Goal: Task Accomplishment & Management: Use online tool/utility

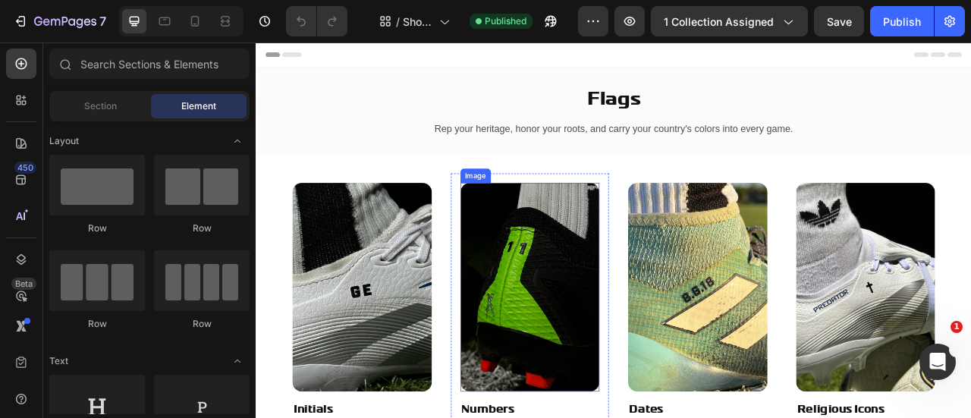
scroll to position [157, 0]
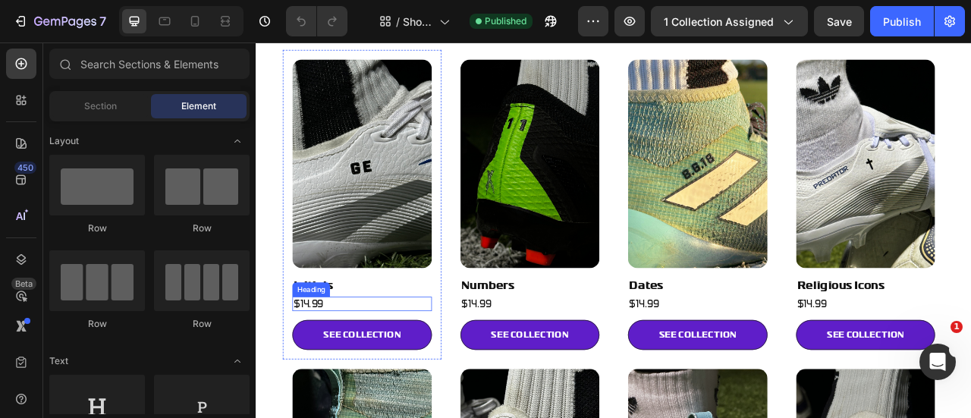
click at [325, 368] on h2 "$14.99" at bounding box center [390, 374] width 177 height 19
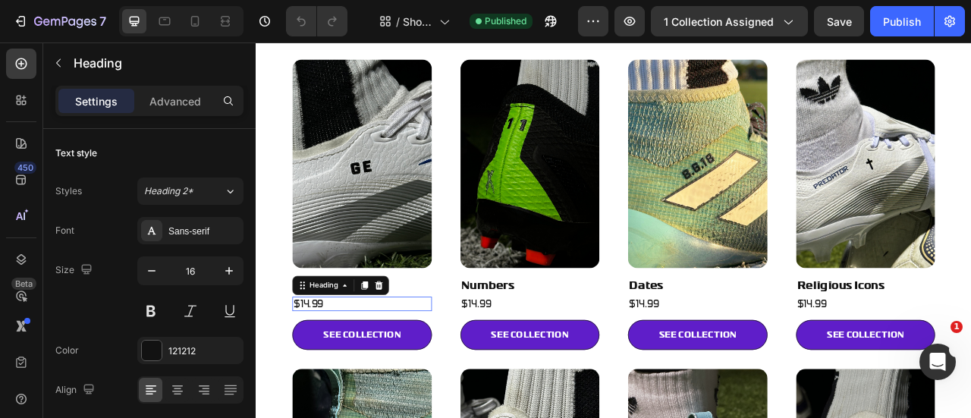
click at [325, 368] on h2 "$14.99" at bounding box center [390, 374] width 177 height 19
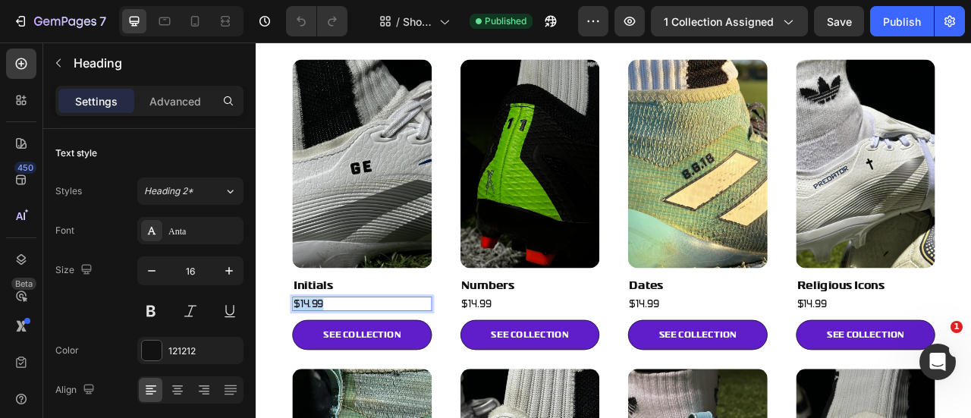
click at [325, 368] on p "$14.99" at bounding box center [390, 375] width 174 height 16
click at [325, 368] on p "$9.99" at bounding box center [390, 375] width 174 height 16
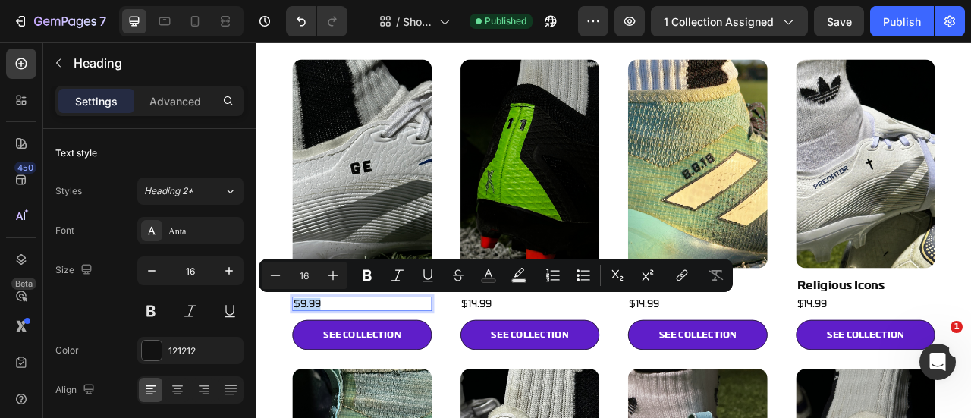
copy p "$9.99"
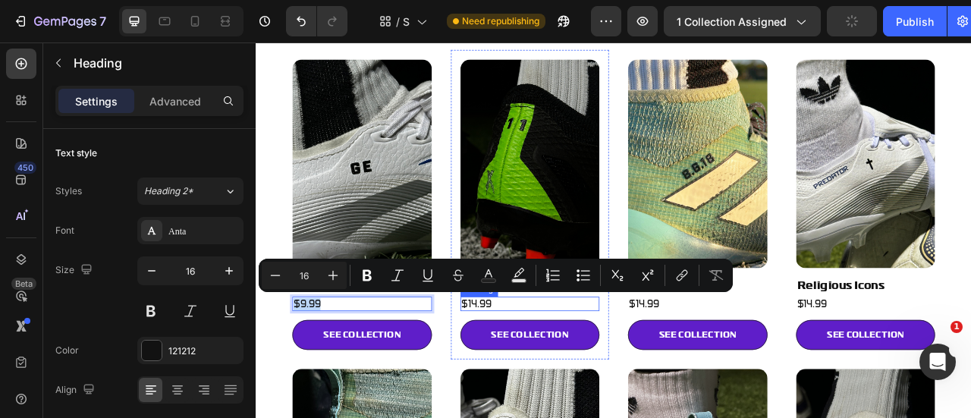
click at [573, 371] on h2 "$14.99" at bounding box center [604, 374] width 177 height 19
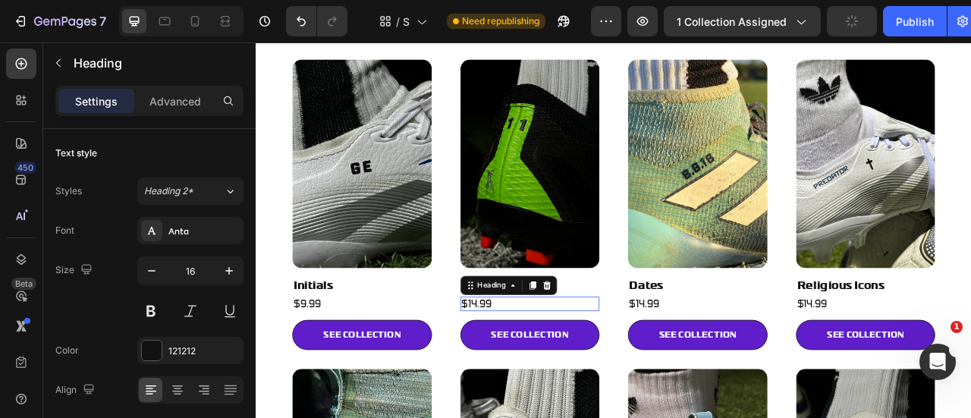
click at [573, 371] on h2 "$14.99" at bounding box center [604, 374] width 177 height 19
click at [573, 371] on p "$14.99" at bounding box center [604, 375] width 174 height 16
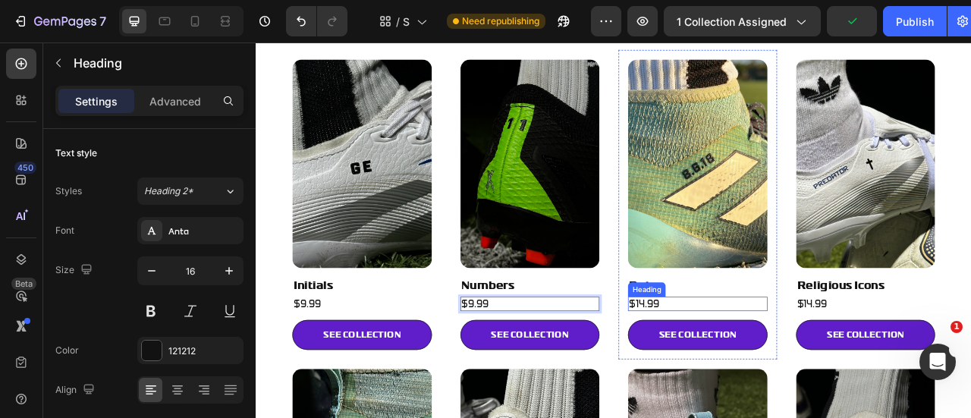
click at [754, 366] on h2 "$14.99" at bounding box center [817, 374] width 177 height 19
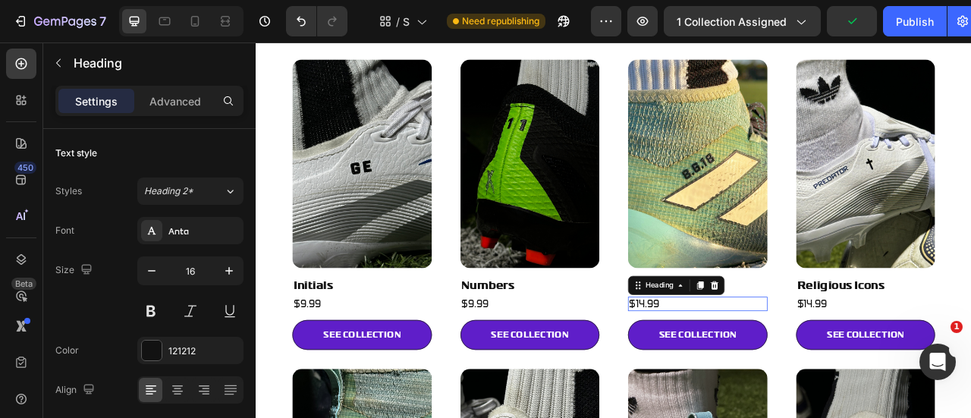
click at [754, 366] on h2 "$14.99" at bounding box center [817, 374] width 177 height 19
click at [754, 367] on p "$14.99" at bounding box center [817, 375] width 174 height 16
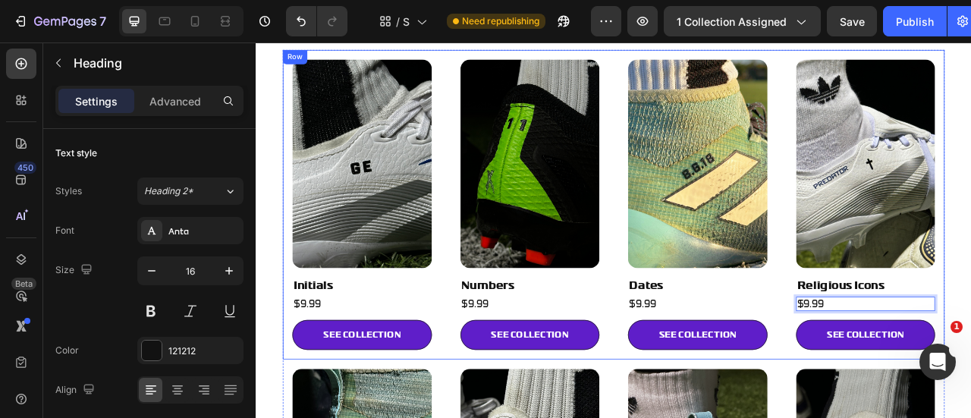
click at [920, 357] on div "Image Initials Heading $9.99 Heading SEE COLLECTION Button Row Image Numbers He…" at bounding box center [711, 249] width 842 height 394
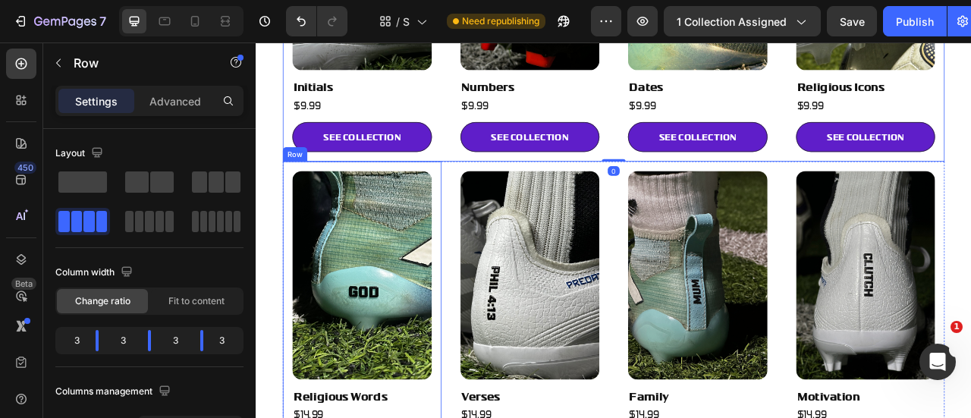
scroll to position [518, 0]
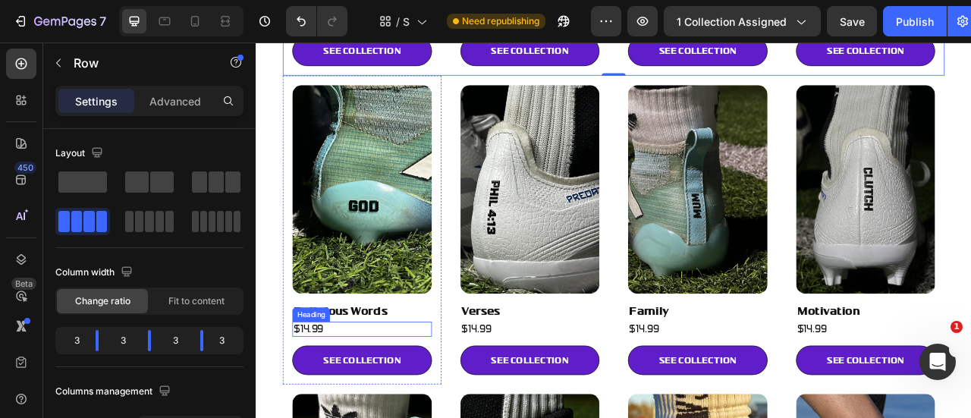
click at [354, 397] on h2 "$14.99" at bounding box center [390, 406] width 177 height 19
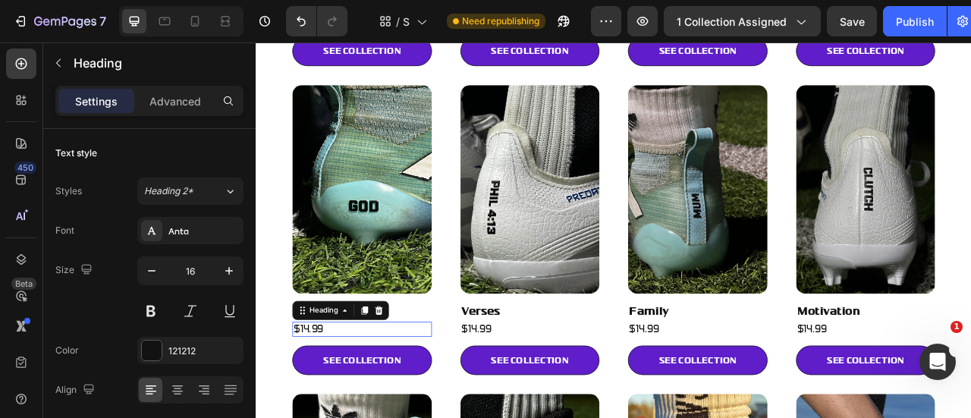
click at [354, 397] on h2 "$14.99" at bounding box center [390, 406] width 177 height 19
click at [354, 399] on p "$14.99" at bounding box center [390, 407] width 174 height 16
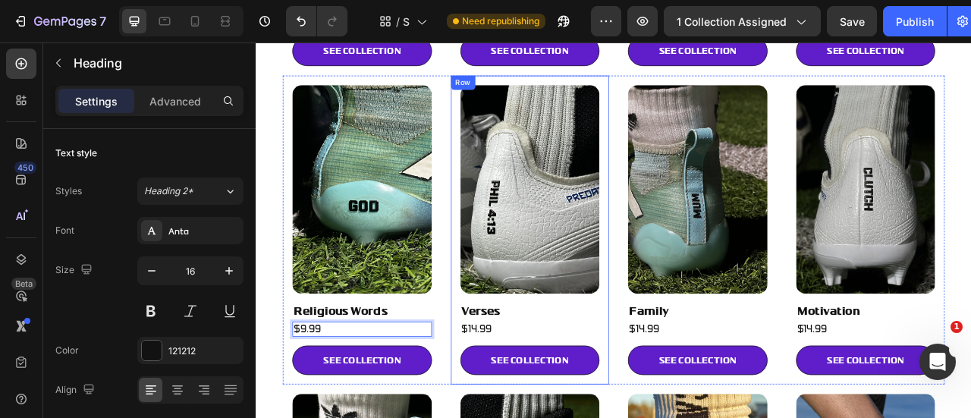
click at [548, 397] on h2 "$14.99" at bounding box center [604, 406] width 177 height 19
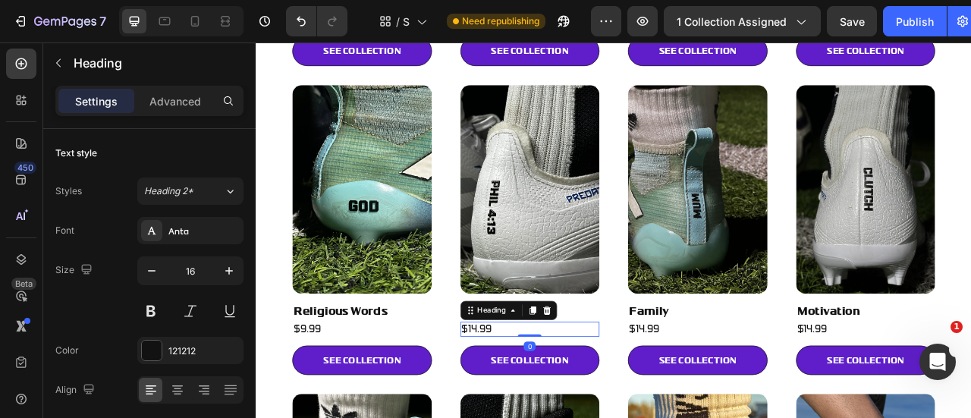
click at [548, 397] on h2 "$14.99" at bounding box center [604, 406] width 177 height 19
click at [548, 399] on p "$14.99" at bounding box center [604, 407] width 174 height 16
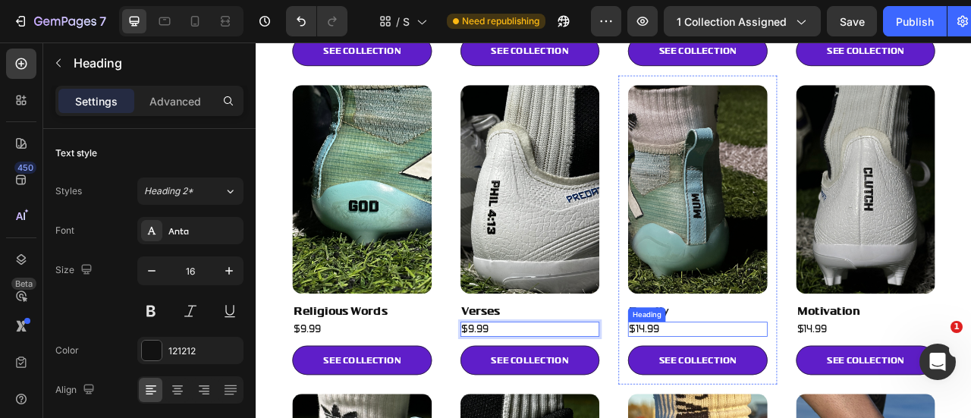
click at [755, 397] on h2 "$14.99" at bounding box center [817, 406] width 177 height 19
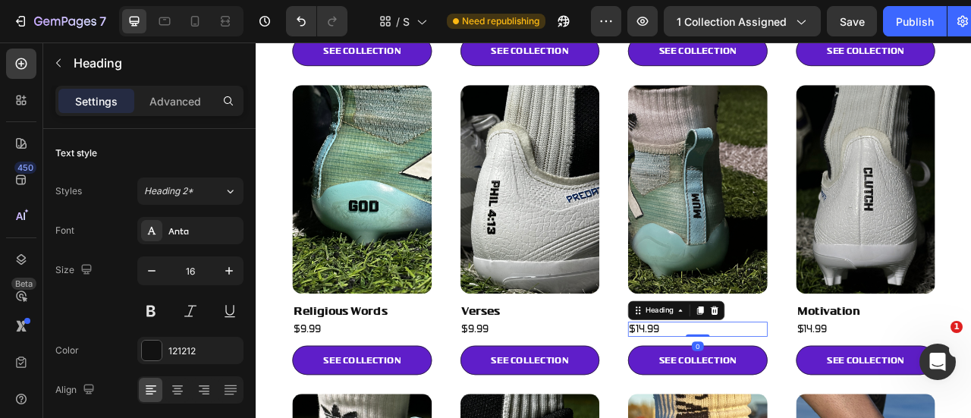
click at [755, 397] on h2 "$14.99" at bounding box center [817, 406] width 177 height 19
click at [755, 399] on p "$14.99" at bounding box center [817, 407] width 174 height 16
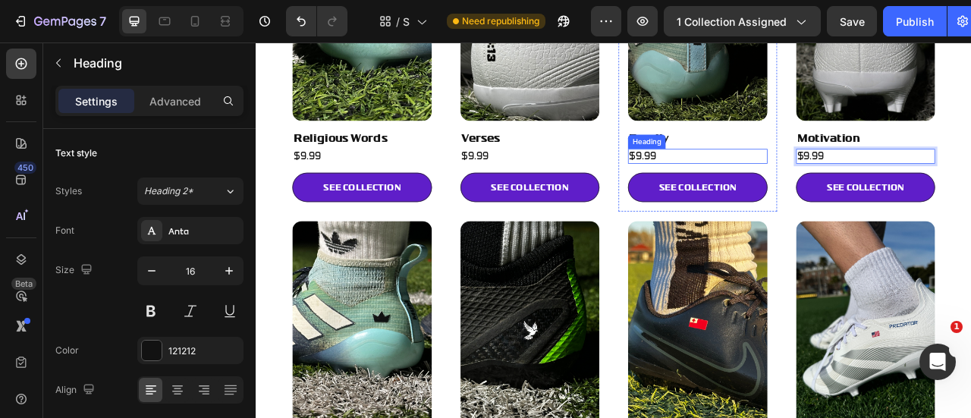
scroll to position [816, 0]
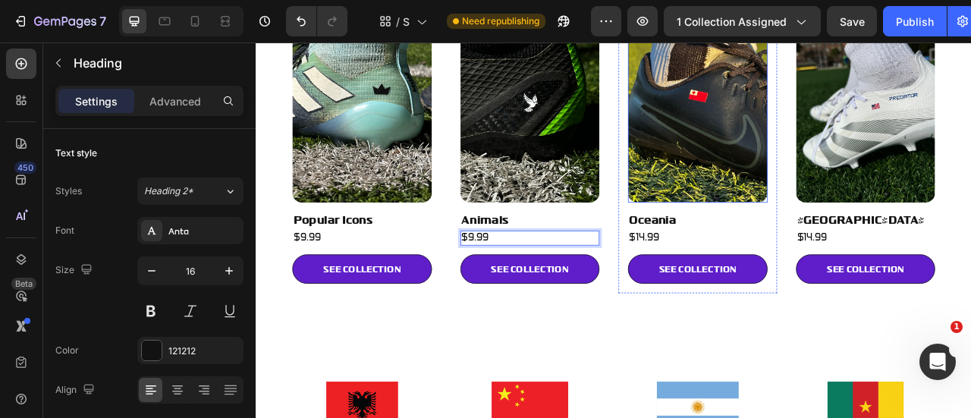
scroll to position [1031, 0]
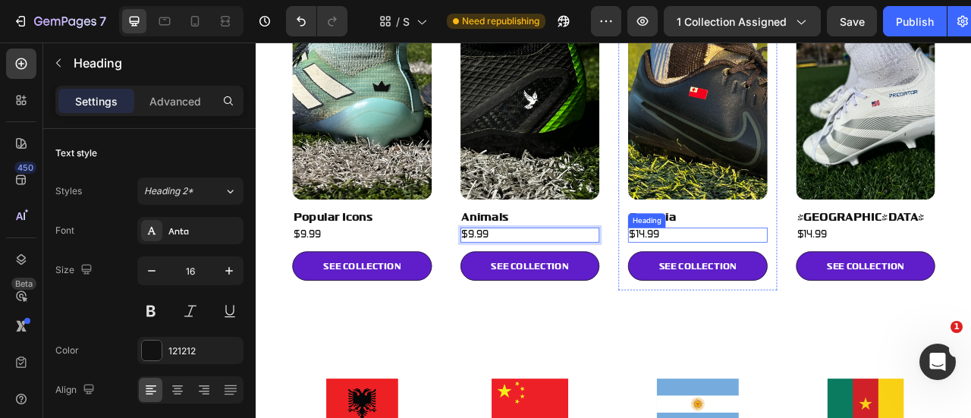
click at [758, 278] on h2 "$14.99" at bounding box center [817, 287] width 177 height 19
click at [738, 279] on p "$$9.99" at bounding box center [817, 287] width 174 height 16
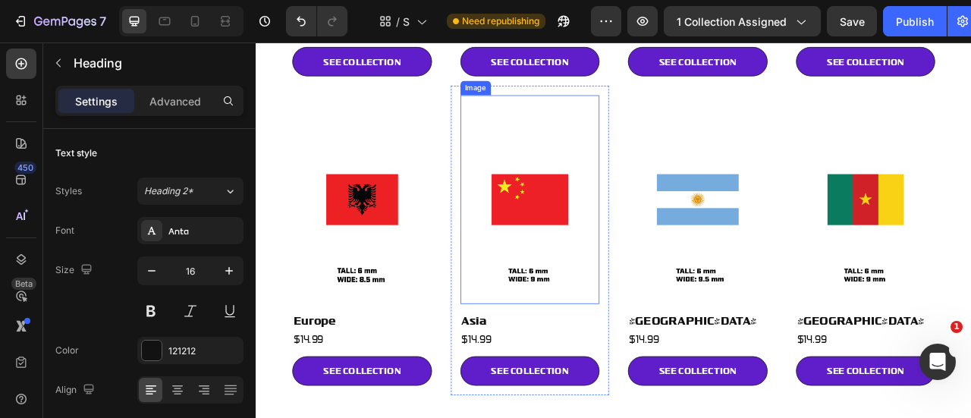
scroll to position [1303, 0]
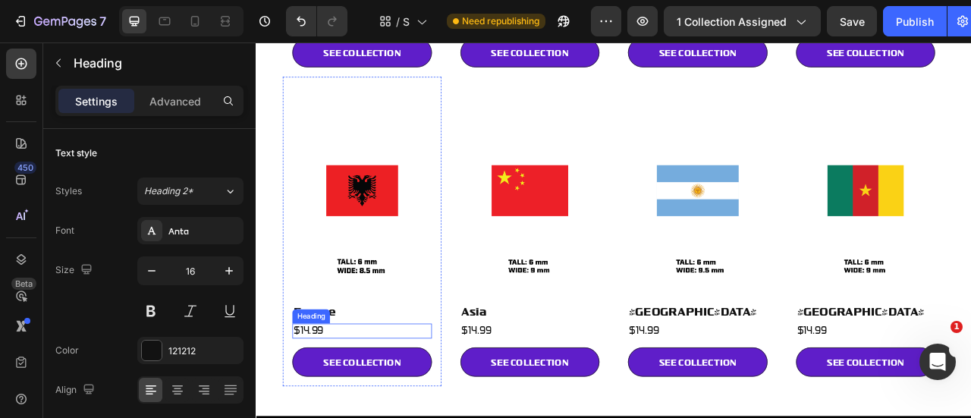
click at [332, 400] on h2 "$14.99" at bounding box center [390, 409] width 177 height 19
click at [332, 401] on p "$14.99" at bounding box center [390, 409] width 174 height 16
click at [530, 400] on h2 "$14.99" at bounding box center [604, 409] width 177 height 19
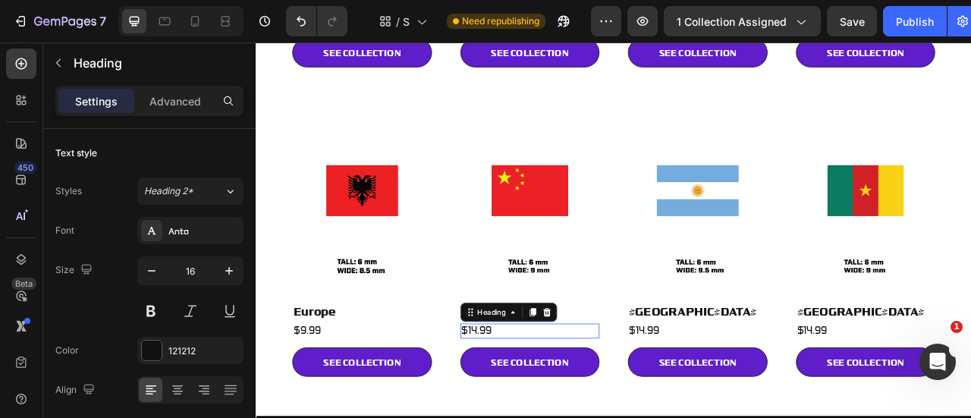
click at [530, 400] on h2 "$14.99" at bounding box center [604, 409] width 177 height 19
click at [530, 401] on p "$14.99" at bounding box center [604, 409] width 174 height 16
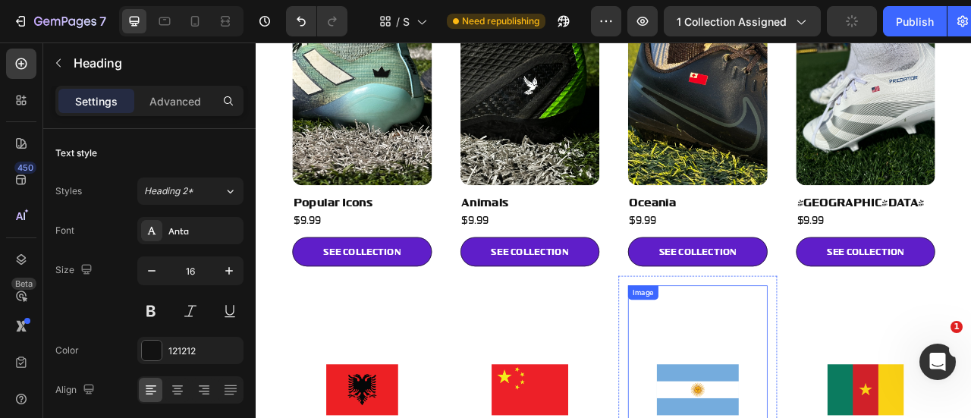
scroll to position [1310, 0]
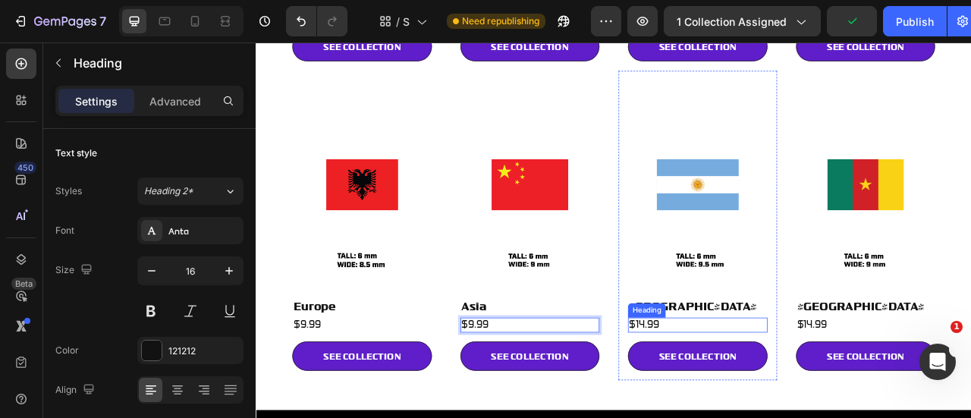
click at [767, 392] on h2 "$14.99" at bounding box center [817, 401] width 177 height 19
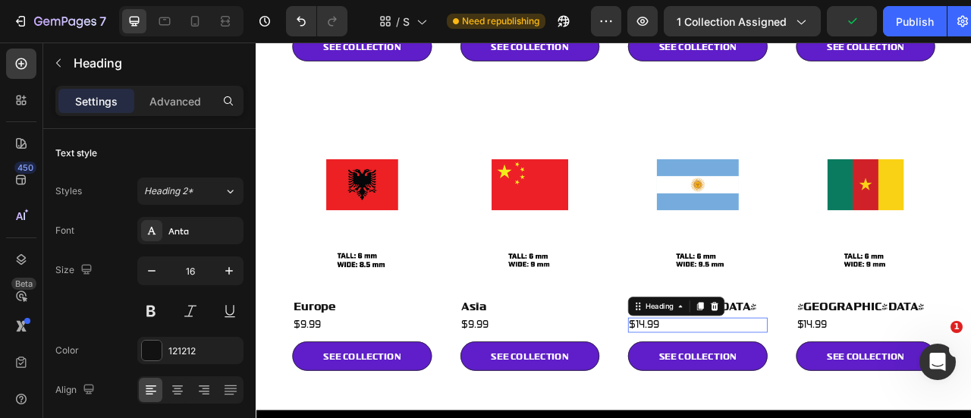
click at [767, 392] on h2 "$14.99" at bounding box center [817, 401] width 177 height 19
click at [767, 394] on p "$14.99" at bounding box center [817, 402] width 174 height 16
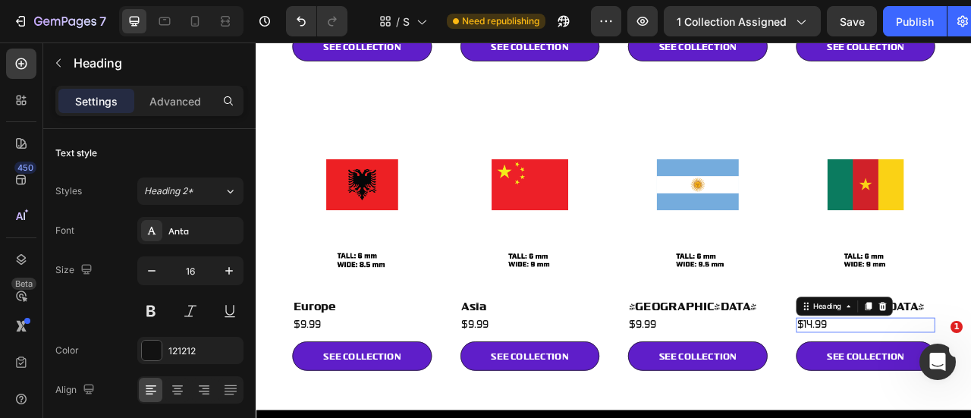
click at [849, 5] on div "7 Version history / Shop All Collection Need republishing Preview 1 collection …" at bounding box center [485, 21] width 971 height 43
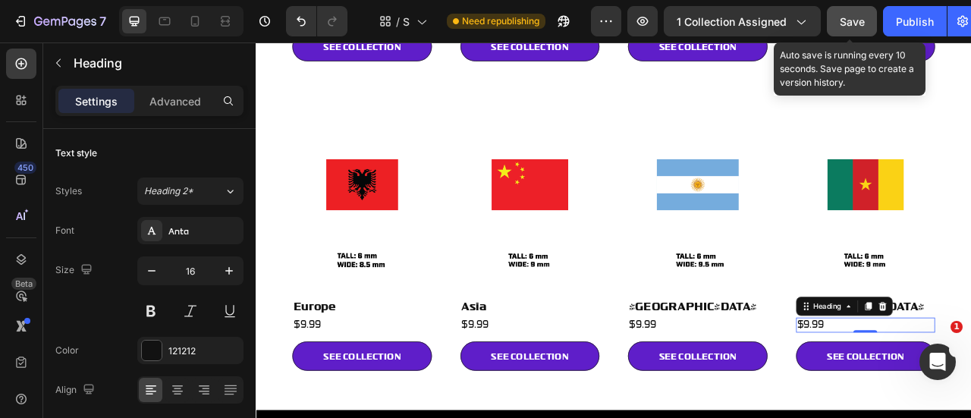
click at [845, 9] on button "Save" at bounding box center [852, 21] width 50 height 30
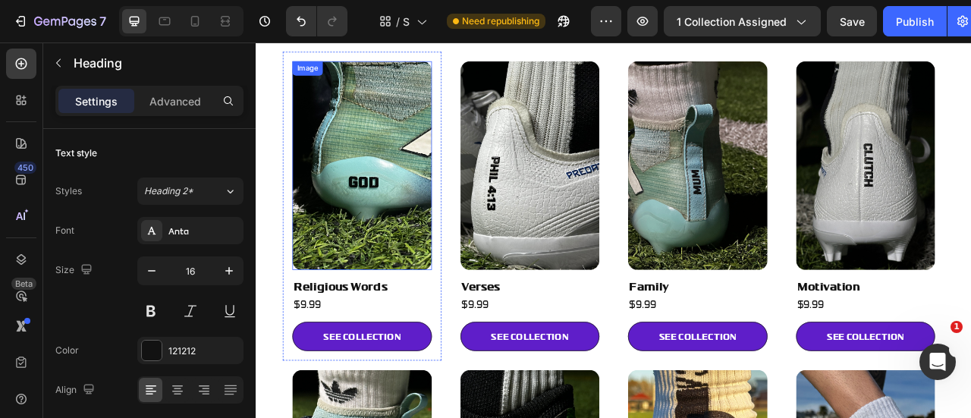
scroll to position [540, 0]
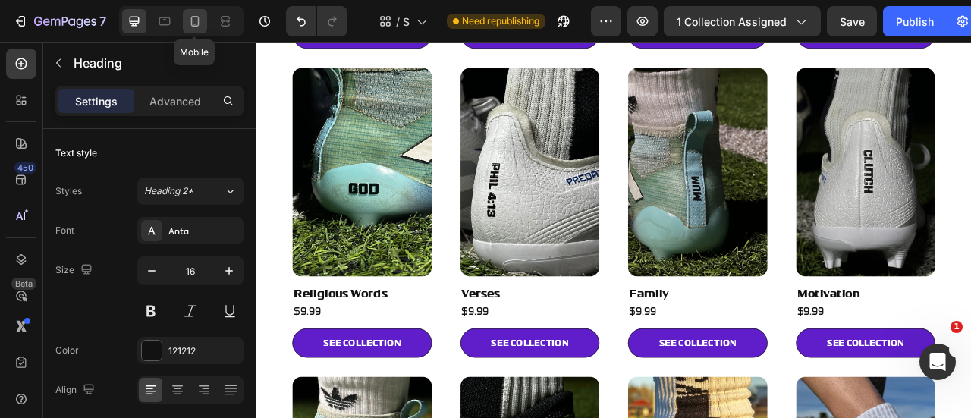
click at [185, 20] on div at bounding box center [195, 21] width 24 height 24
type input "41"
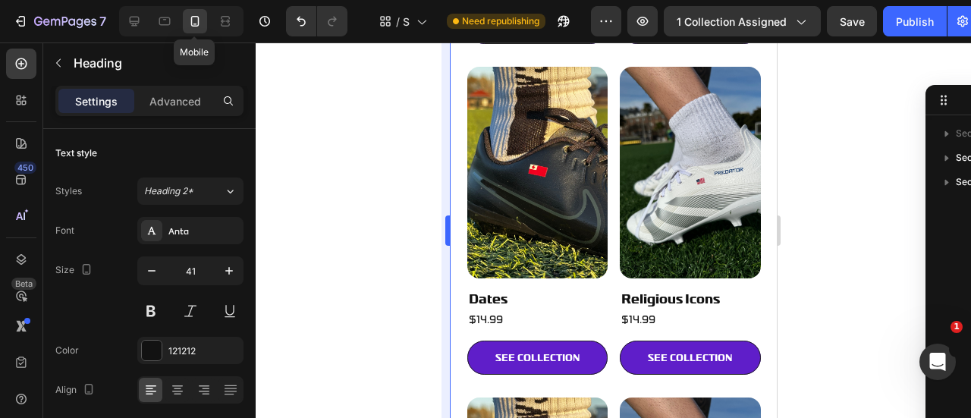
scroll to position [487, 0]
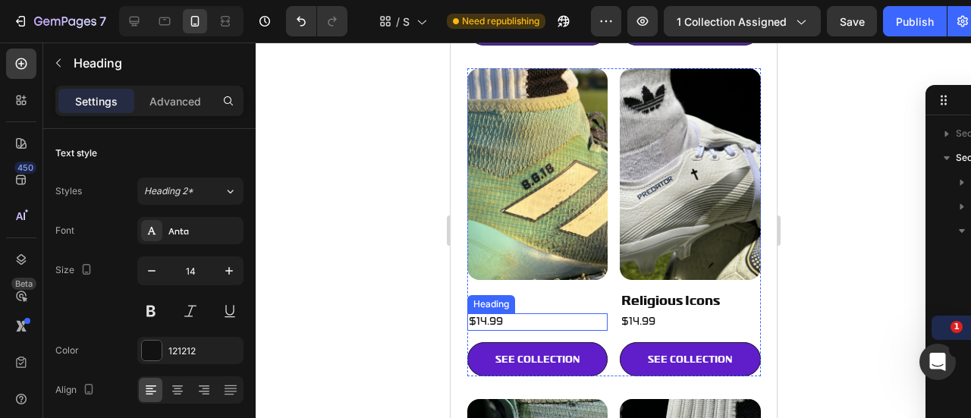
click at [485, 313] on h2 "$14.99" at bounding box center [536, 321] width 141 height 17
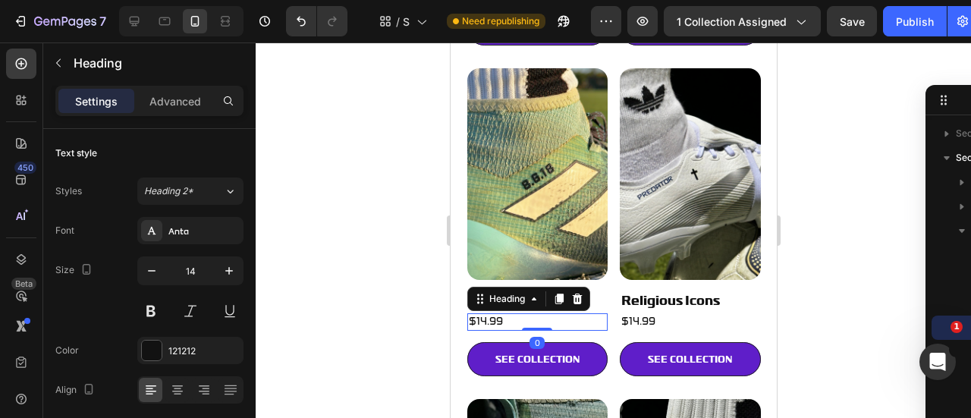
click at [485, 313] on h2 "$14.99" at bounding box center [536, 321] width 141 height 17
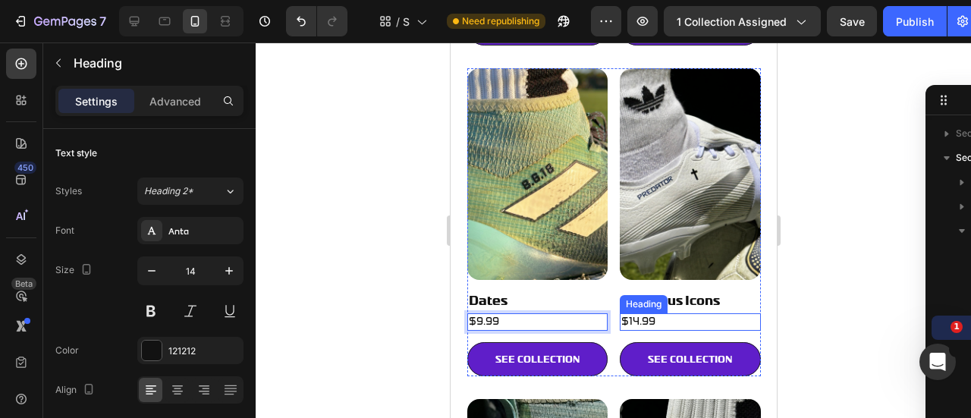
click at [635, 315] on span "$14.99" at bounding box center [637, 321] width 34 height 13
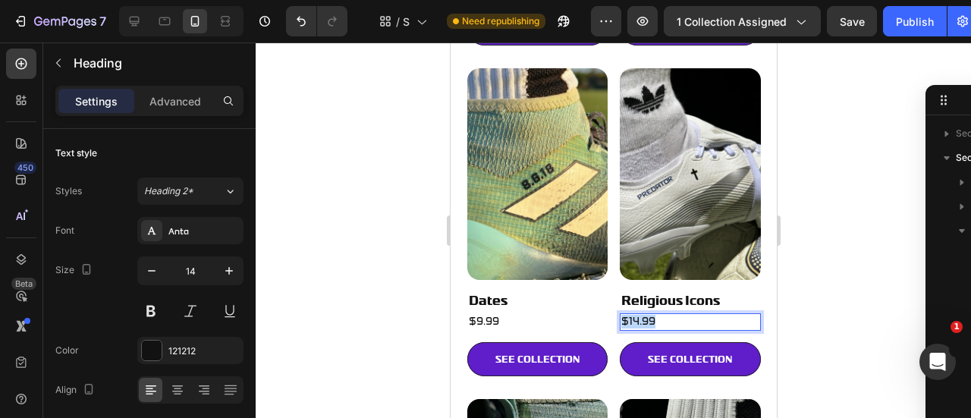
click at [635, 315] on span "$14.99" at bounding box center [637, 321] width 34 height 13
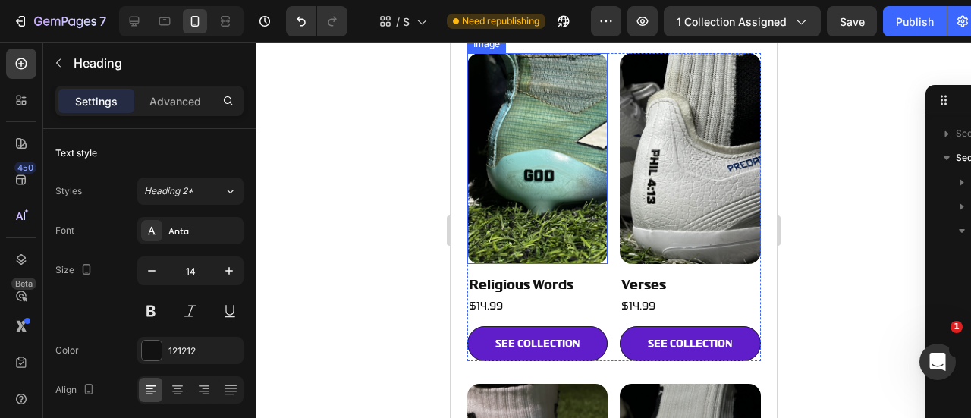
scroll to position [835, 0]
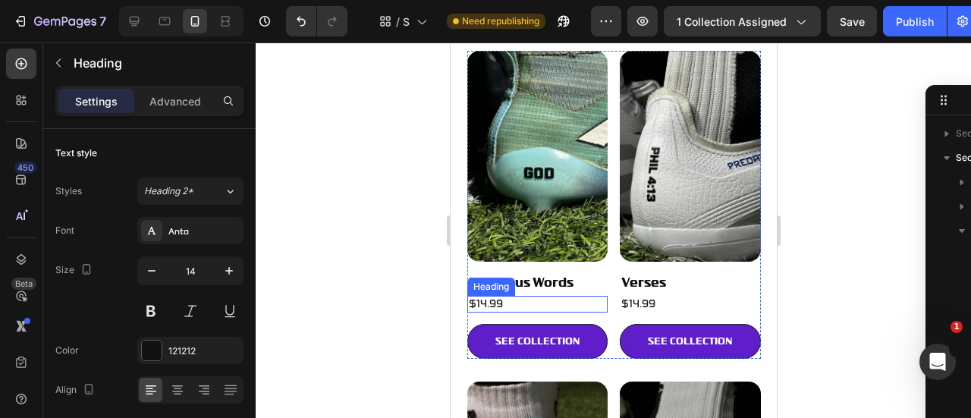
click at [502, 296] on h2 "$14.99" at bounding box center [536, 304] width 141 height 17
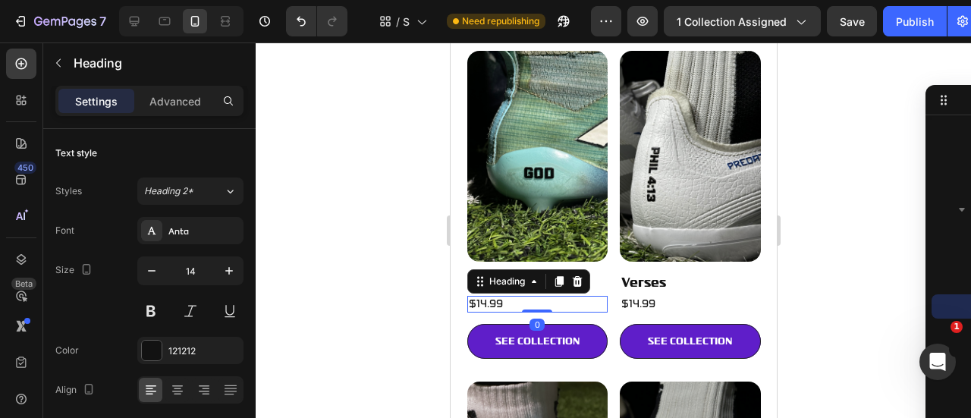
click at [502, 297] on p "$14.99" at bounding box center [537, 304] width 138 height 14
click at [500, 297] on span "$14.99" at bounding box center [485, 303] width 34 height 13
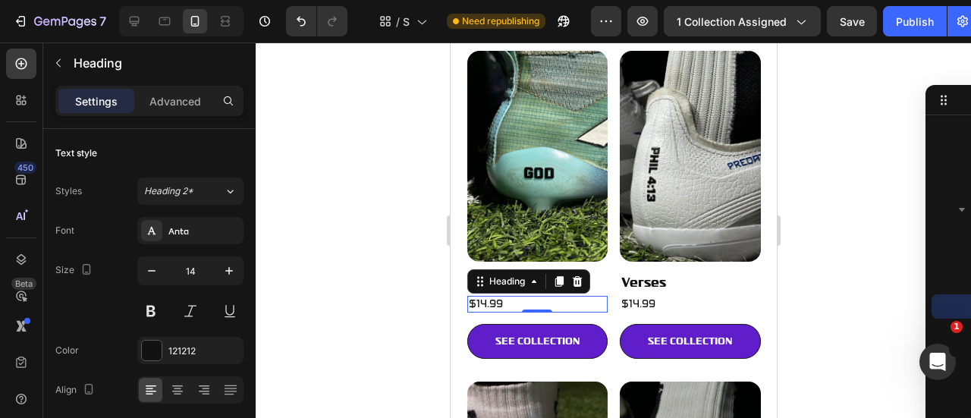
click at [500, 297] on span "$14.99" at bounding box center [485, 303] width 34 height 13
drag, startPoint x: 513, startPoint y: 278, endPoint x: 432, endPoint y: 287, distance: 81.6
click at [636, 297] on span "$14.99" at bounding box center [637, 303] width 34 height 13
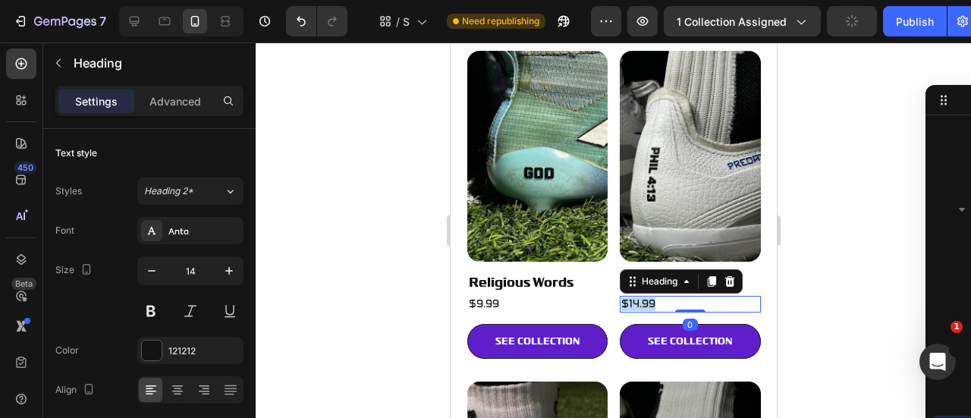
click at [636, 297] on span "$14.99" at bounding box center [637, 303] width 34 height 13
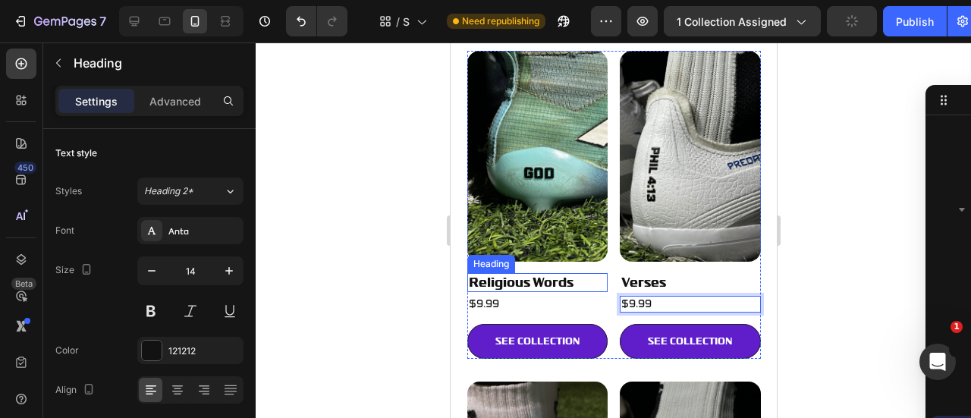
scroll to position [1107, 0]
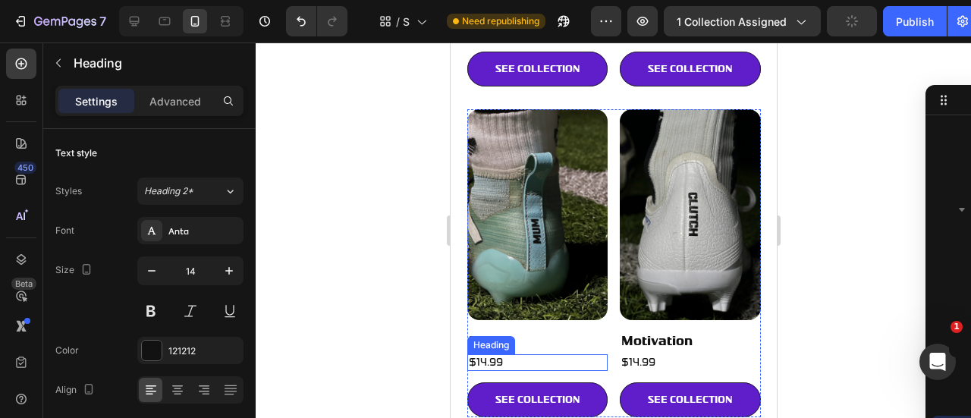
click at [507, 354] on h2 "$14.99" at bounding box center [536, 362] width 141 height 17
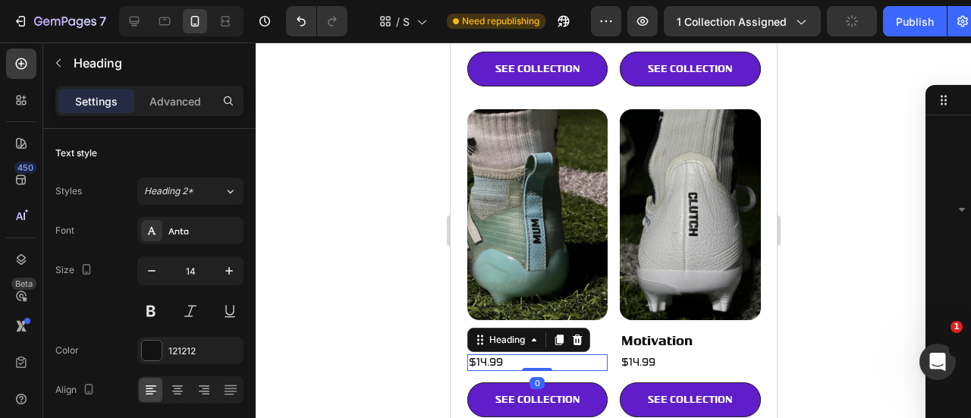
click at [507, 354] on h2 "$14.99" at bounding box center [536, 362] width 141 height 17
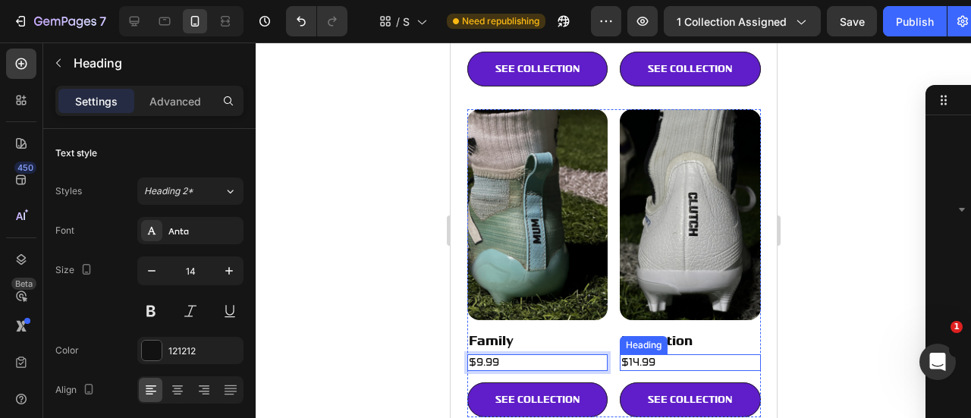
click at [648, 356] on span "$14.99" at bounding box center [637, 362] width 34 height 13
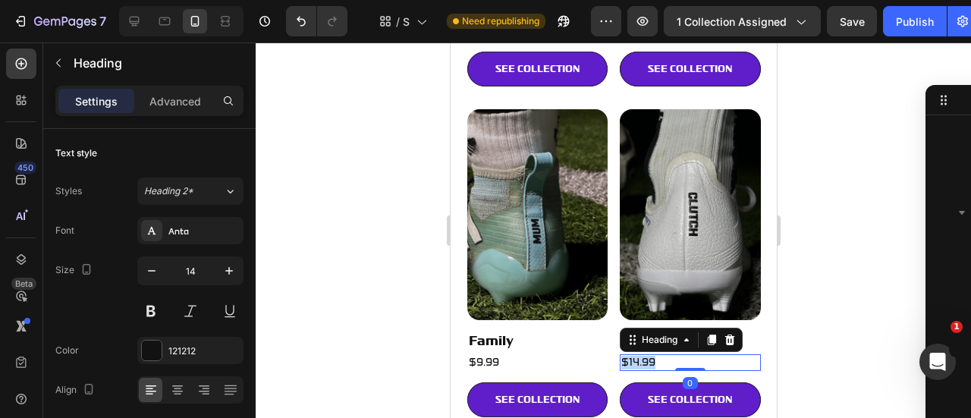
click at [648, 356] on span "$14.99" at bounding box center [637, 362] width 34 height 13
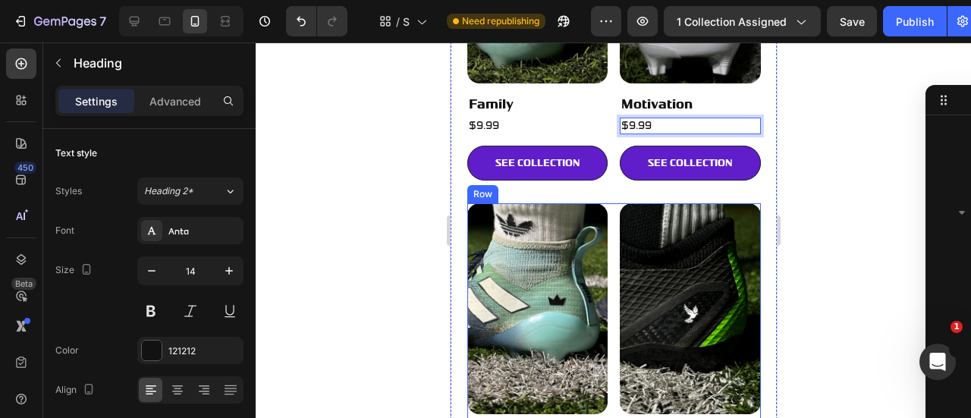
scroll to position [1446, 0]
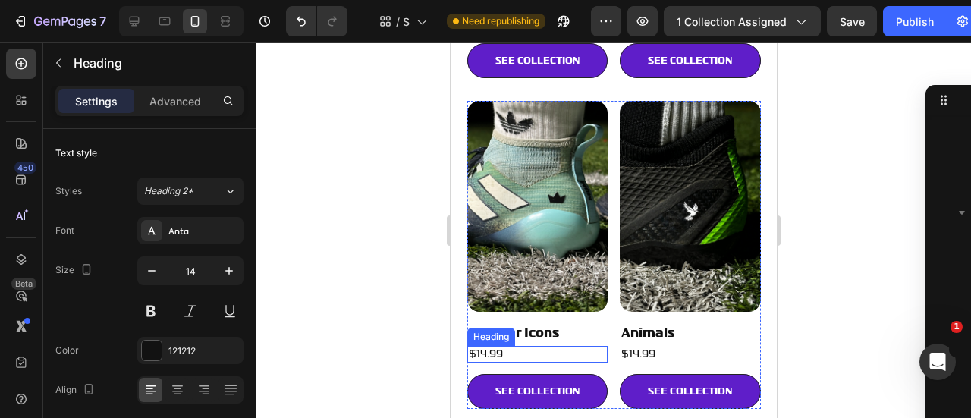
click at [483, 347] on span "$14.99" at bounding box center [485, 353] width 34 height 13
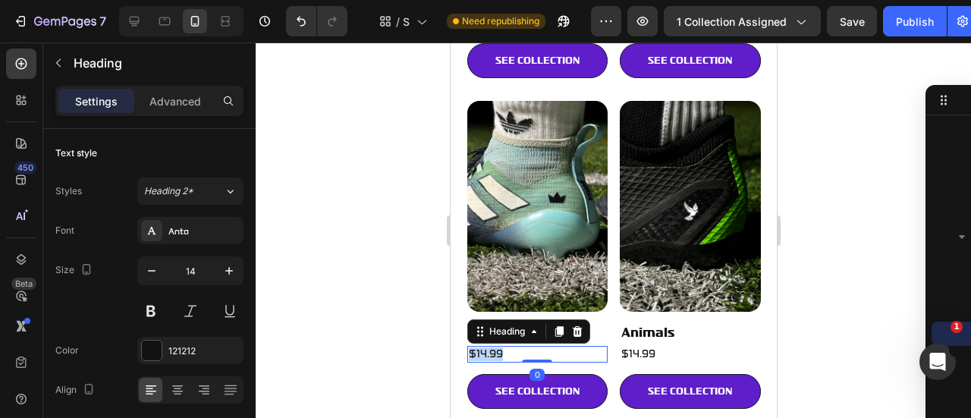
click at [483, 347] on span "$14.99" at bounding box center [485, 353] width 34 height 13
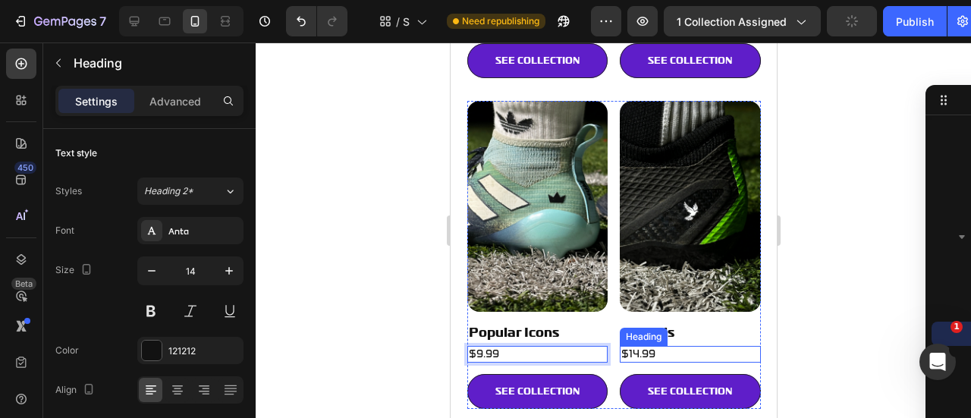
click at [636, 347] on span "$14.99" at bounding box center [637, 353] width 34 height 13
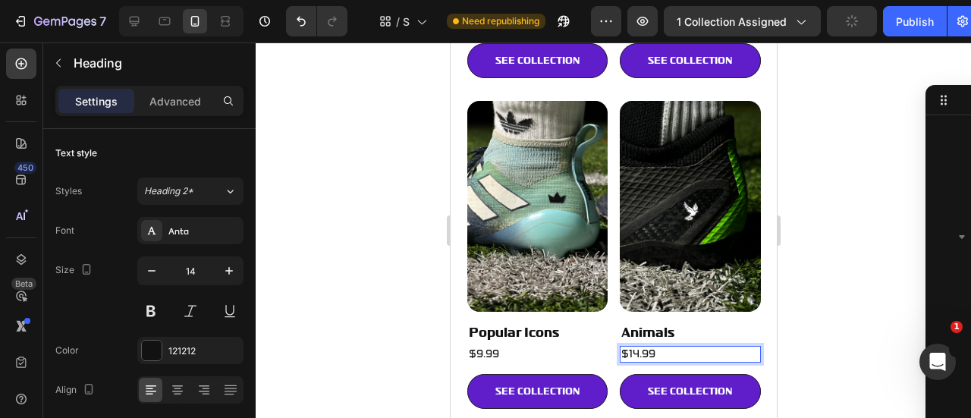
click at [636, 347] on span "$14.99" at bounding box center [637, 353] width 34 height 13
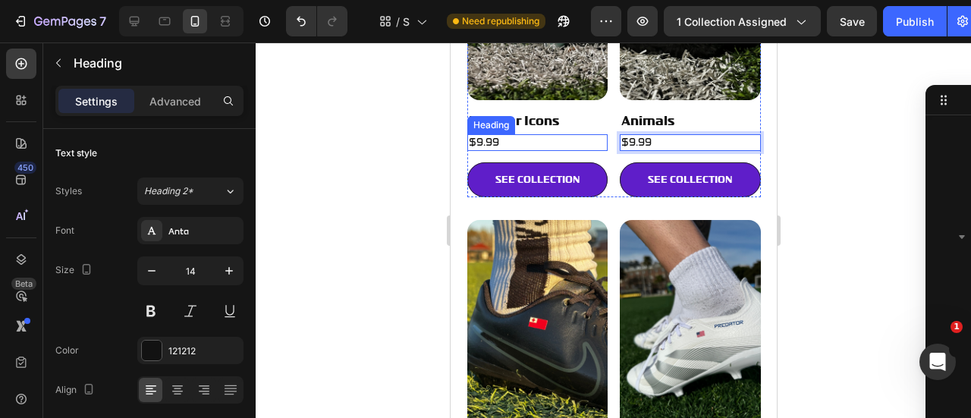
click at [560, 312] on img at bounding box center [536, 325] width 141 height 211
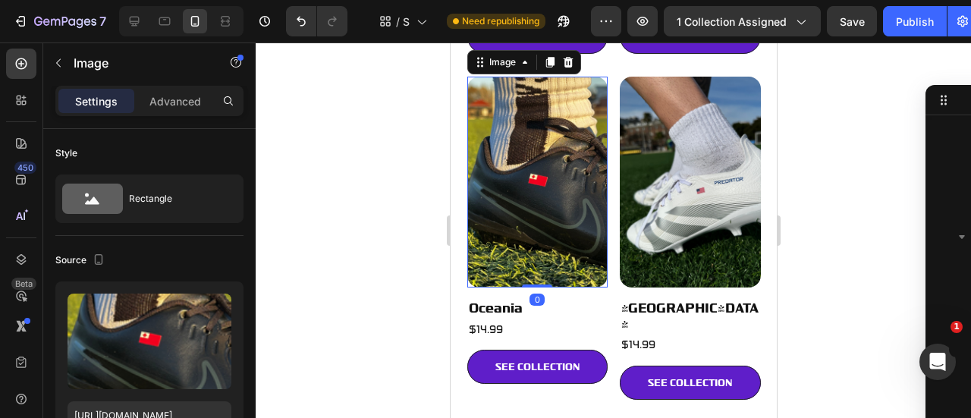
scroll to position [1801, 0]
click at [507, 322] on h2 "$14.99" at bounding box center [536, 330] width 141 height 17
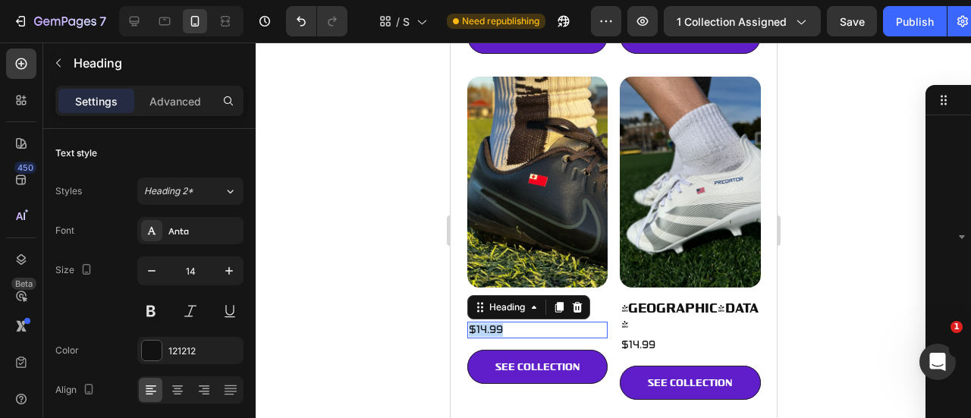
click at [507, 323] on p "$14.99" at bounding box center [537, 330] width 138 height 14
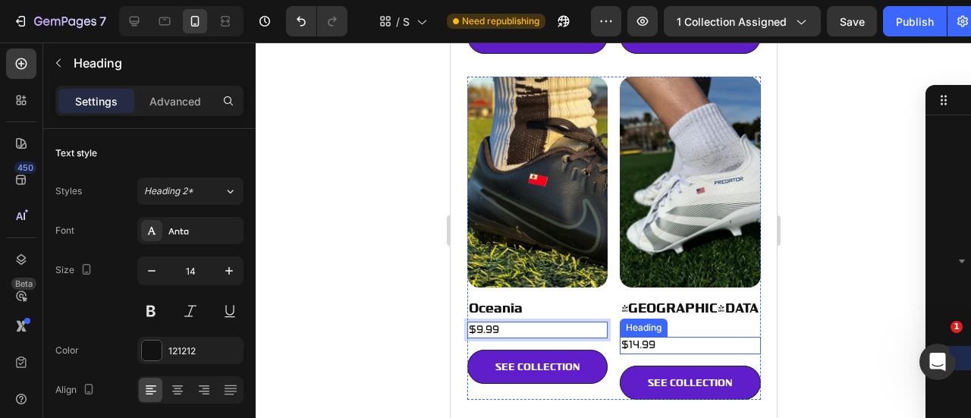
click at [642, 338] on span "$14.99" at bounding box center [637, 344] width 34 height 13
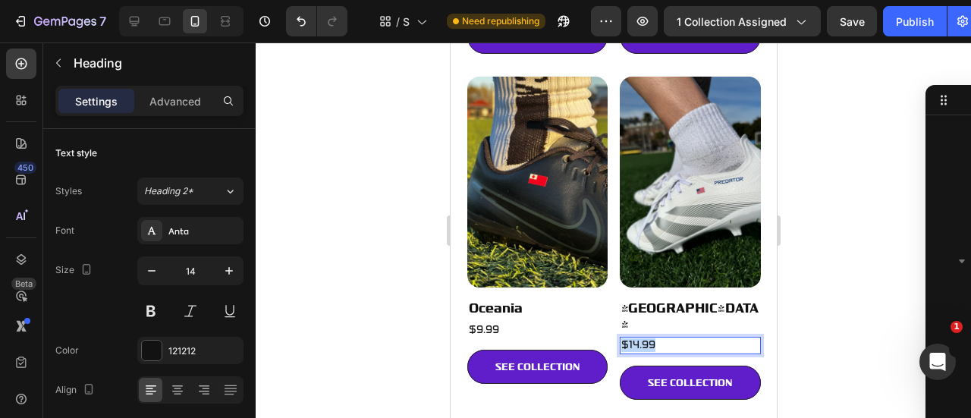
click at [642, 338] on span "$14.99" at bounding box center [637, 344] width 34 height 13
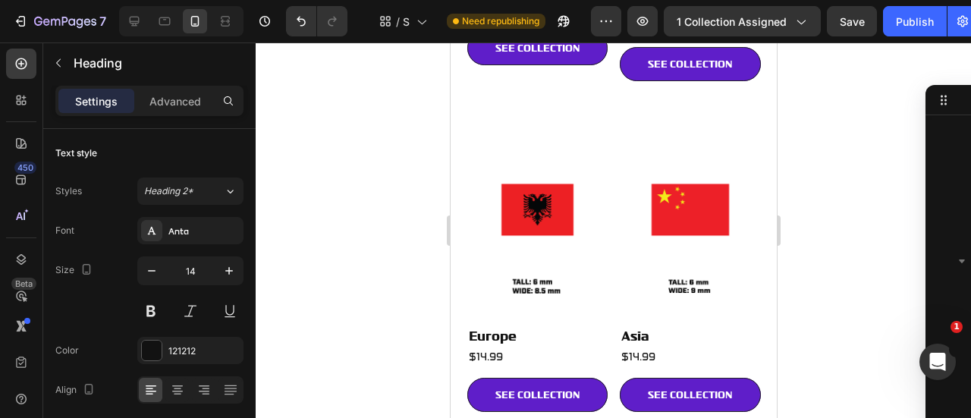
scroll to position [2122, 0]
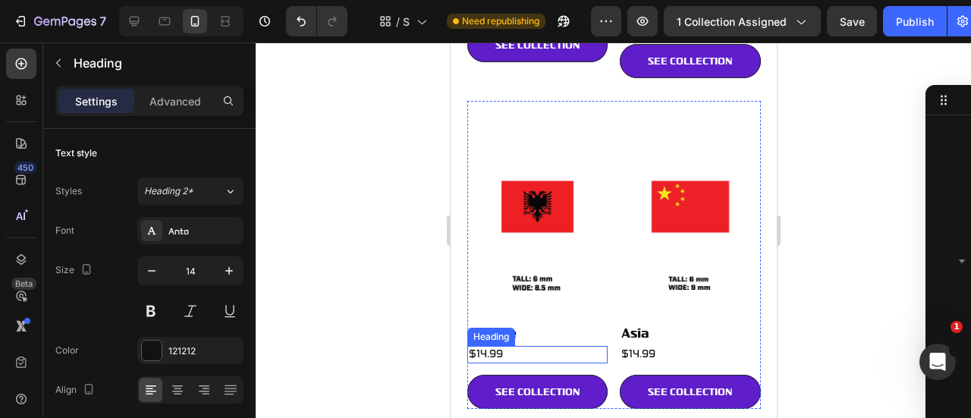
click at [516, 346] on h2 "$14.99" at bounding box center [536, 354] width 141 height 17
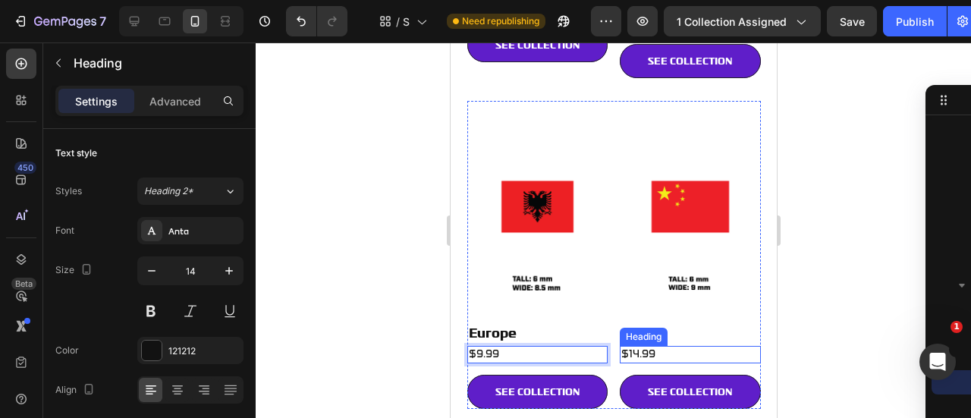
click at [663, 346] on h2 "$14.99" at bounding box center [689, 354] width 141 height 17
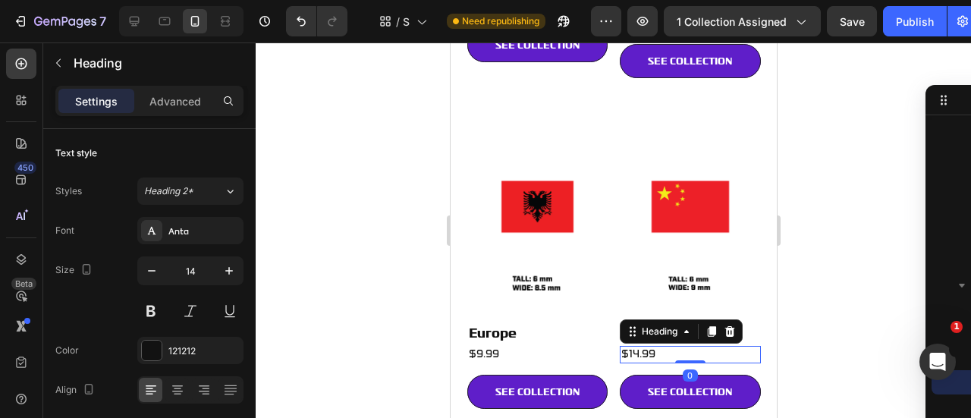
click at [663, 346] on h2 "$14.99" at bounding box center [689, 354] width 141 height 17
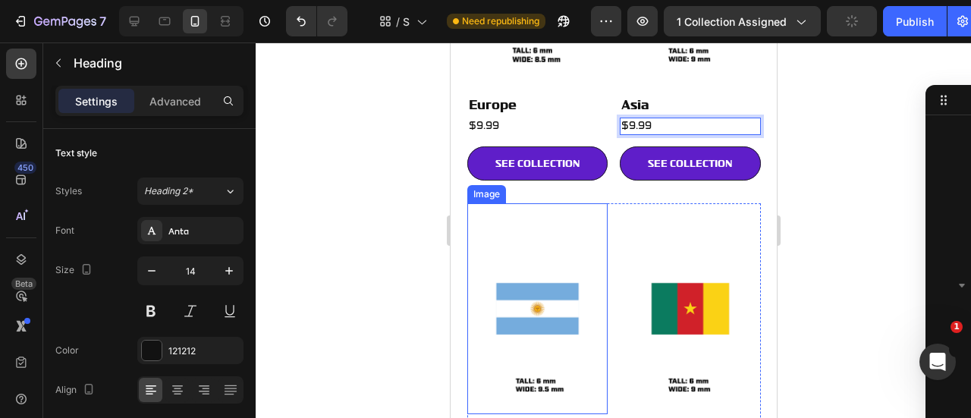
scroll to position [2516, 0]
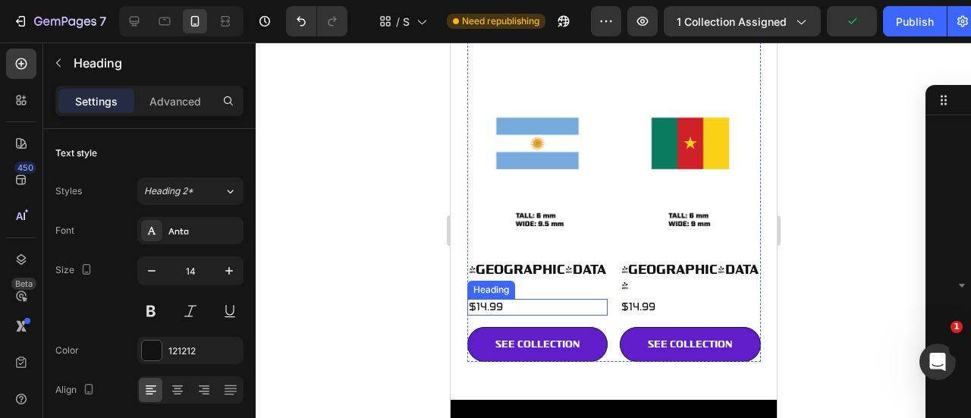
click at [499, 300] on span "$14.99" at bounding box center [485, 306] width 34 height 13
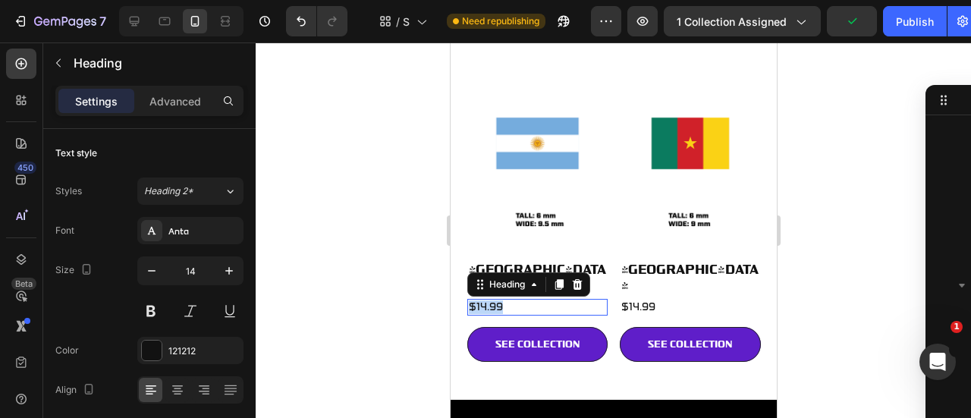
scroll to position [1523, 0]
click at [499, 300] on span "$14.99" at bounding box center [485, 306] width 34 height 13
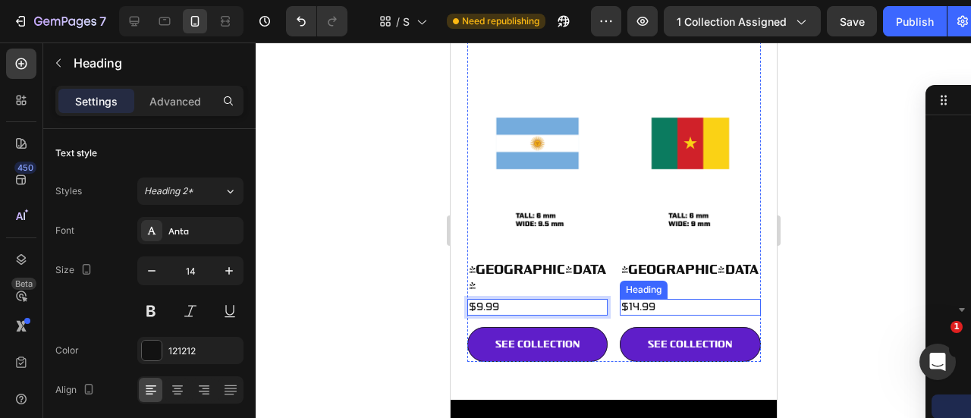
click at [628, 300] on span "$14.99" at bounding box center [637, 306] width 34 height 13
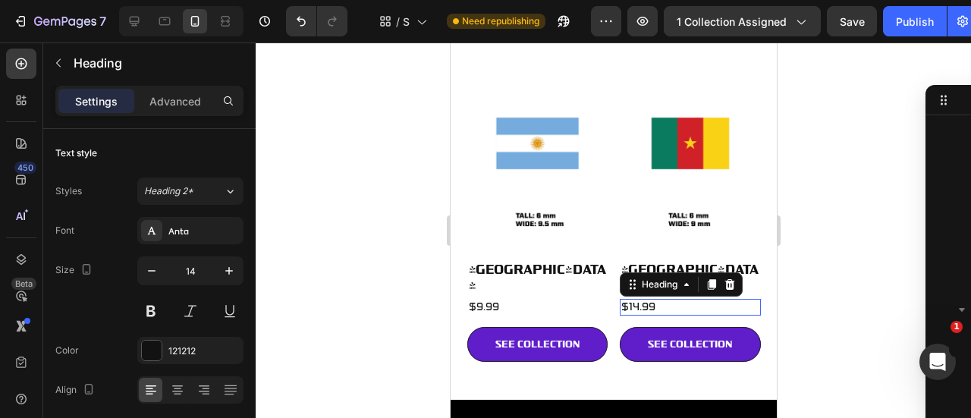
click at [628, 300] on span "$14.99" at bounding box center [637, 306] width 34 height 13
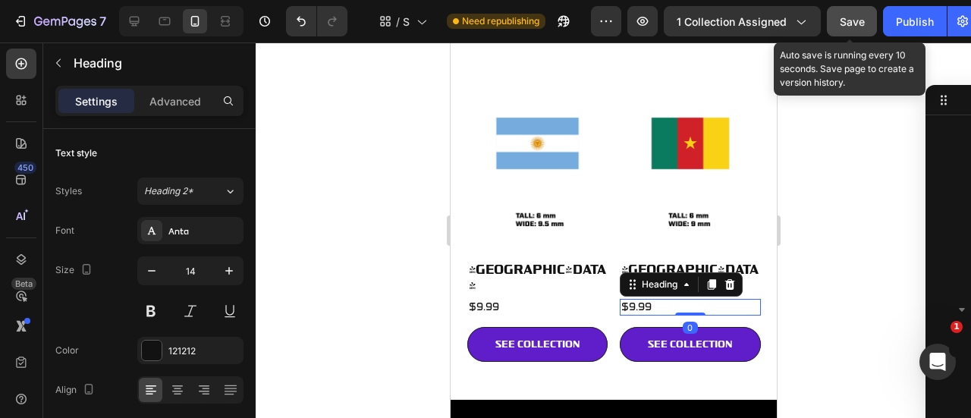
click at [859, 30] on button "Save" at bounding box center [852, 21] width 50 height 30
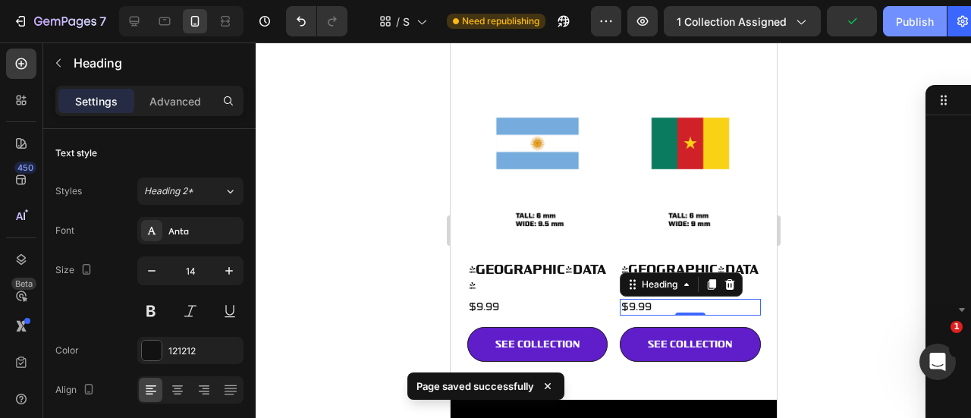
click at [896, 27] on div "Publish" at bounding box center [915, 22] width 38 height 16
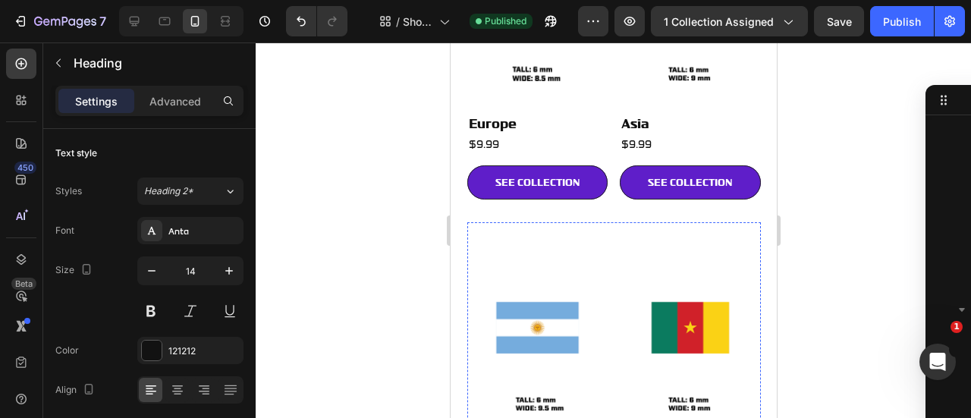
scroll to position [2331, 0]
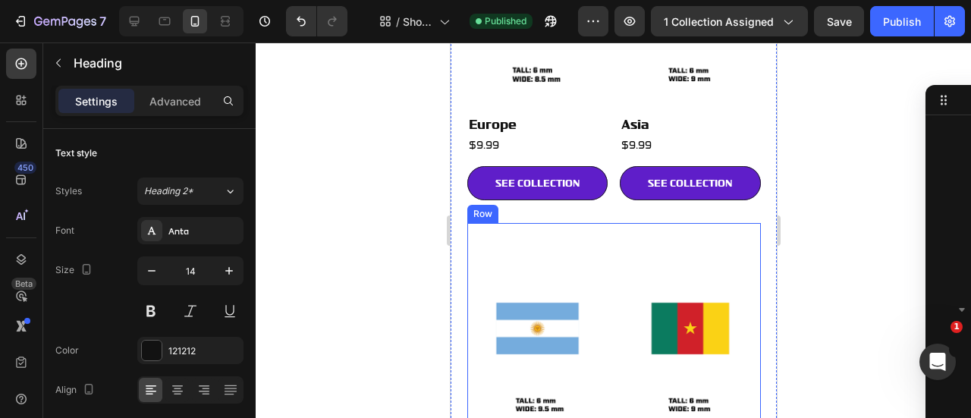
click at [610, 223] on div "Image South America Heading ⁠⁠⁠⁠⁠⁠⁠ $9.99 Heading SEE COLLECTION Button Image A…" at bounding box center [612, 385] width 293 height 324
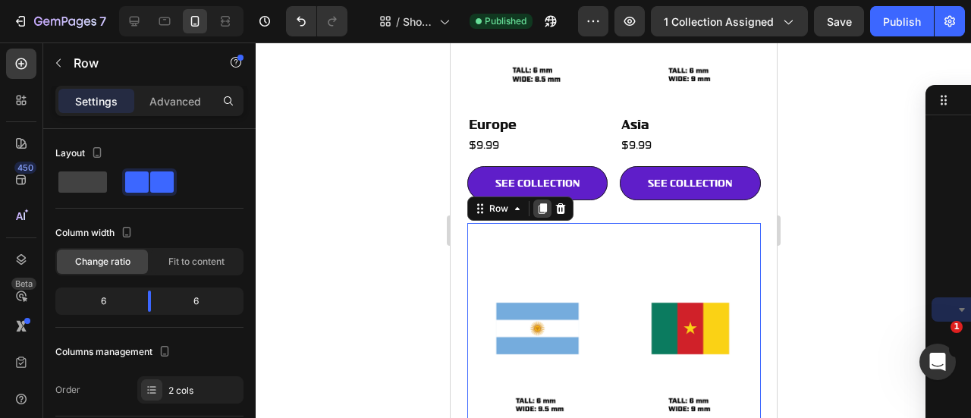
click at [540, 203] on icon at bounding box center [541, 208] width 8 height 11
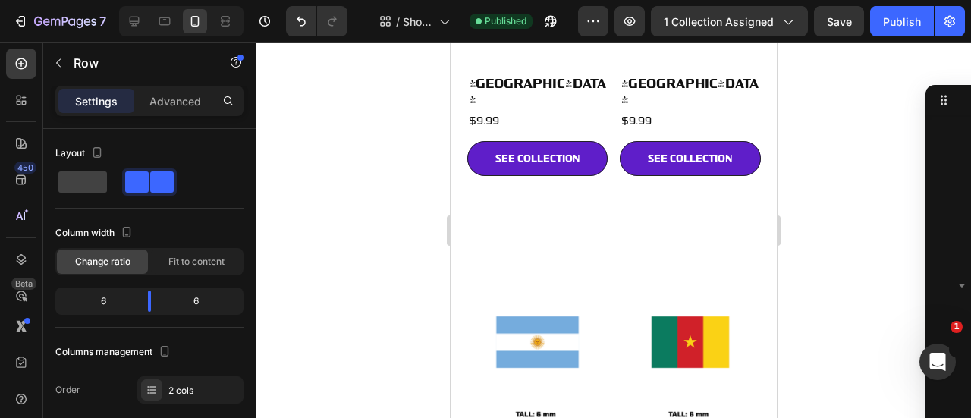
scroll to position [2827, 0]
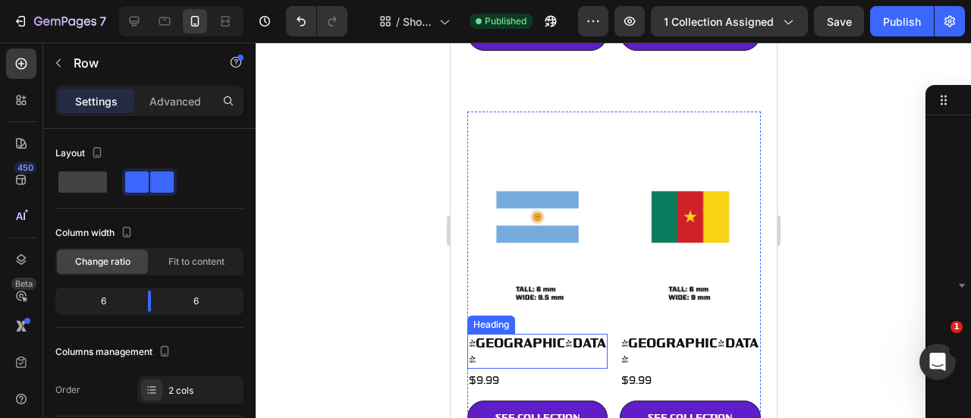
click at [497, 335] on span "South America" at bounding box center [536, 350] width 137 height 30
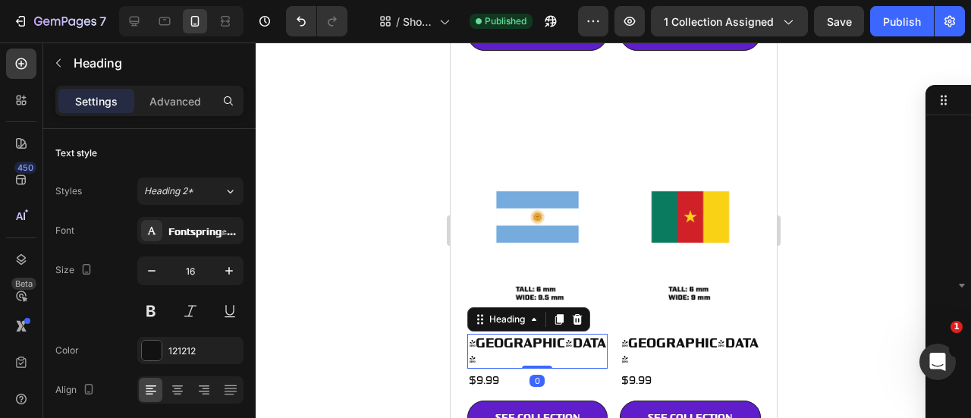
scroll to position [1790, 0]
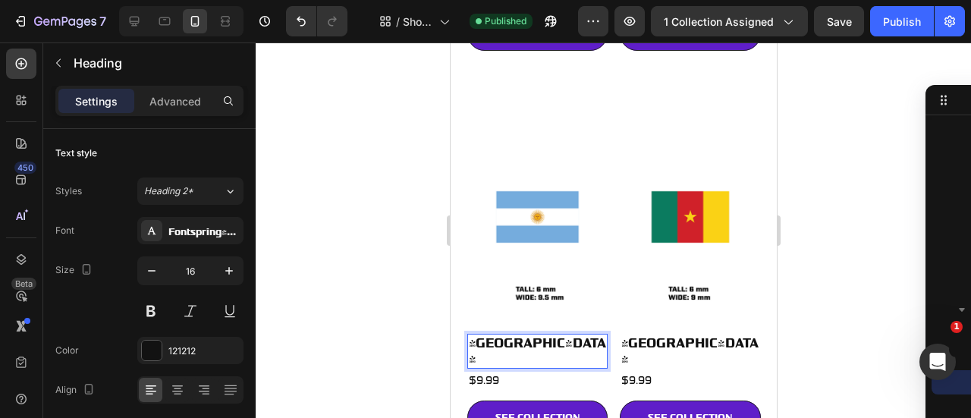
click at [497, 335] on span "South America" at bounding box center [536, 350] width 137 height 30
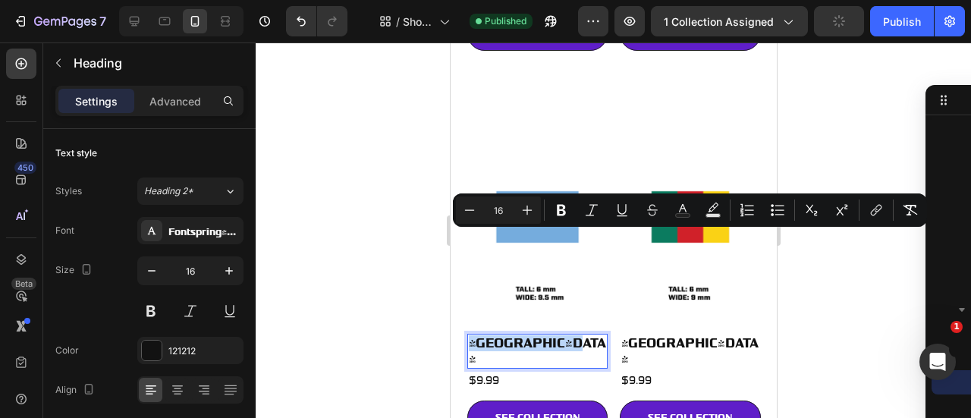
click at [497, 335] on span "South America" at bounding box center [536, 350] width 137 height 30
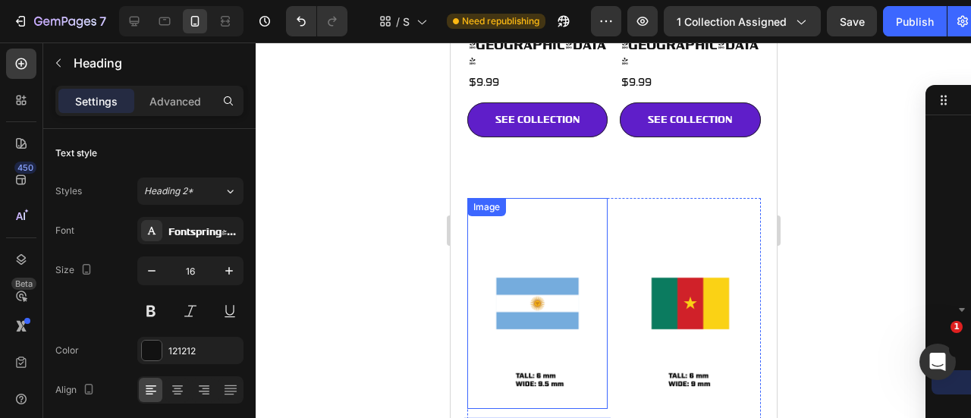
scroll to position [2737, 0]
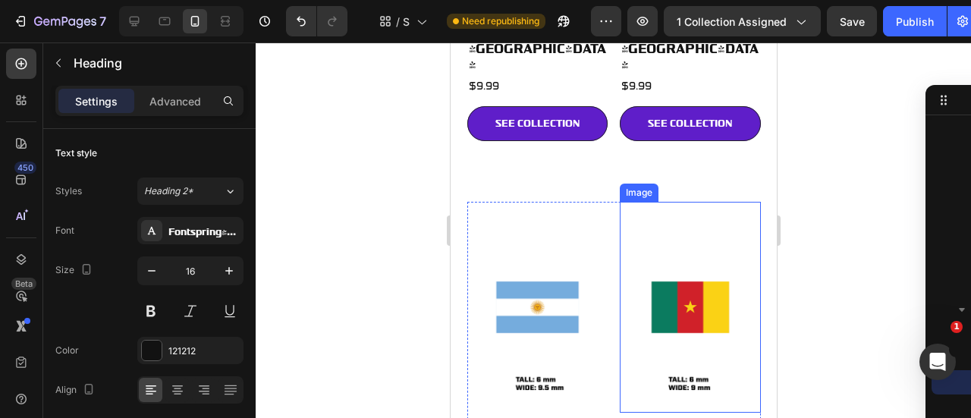
click at [705, 202] on img at bounding box center [689, 307] width 141 height 211
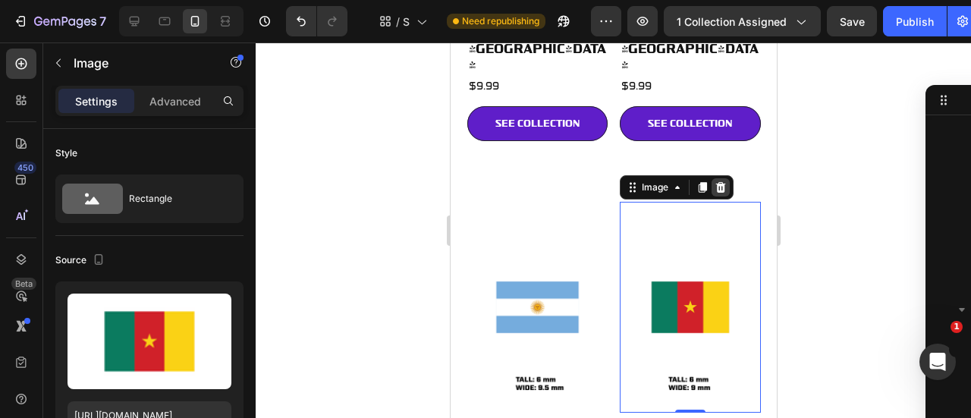
click at [715, 182] on icon at bounding box center [720, 187] width 10 height 11
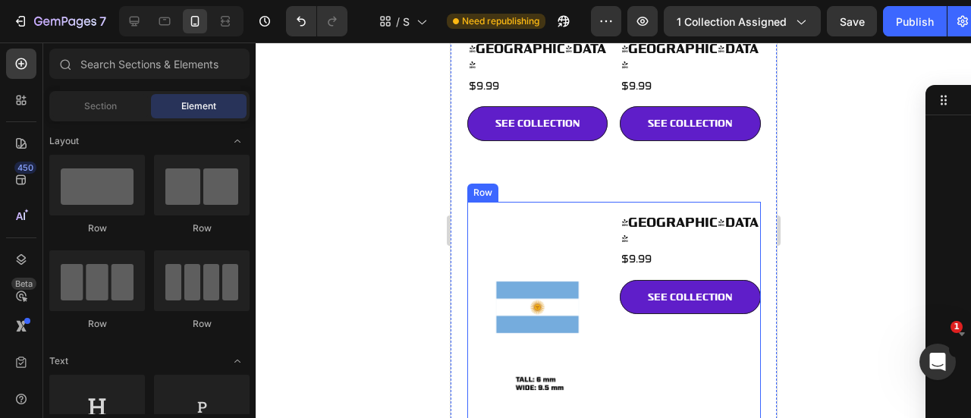
click at [707, 213] on h2 "Africa" at bounding box center [689, 230] width 141 height 35
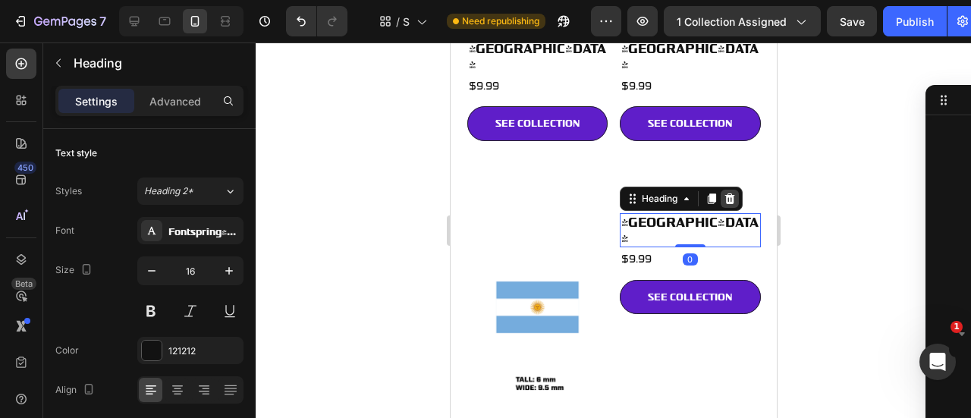
click at [723, 193] on icon at bounding box center [729, 199] width 12 height 12
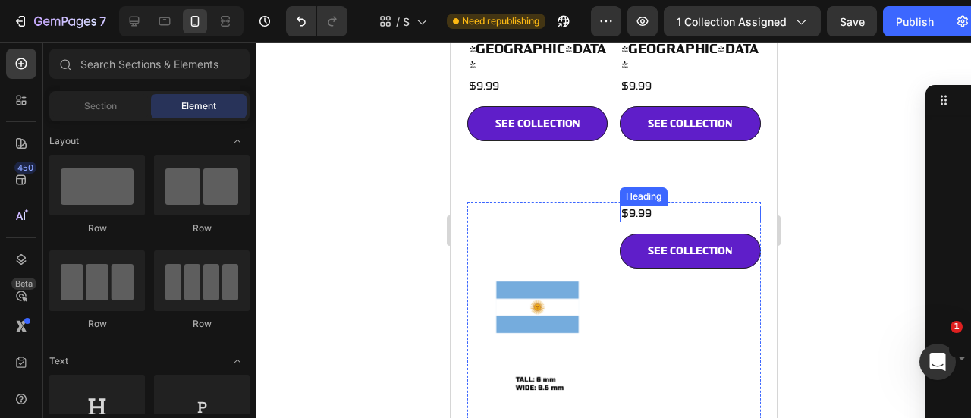
click at [699, 205] on h2 "$9.99" at bounding box center [689, 213] width 141 height 17
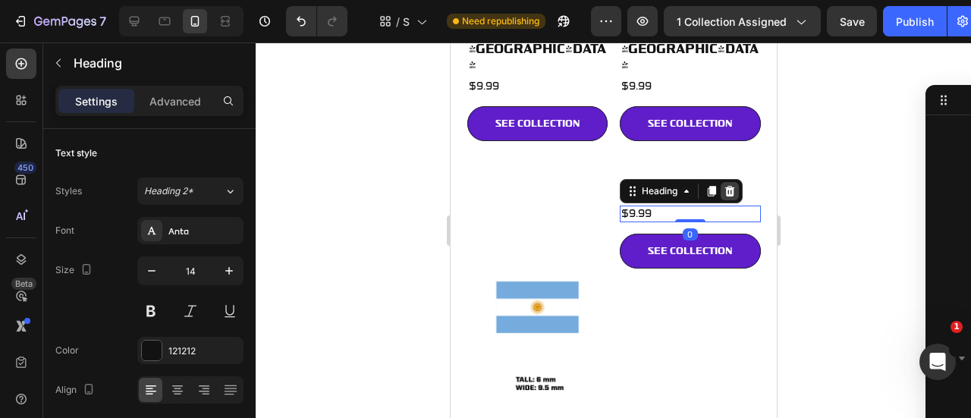
click at [724, 186] on icon at bounding box center [729, 191] width 10 height 11
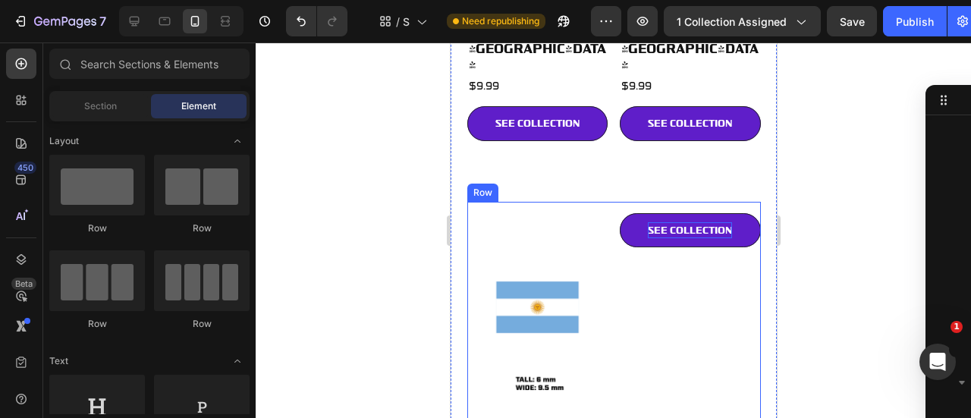
click at [705, 222] on p "SEE COLLECTION" at bounding box center [689, 230] width 84 height 17
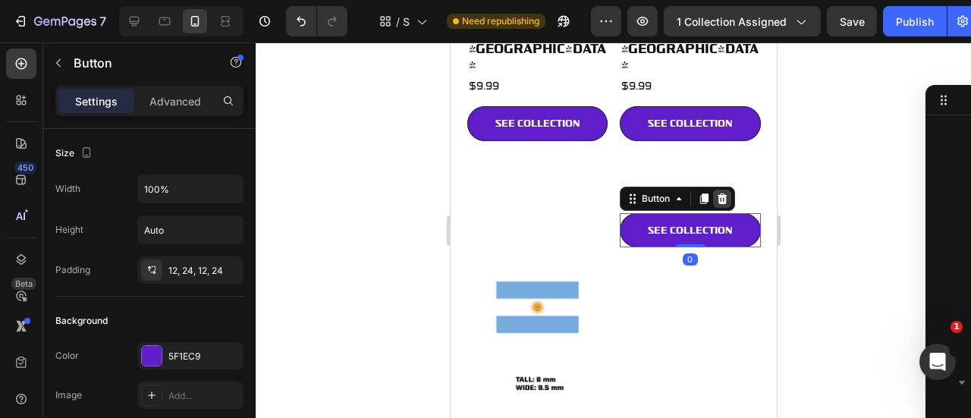
click at [717, 193] on icon at bounding box center [722, 198] width 10 height 11
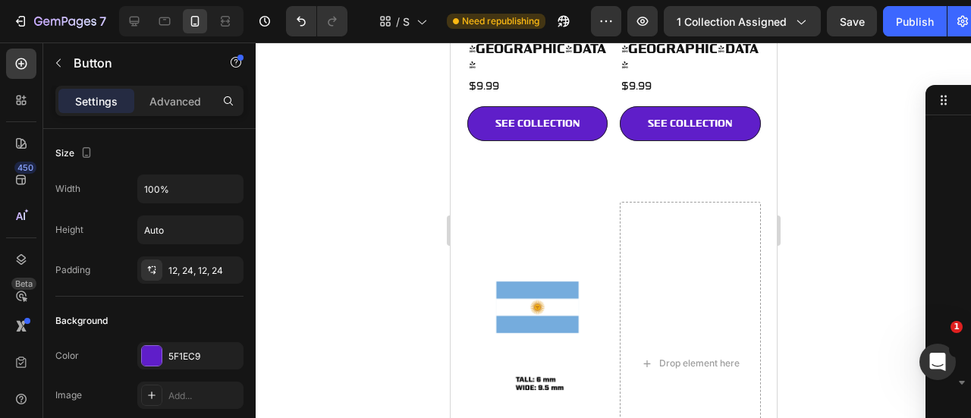
scroll to position [2123, 0]
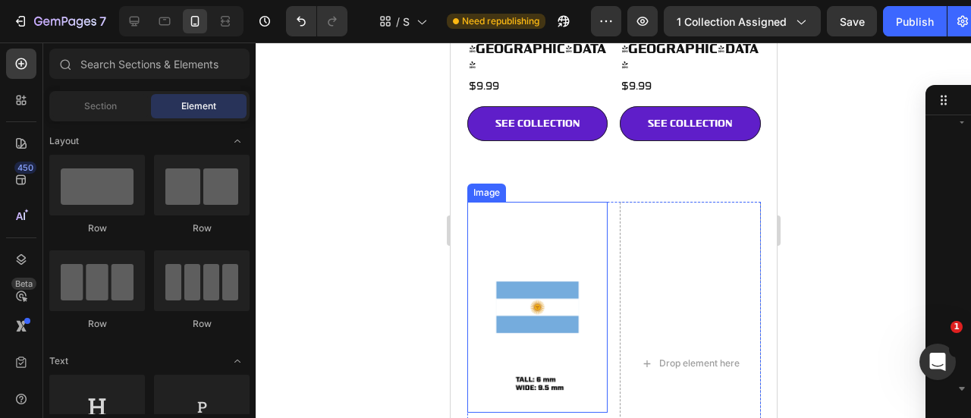
click at [544, 202] on img at bounding box center [536, 307] width 141 height 211
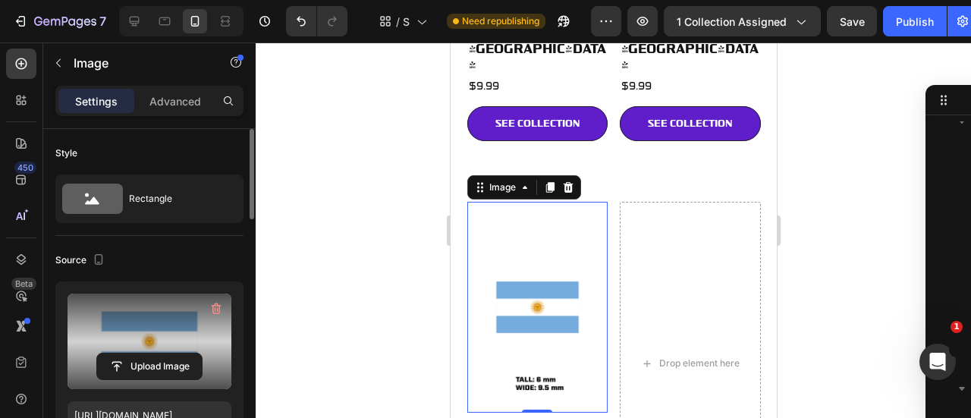
scroll to position [210, 0]
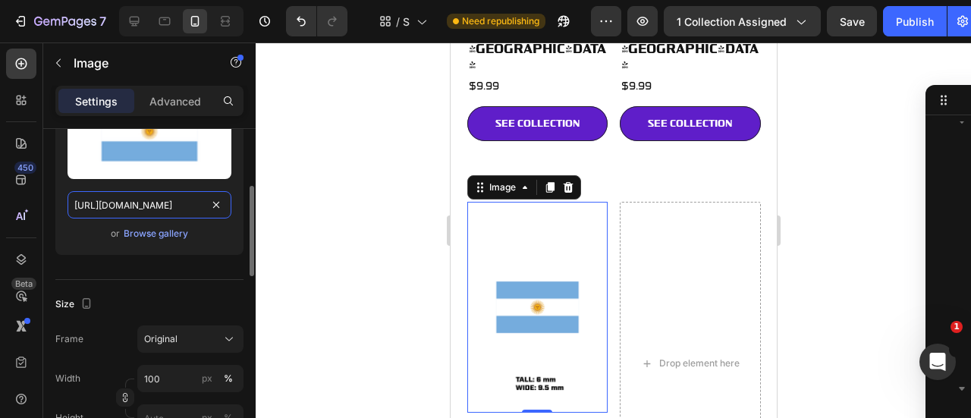
click at [143, 199] on input "https://cdn.shopify.com/s/files/1/0746/6447/6899/files/VARIANTS-5-EUROPEFLAGS_A…" at bounding box center [149, 204] width 164 height 27
paste input "gempages_576362993479058371-ffe72f0b-17c0-4e56-b2ab-17b4c0ac5016.png"
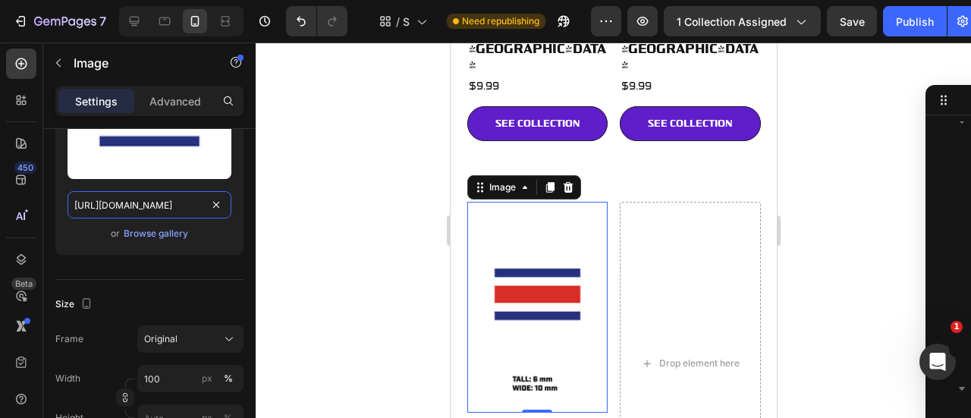
type input "https://cdn.shopify.com/s/files/1/0746/6447/6899/files/gempages_576362993479058…"
click at [820, 198] on div at bounding box center [613, 229] width 715 height 375
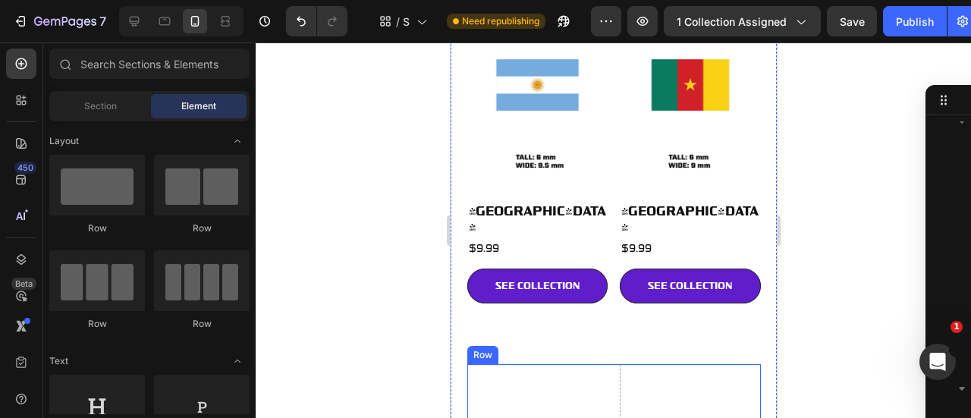
scroll to position [2812, 0]
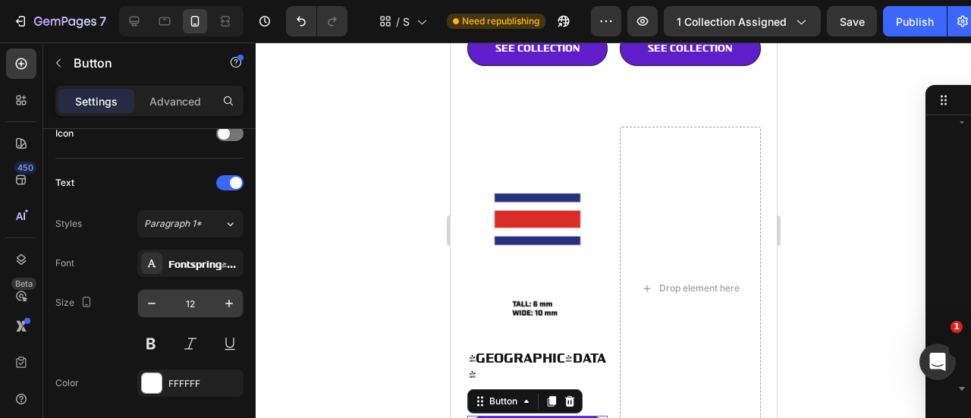
scroll to position [768, 0]
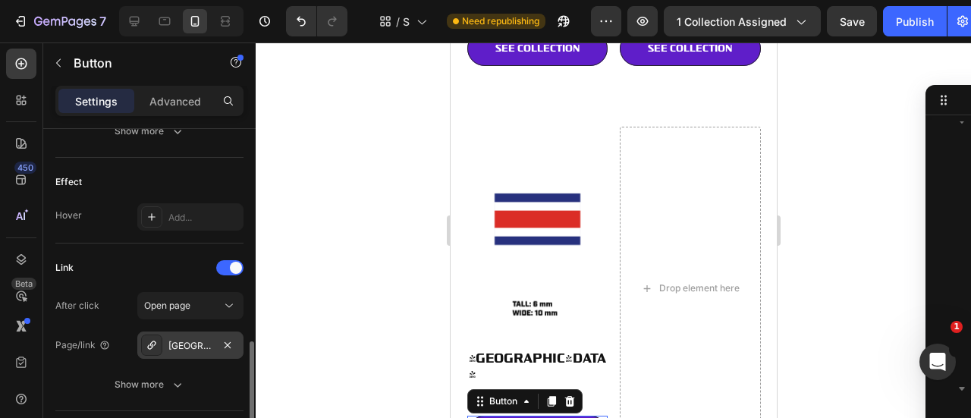
click at [179, 333] on div "South America" at bounding box center [190, 344] width 106 height 27
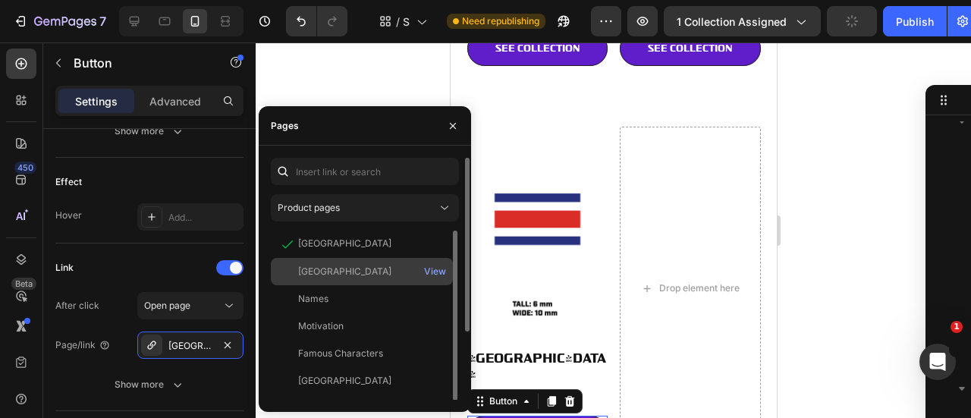
click at [349, 268] on div "Central America" at bounding box center [344, 272] width 93 height 14
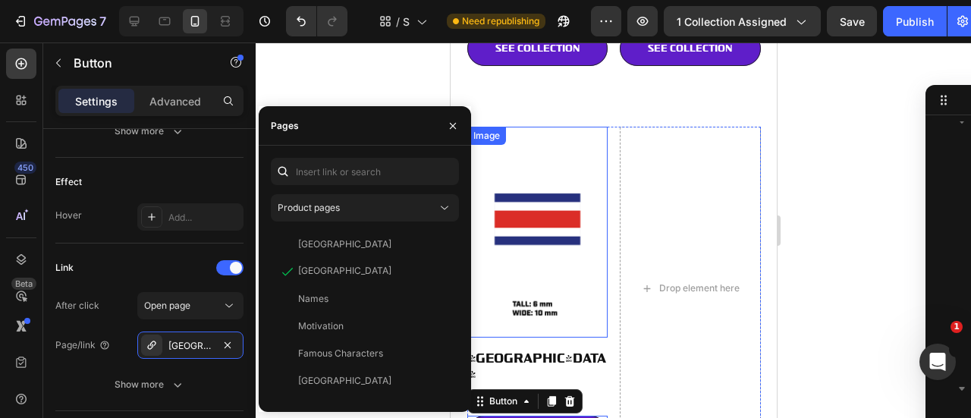
click at [522, 137] on img at bounding box center [536, 232] width 141 height 211
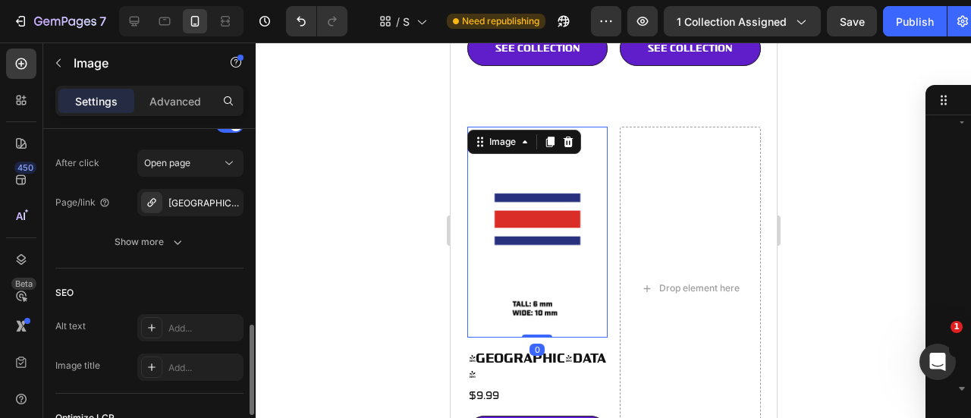
scroll to position [719, 0]
click at [202, 190] on div "South America" at bounding box center [190, 201] width 106 height 27
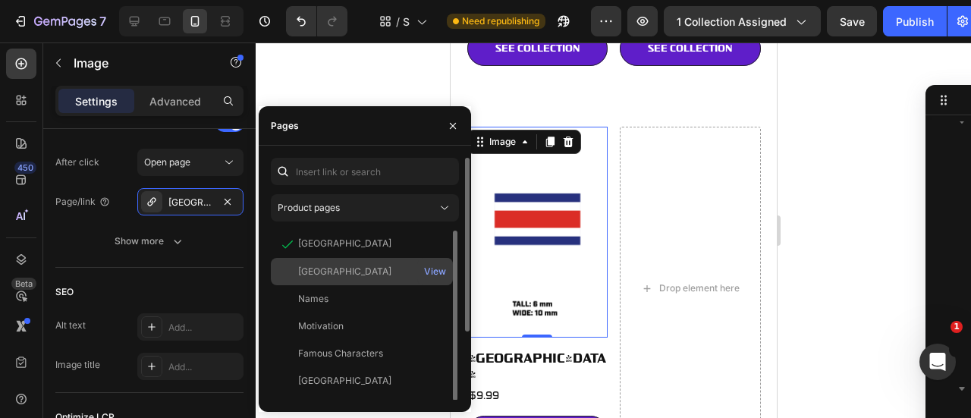
click at [357, 271] on div "Central America" at bounding box center [344, 272] width 93 height 14
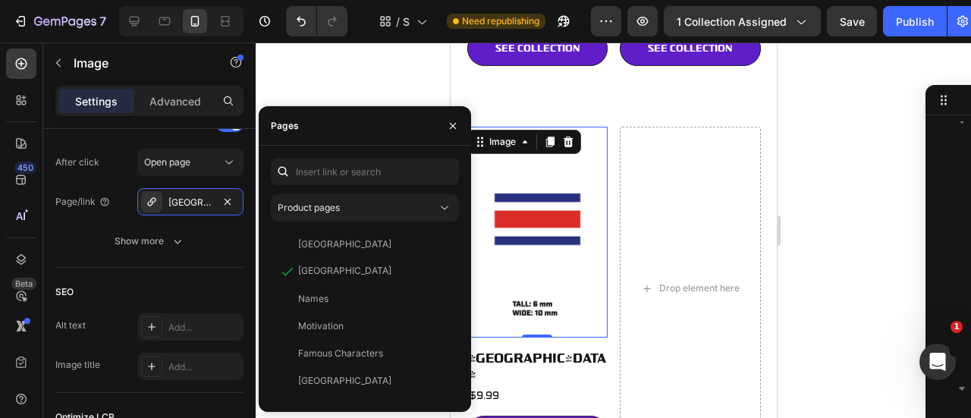
click at [861, 222] on div at bounding box center [613, 229] width 715 height 375
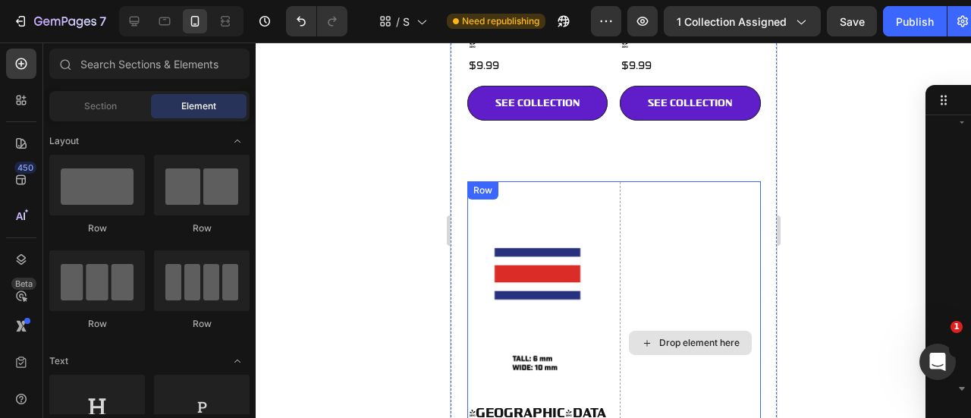
scroll to position [2756, 0]
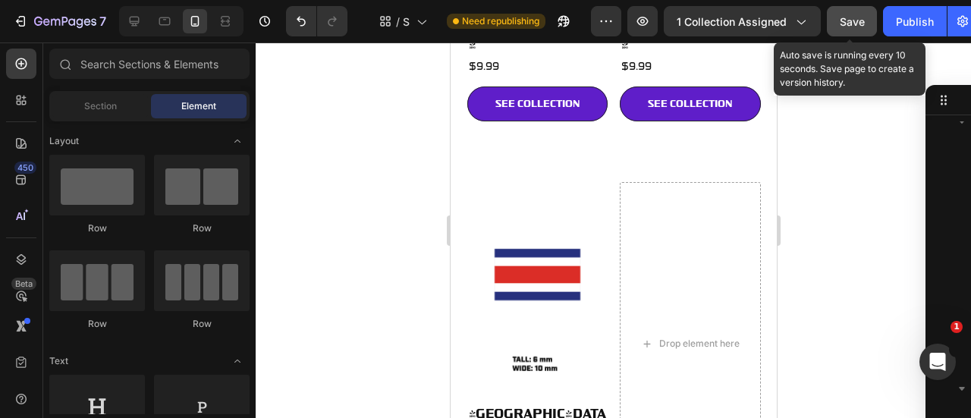
click at [848, 27] on span "Save" at bounding box center [851, 21] width 25 height 13
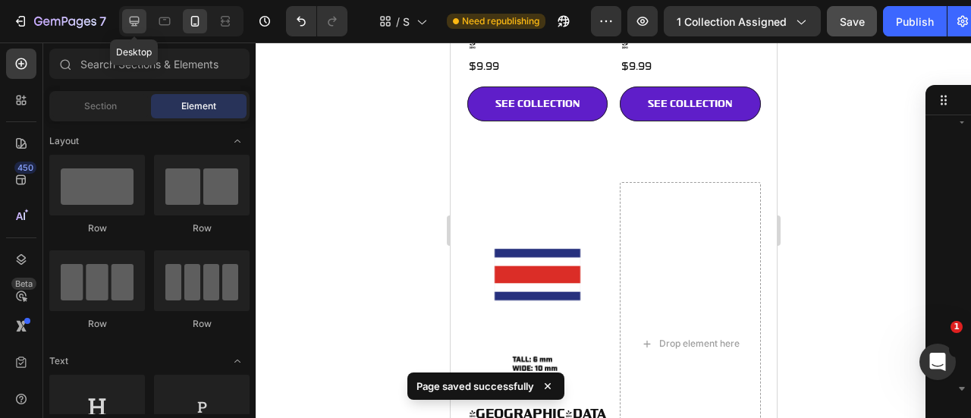
click at [141, 22] on div at bounding box center [134, 21] width 24 height 24
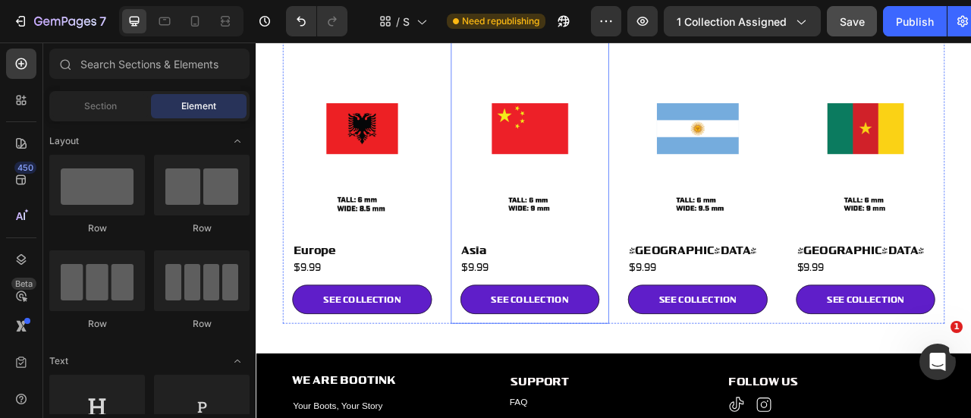
scroll to position [1382, 0]
click at [707, 222] on div "Image Europe Heading $9.99 Heading SEE COLLECTION Button Row Image Asia Heading…" at bounding box center [711, 203] width 842 height 394
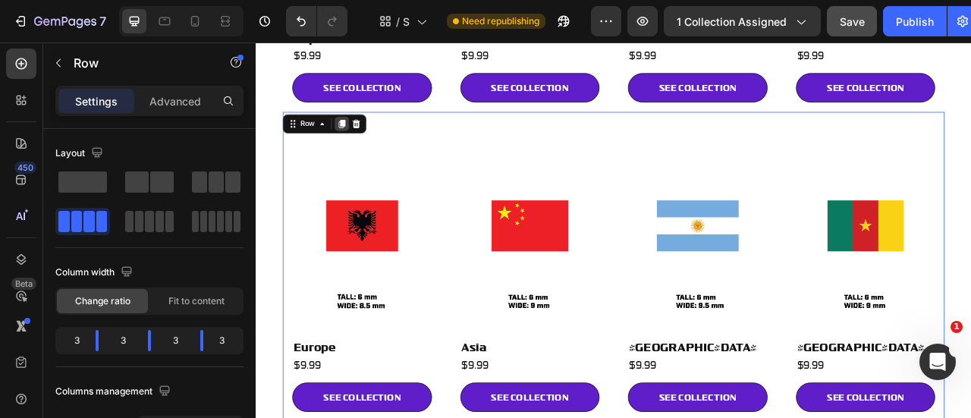
click at [363, 140] on icon at bounding box center [365, 146] width 12 height 12
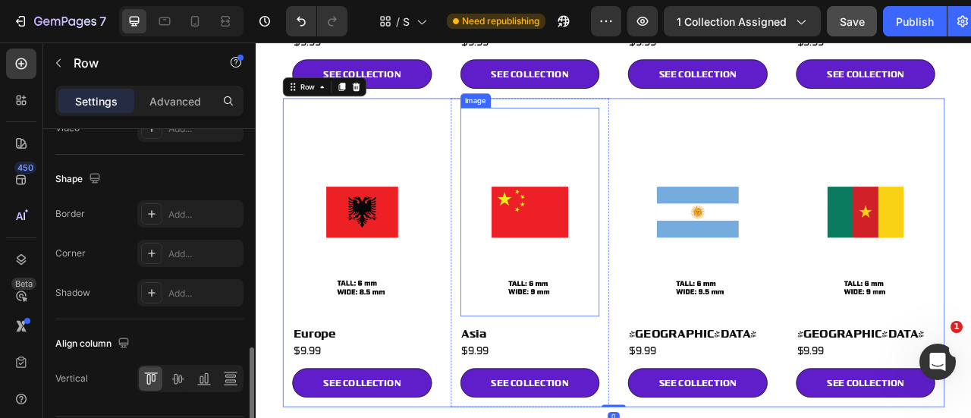
scroll to position [1655, 0]
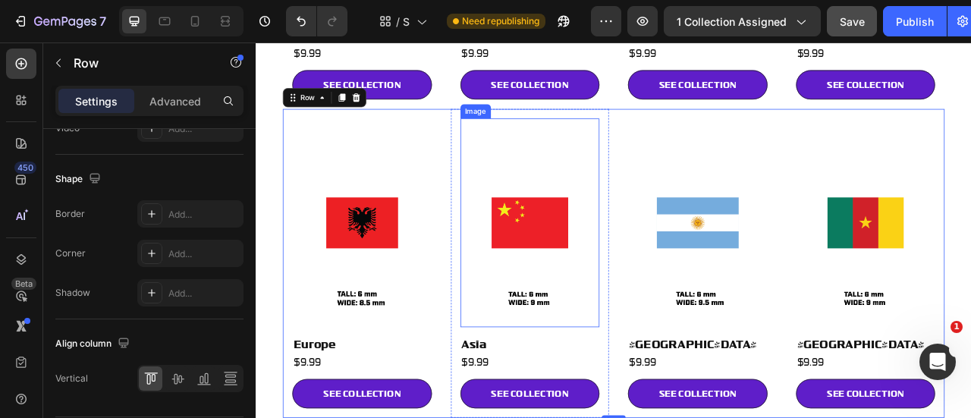
click at [648, 190] on img at bounding box center [604, 271] width 177 height 265
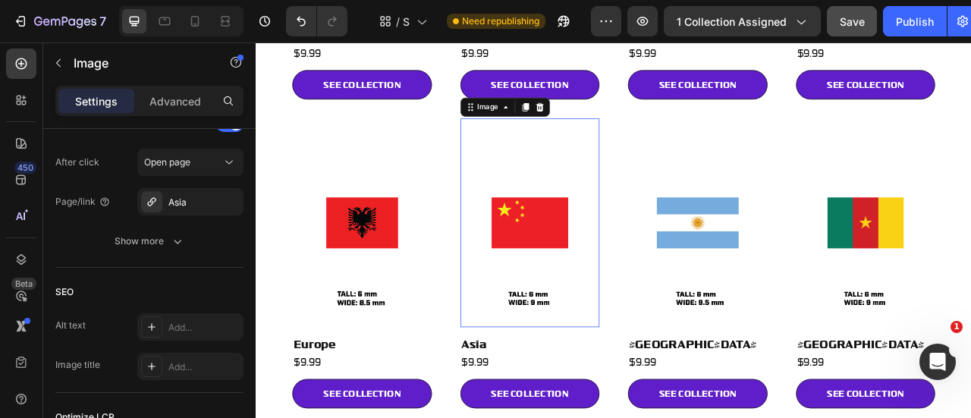
scroll to position [0, 0]
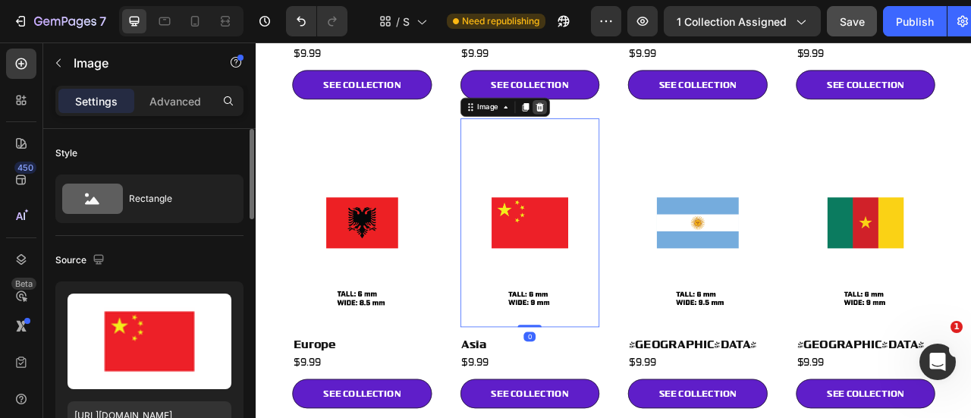
click at [614, 119] on icon at bounding box center [616, 124] width 10 height 11
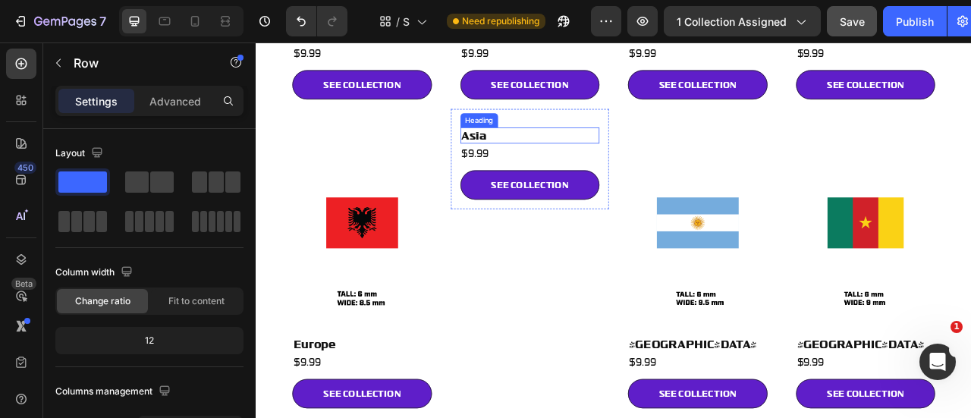
click at [616, 155] on div "Asia Heading $9.99 Heading SEE COLLECTION Button" at bounding box center [604, 190] width 177 height 103
click at [630, 150] on h2 "Asia" at bounding box center [604, 160] width 177 height 20
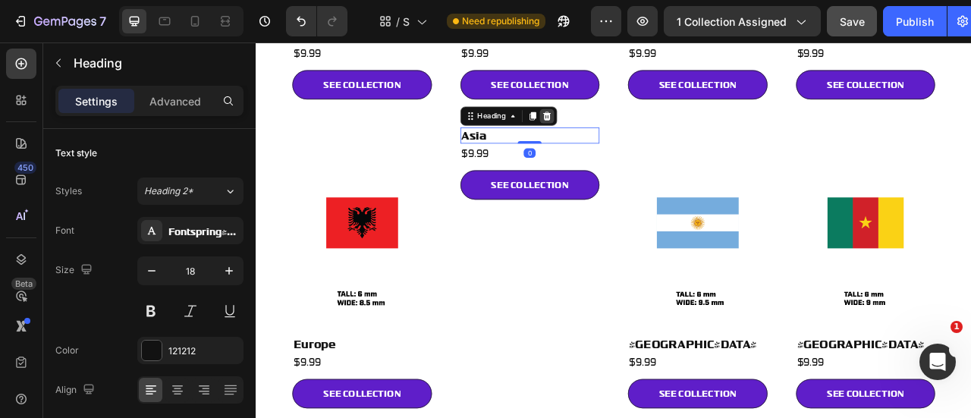
click at [626, 130] on icon at bounding box center [626, 136] width 12 height 12
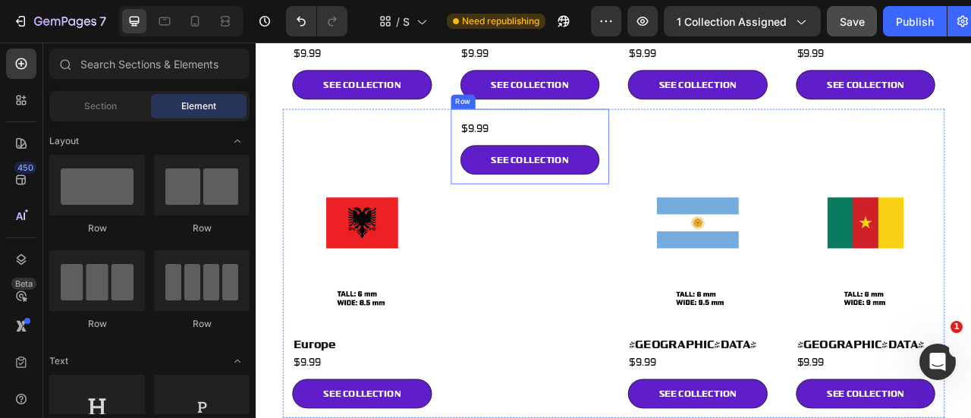
click at [620, 143] on h2 "$9.99" at bounding box center [604, 152] width 177 height 19
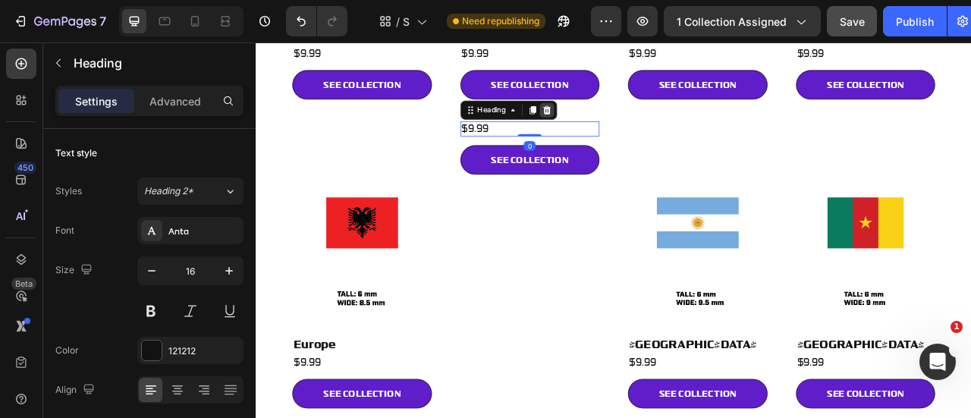
click at [626, 123] on icon at bounding box center [625, 128] width 10 height 11
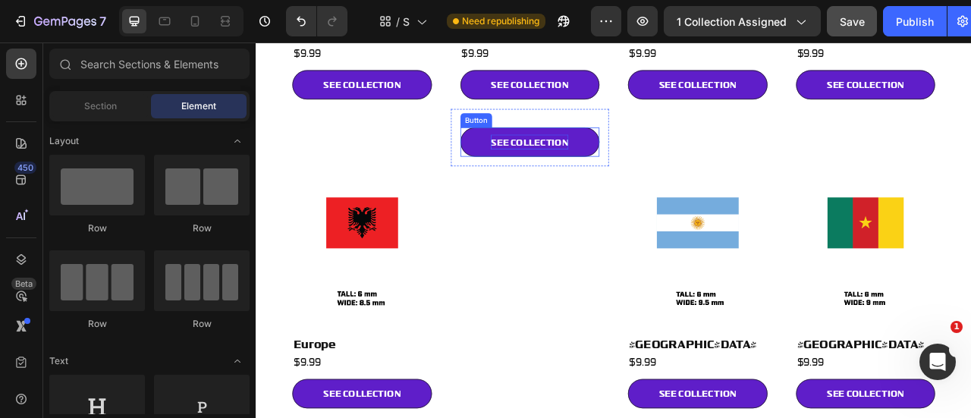
click at [635, 159] on p "SEE COLLECTION" at bounding box center [603, 168] width 99 height 19
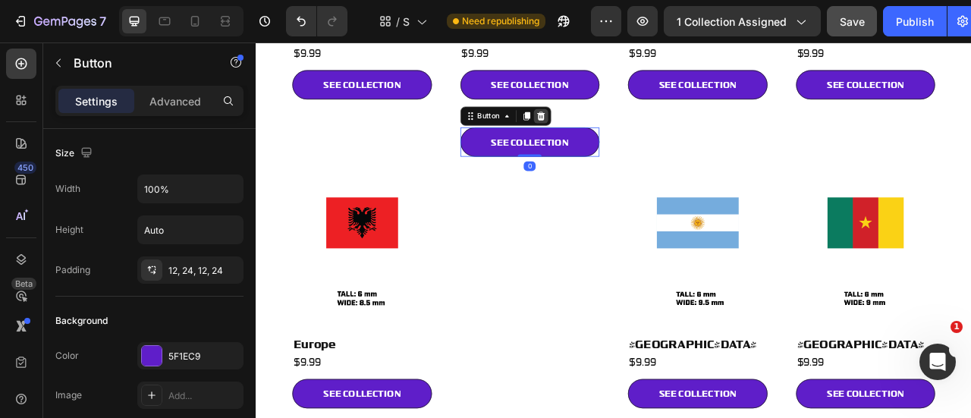
click at [614, 130] on icon at bounding box center [618, 135] width 10 height 11
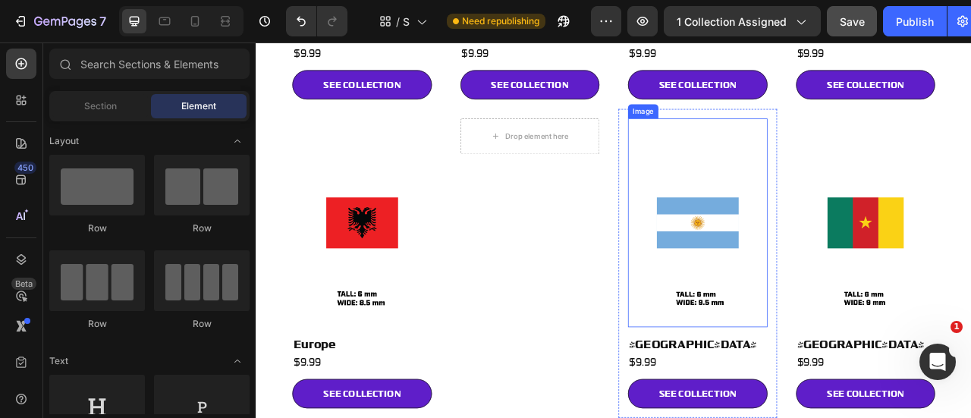
click at [852, 226] on img at bounding box center [817, 271] width 177 height 265
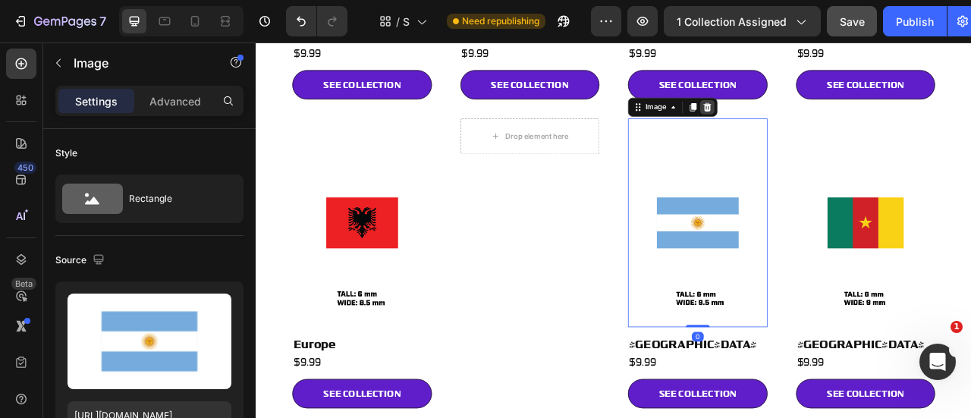
click at [825, 119] on icon at bounding box center [830, 124] width 10 height 11
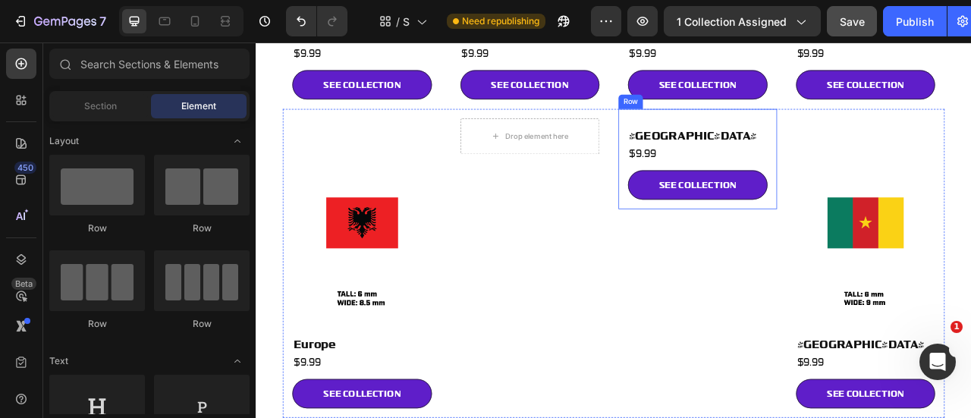
click at [862, 221] on link "SEE COLLECTION" at bounding box center [817, 223] width 177 height 37
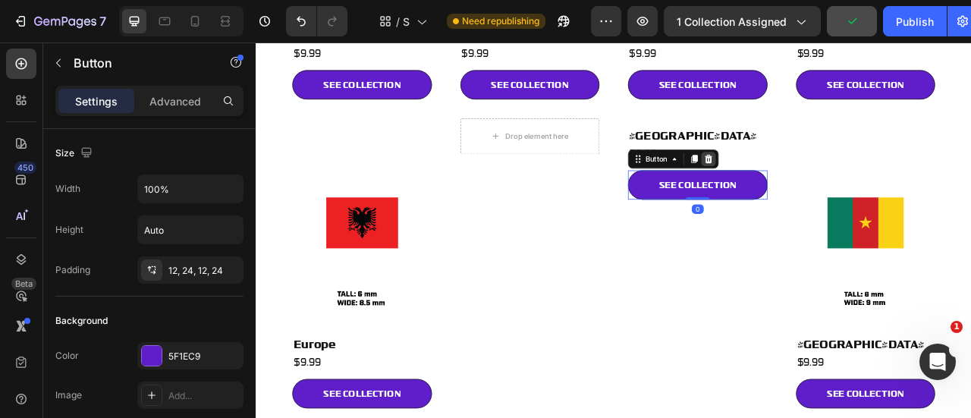
click at [830, 184] on icon at bounding box center [831, 190] width 12 height 12
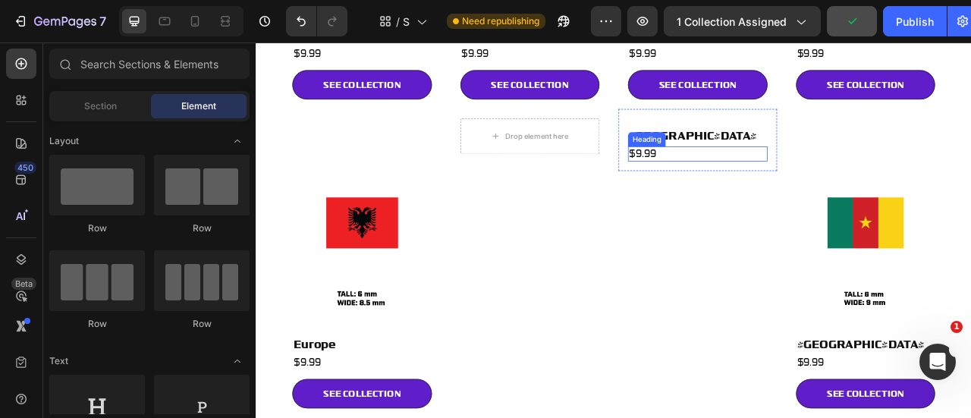
click at [855, 174] on h2 "$9.99" at bounding box center [817, 183] width 177 height 19
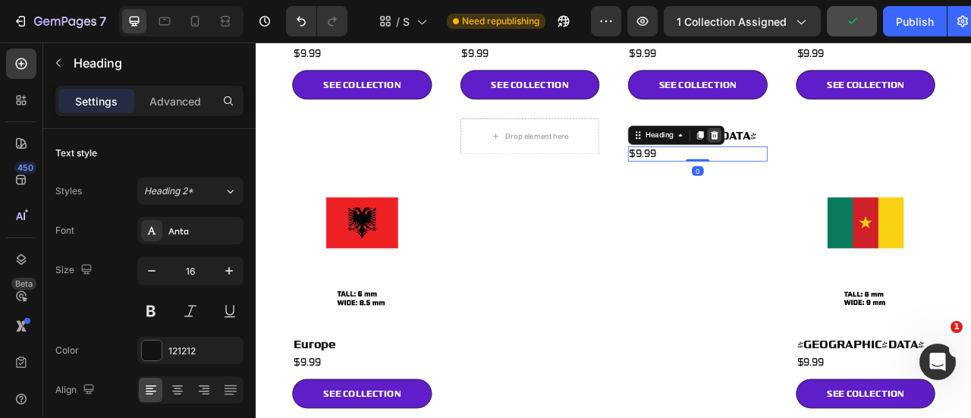
click at [830, 151] on div at bounding box center [839, 160] width 18 height 18
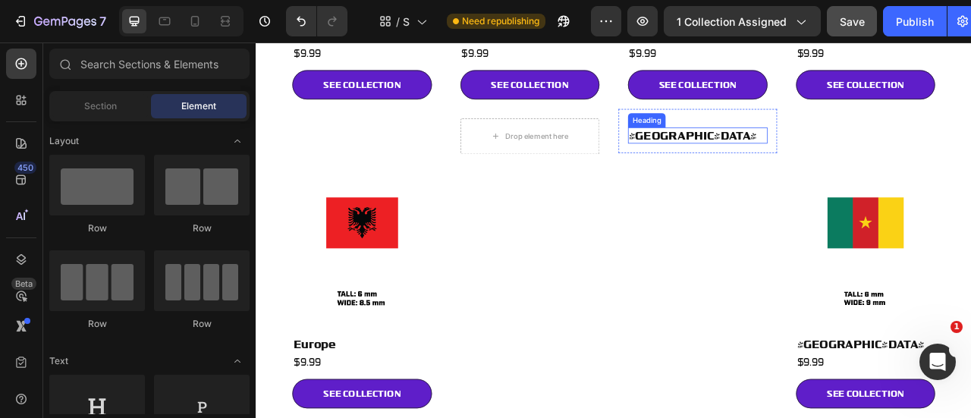
click at [839, 150] on h2 "South America" at bounding box center [817, 160] width 177 height 20
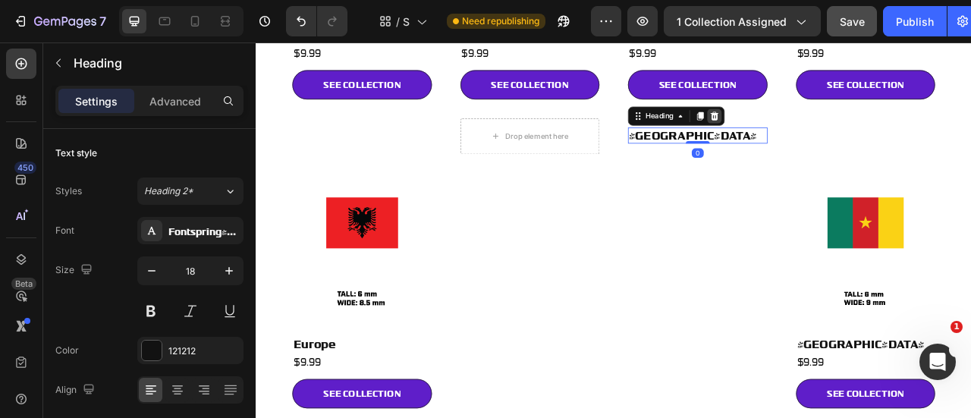
click at [830, 127] on div at bounding box center [839, 136] width 18 height 18
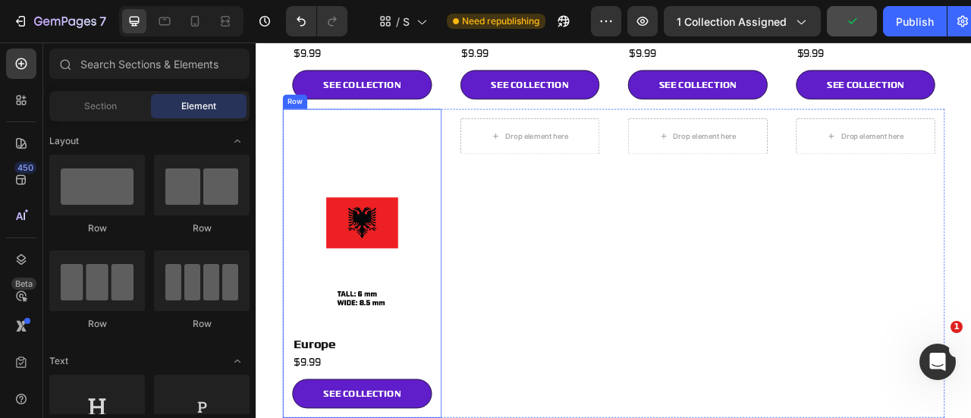
click at [353, 416] on h2 "Europe" at bounding box center [390, 426] width 177 height 20
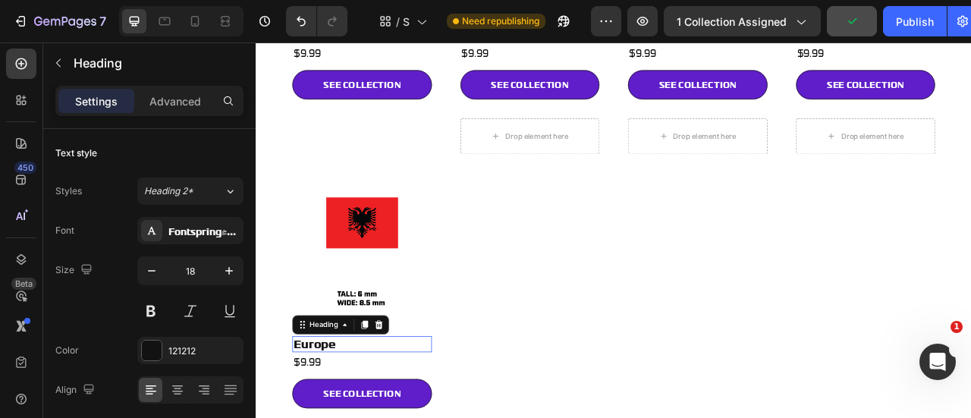
click at [353, 416] on h2 "Europe" at bounding box center [390, 426] width 177 height 20
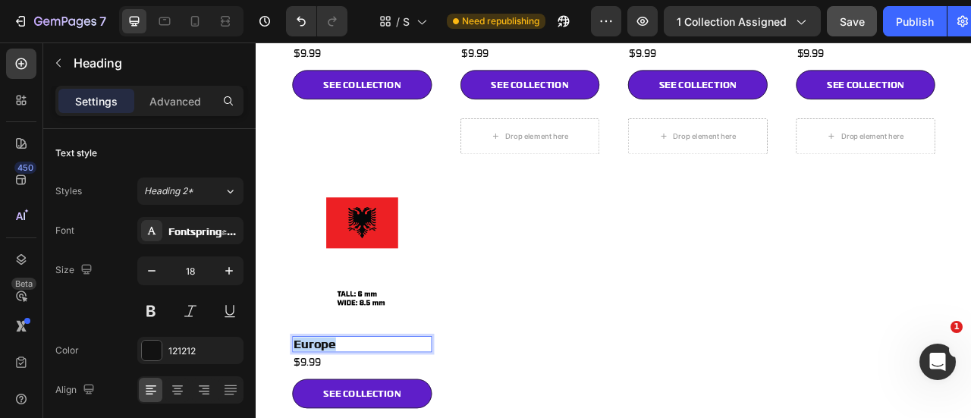
click at [353, 417] on p "Europe" at bounding box center [390, 425] width 174 height 17
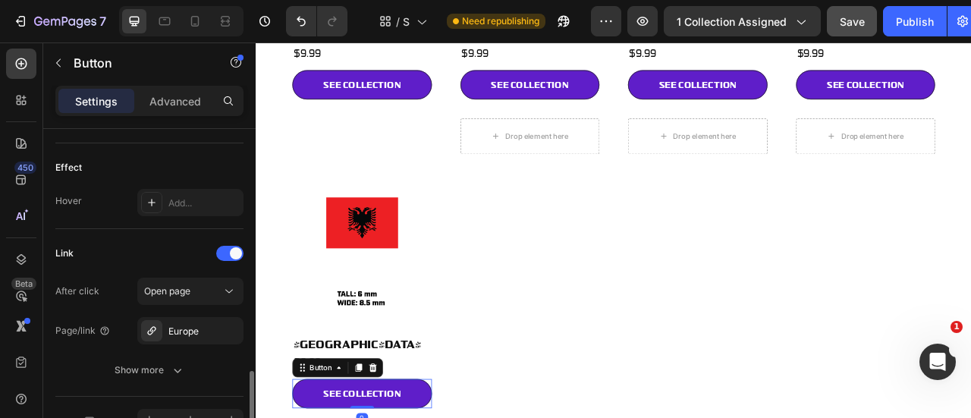
scroll to position [802, 0]
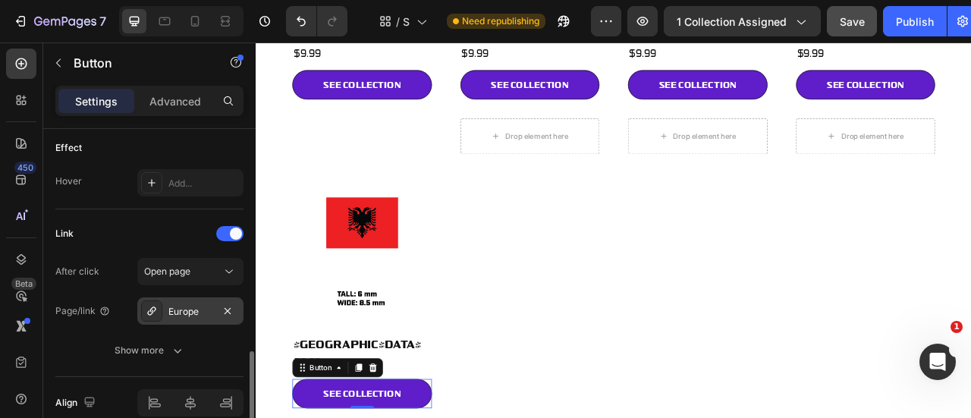
click at [184, 305] on div "Europe" at bounding box center [190, 312] width 44 height 14
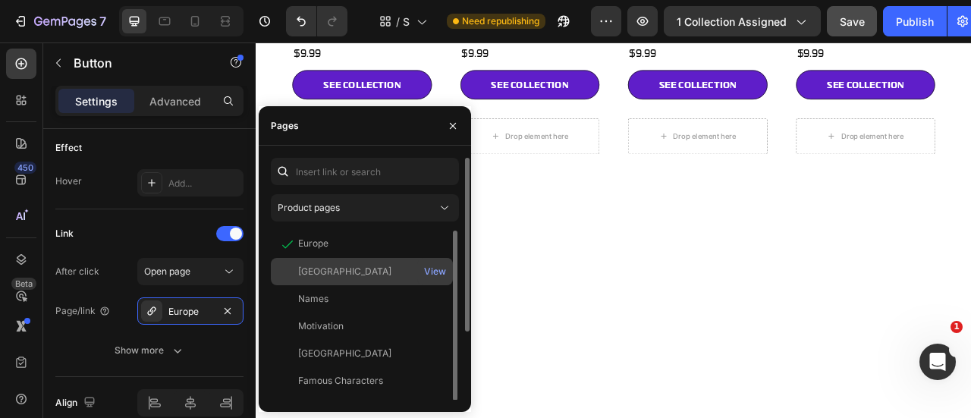
click at [355, 265] on div "Central America" at bounding box center [344, 272] width 93 height 14
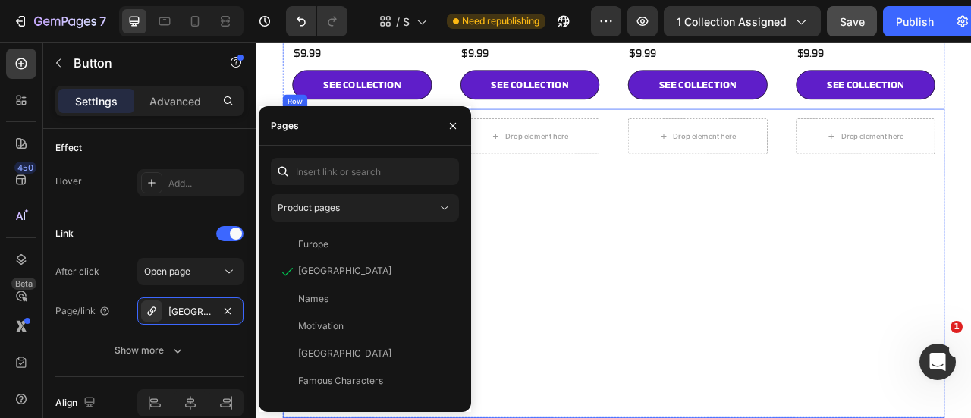
click at [728, 291] on div "Drop element here Row" at bounding box center [818, 324] width 202 height 394
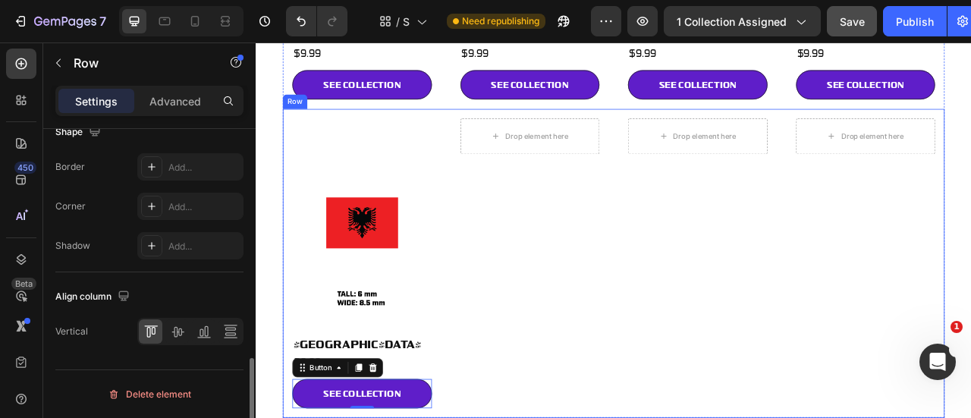
scroll to position [0, 0]
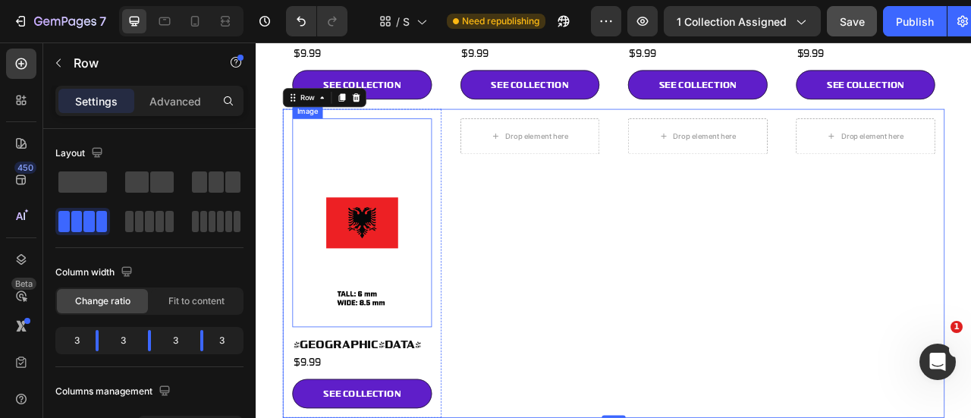
click at [388, 294] on img at bounding box center [390, 271] width 177 height 265
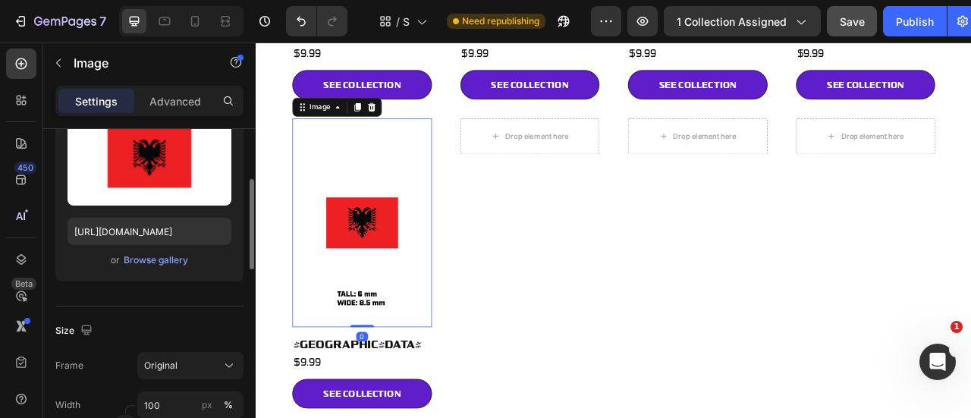
scroll to position [197, 0]
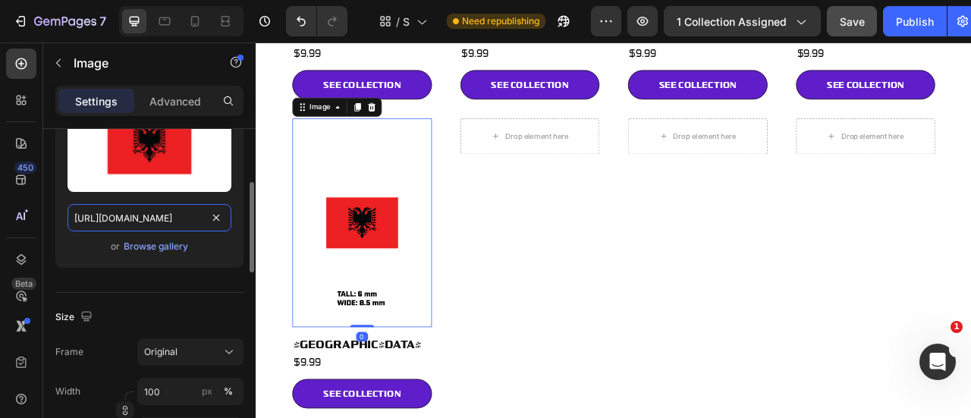
click at [138, 221] on input "https://cdn.shopify.com/s/files/1/0746/6447/6899/files/VARIANTS-5-EUROPEFLAGS_A…" at bounding box center [149, 217] width 164 height 27
paste input "gempages_576362993479058371-ffe72f0b-17c0-4e56-b2ab-17b4c0ac5016.png"
type input "https://cdn.shopify.com/s/files/1/0746/6447/6899/files/gempages_576362993479058…"
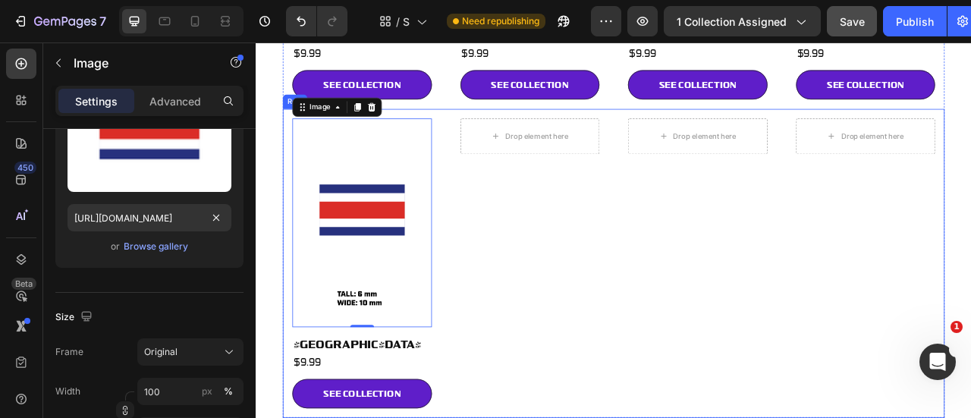
click at [751, 330] on div "Drop element here Row" at bounding box center [818, 324] width 202 height 394
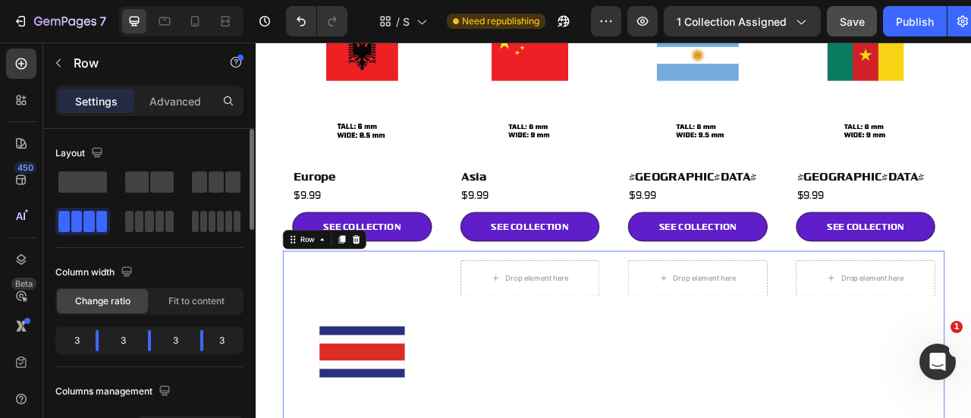
scroll to position [1470, 0]
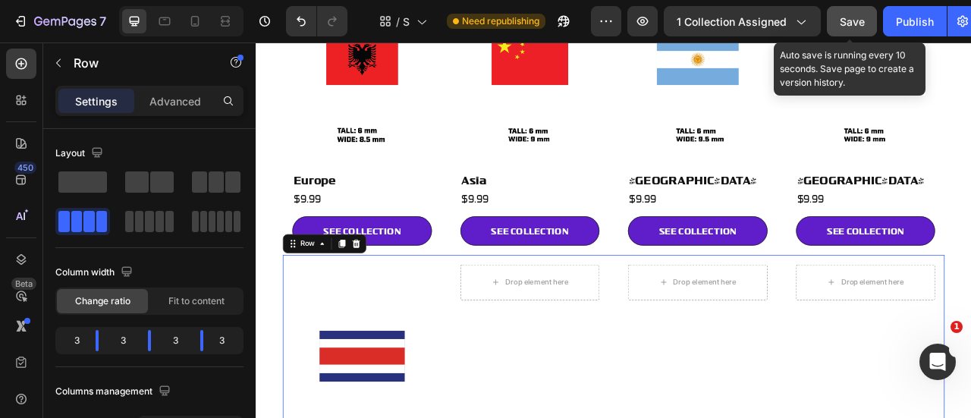
click at [854, 27] on span "Save" at bounding box center [851, 21] width 25 height 13
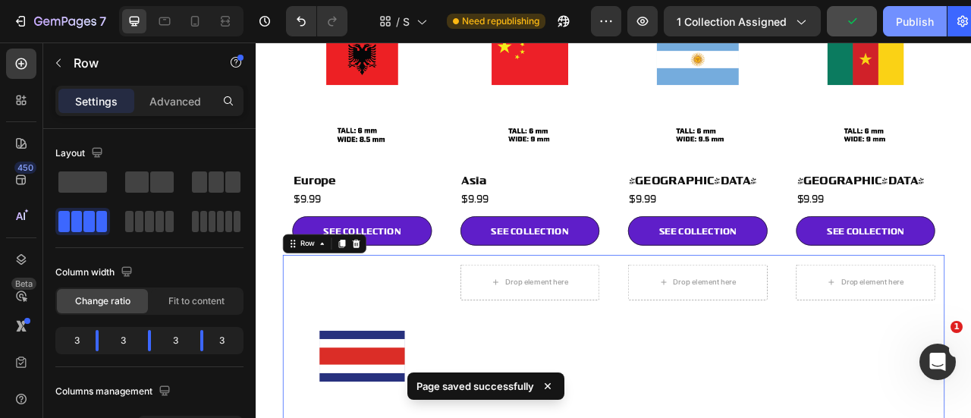
click at [909, 33] on button "Publish" at bounding box center [915, 21] width 64 height 30
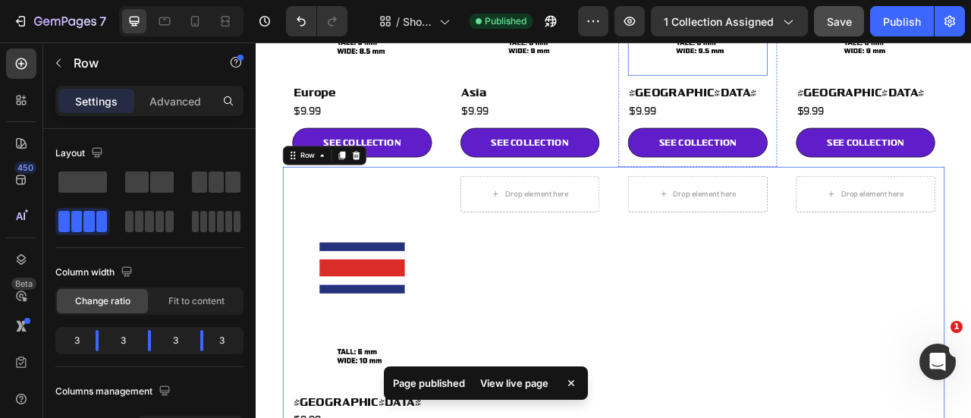
scroll to position [1600, 0]
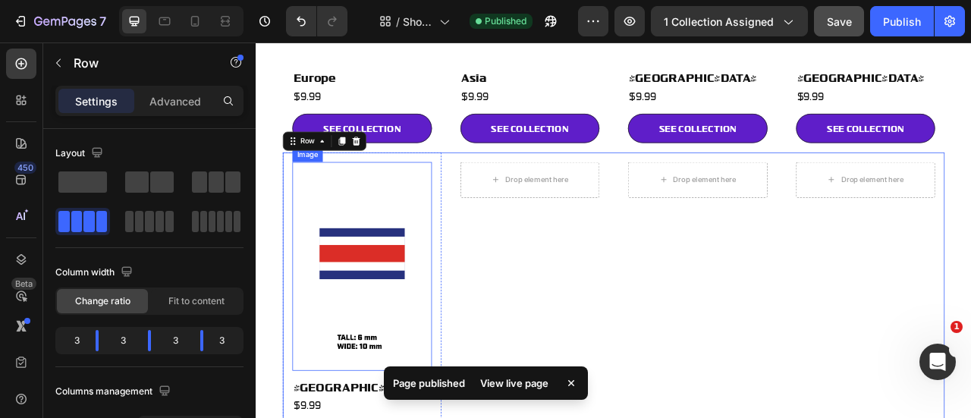
click at [372, 271] on img at bounding box center [390, 326] width 177 height 265
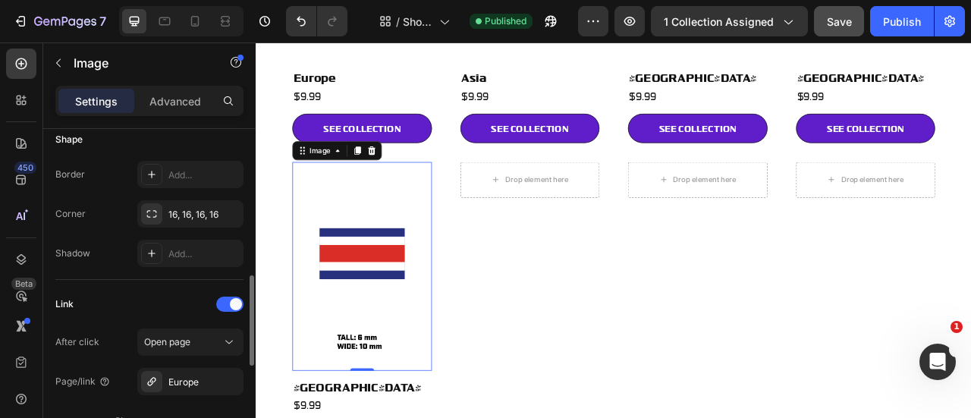
scroll to position [599, 0]
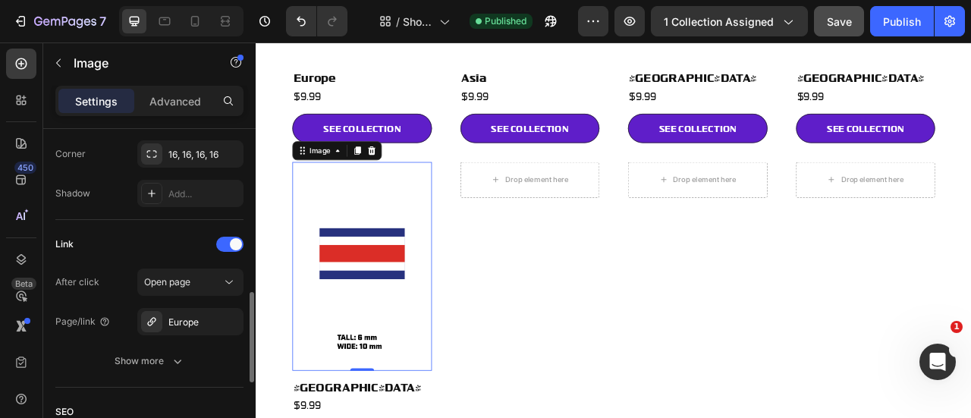
click at [180, 335] on div "After click Open page Page/link Europe Show more" at bounding box center [149, 321] width 188 height 106
click at [202, 324] on div "Europe" at bounding box center [190, 322] width 44 height 14
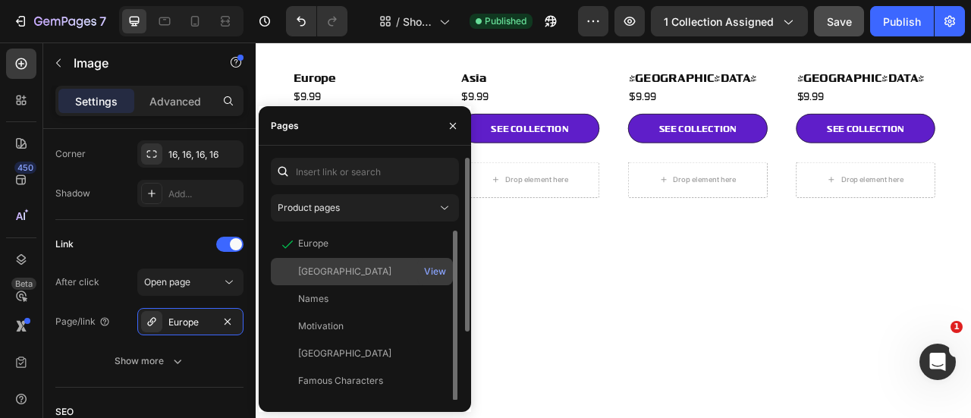
click at [382, 268] on div "Central America" at bounding box center [362, 272] width 170 height 14
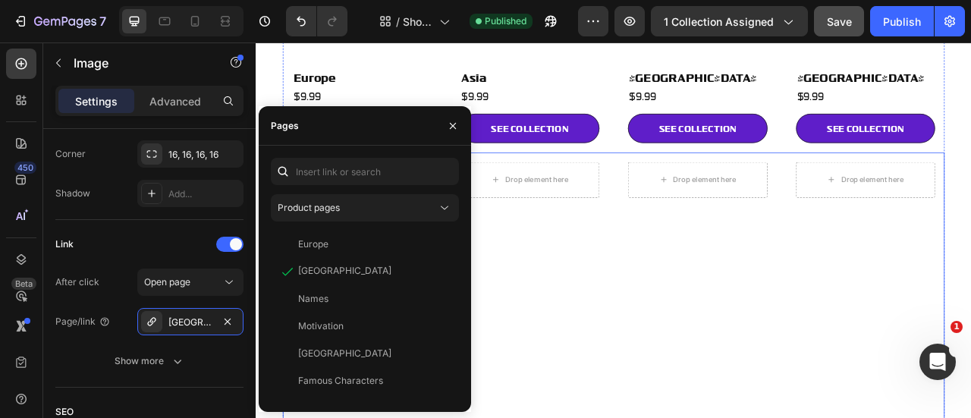
click at [673, 388] on div "Drop element here Row" at bounding box center [604, 379] width 202 height 394
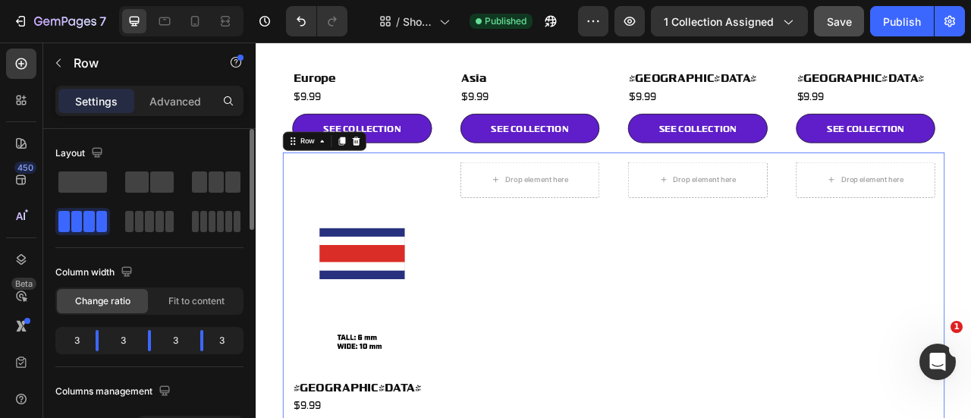
scroll to position [1730, 0]
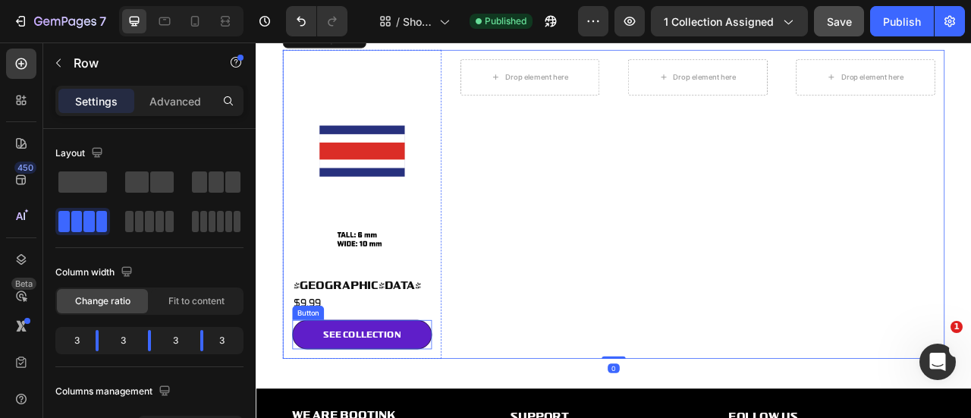
click at [447, 395] on link "SEE COLLECTION" at bounding box center [390, 413] width 177 height 37
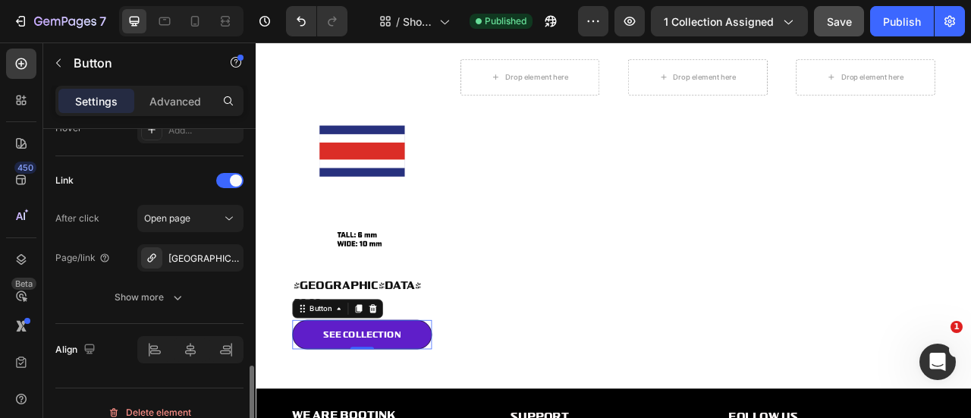
scroll to position [855, 0]
click at [195, 24] on icon at bounding box center [195, 25] width 4 height 2
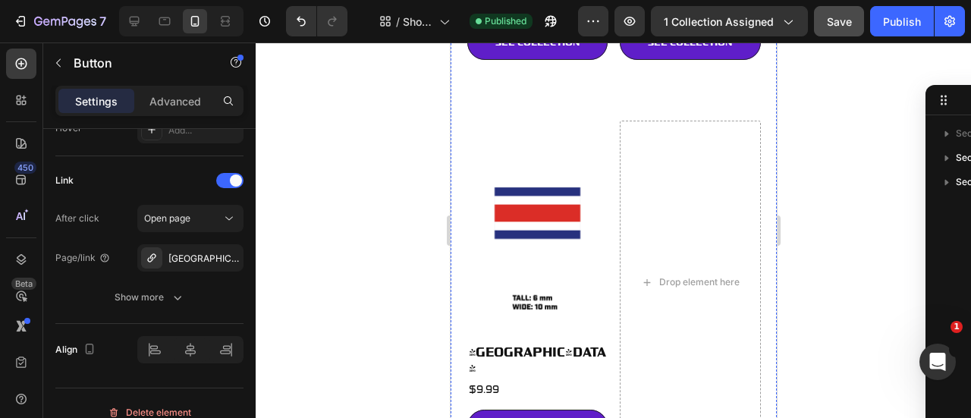
scroll to position [2812, 0]
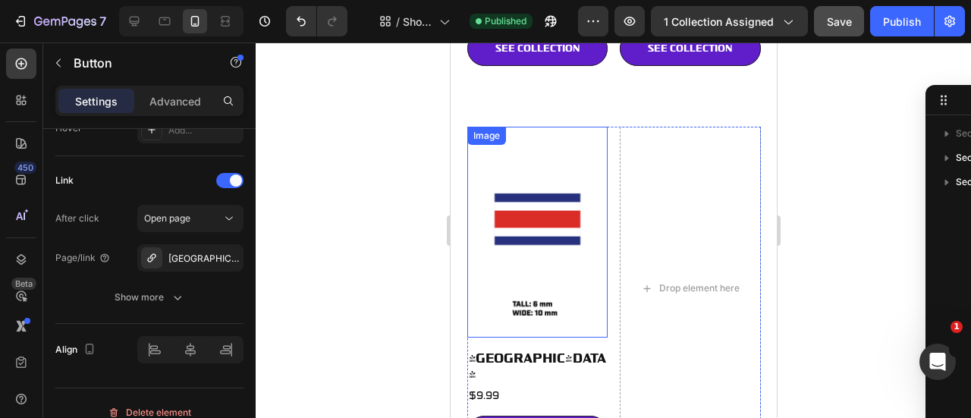
click at [545, 127] on img at bounding box center [536, 232] width 141 height 211
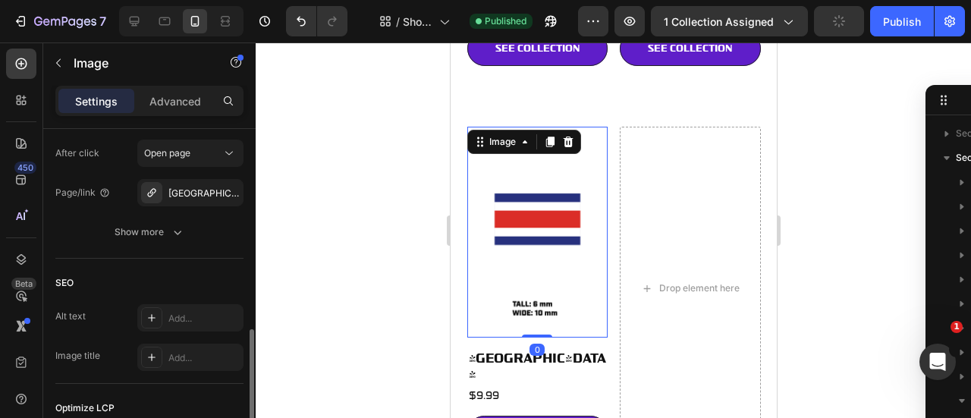
scroll to position [729, 0]
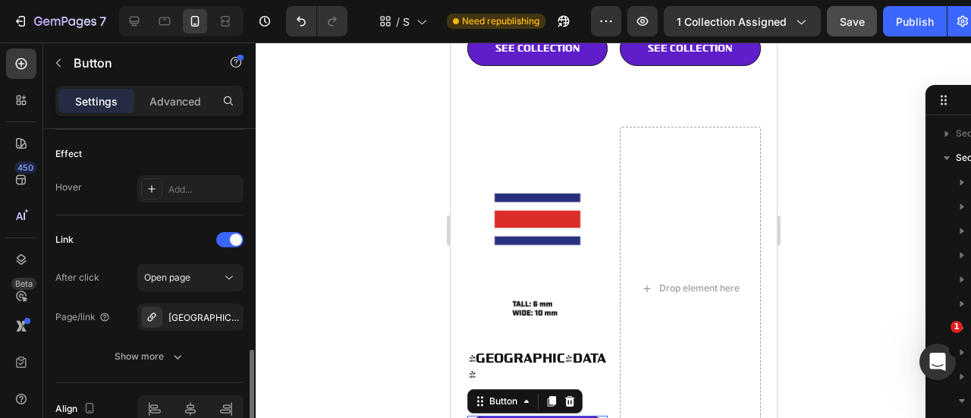
scroll to position [795, 0]
click at [898, 24] on div "Publish" at bounding box center [915, 22] width 38 height 16
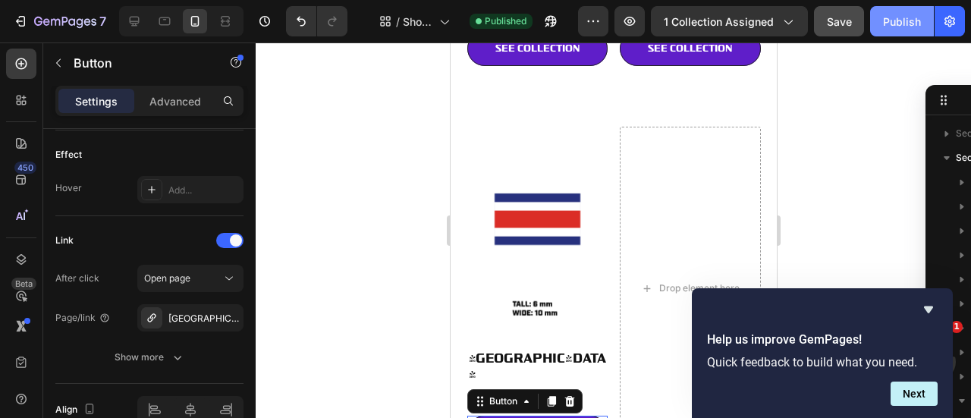
click at [898, 24] on div "Publish" at bounding box center [902, 22] width 38 height 16
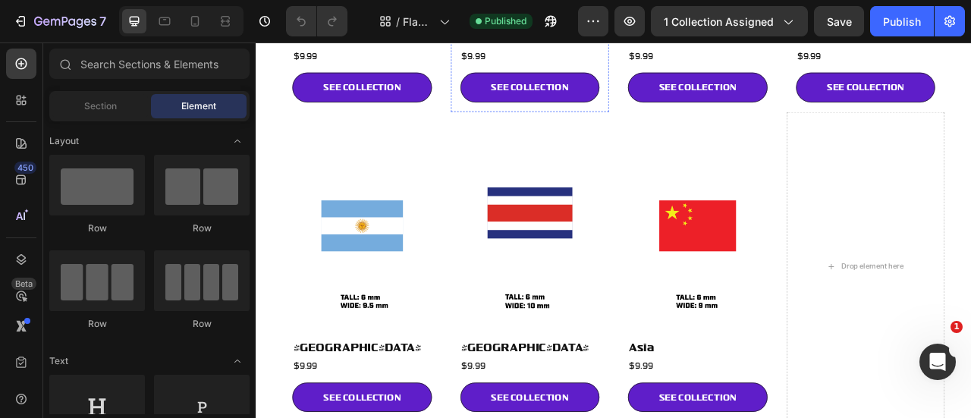
scroll to position [473, 0]
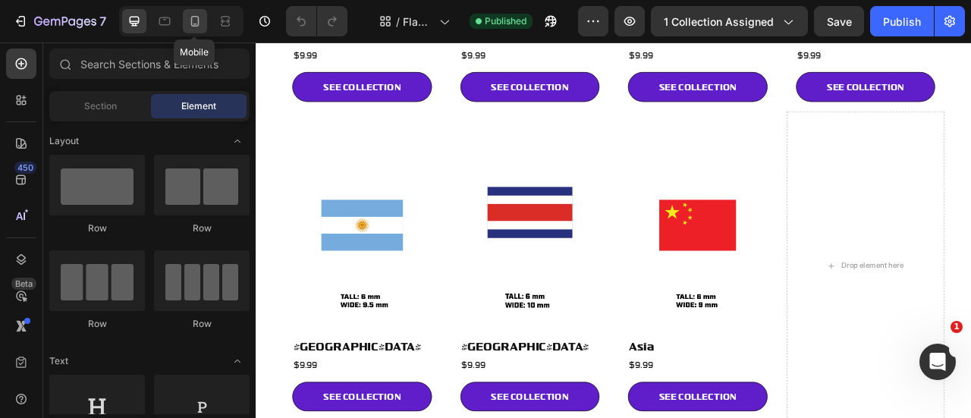
click at [199, 16] on icon at bounding box center [194, 21] width 15 height 15
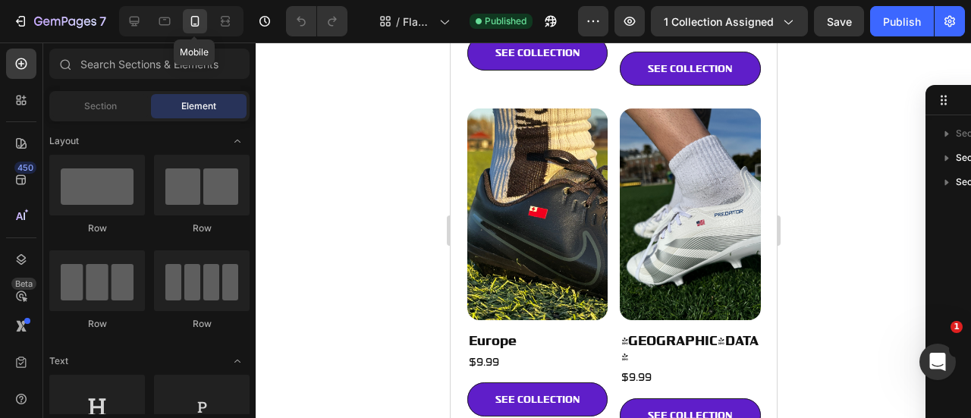
scroll to position [427, 0]
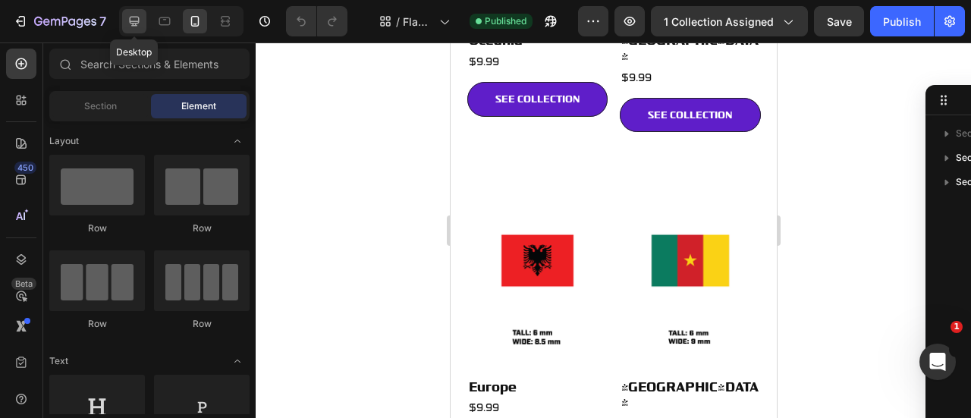
click at [127, 23] on icon at bounding box center [134, 21] width 15 height 15
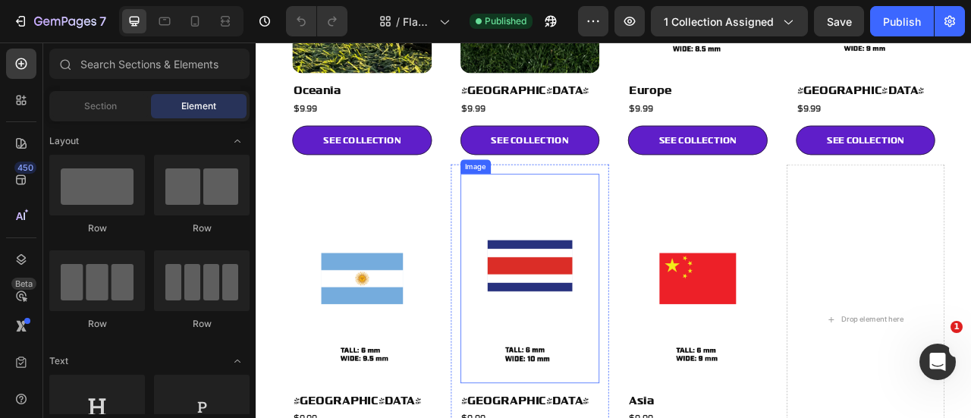
scroll to position [406, 0]
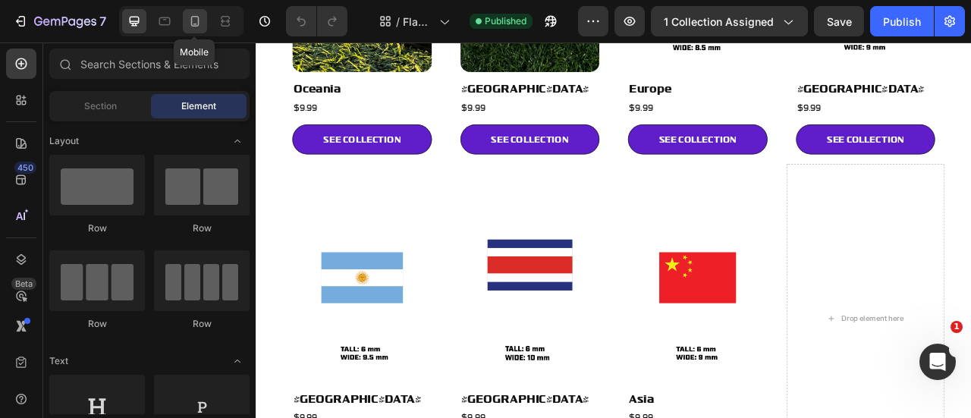
click at [204, 24] on div at bounding box center [195, 21] width 24 height 24
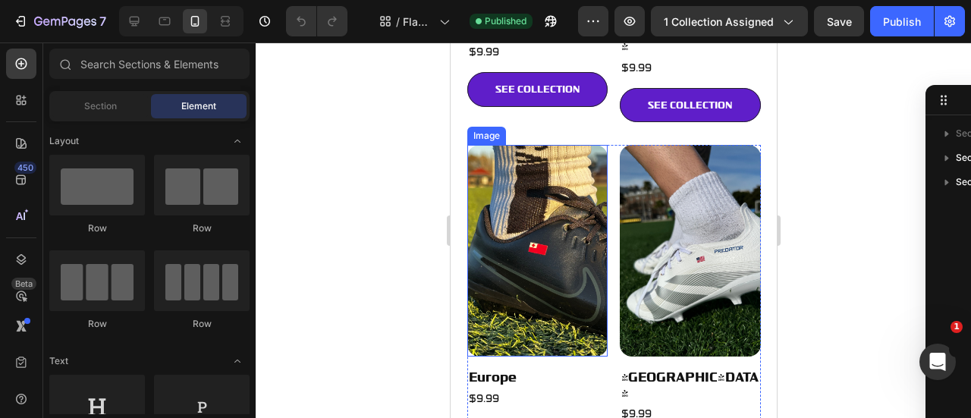
scroll to position [519, 0]
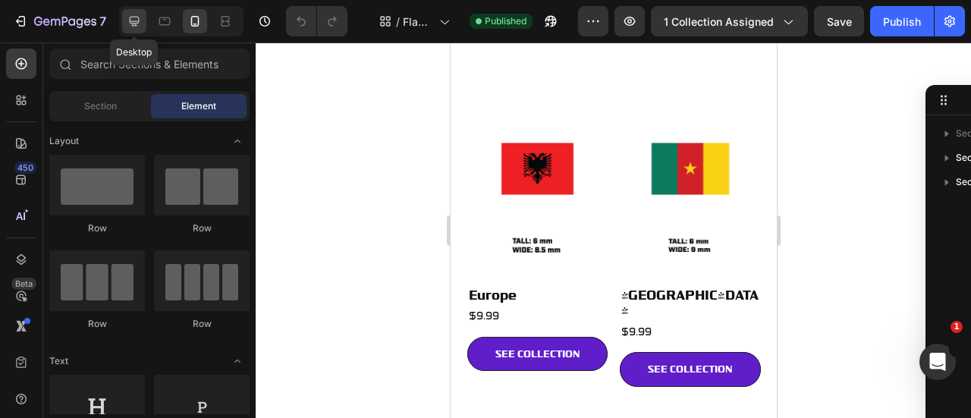
click at [136, 23] on icon at bounding box center [135, 22] width 10 height 10
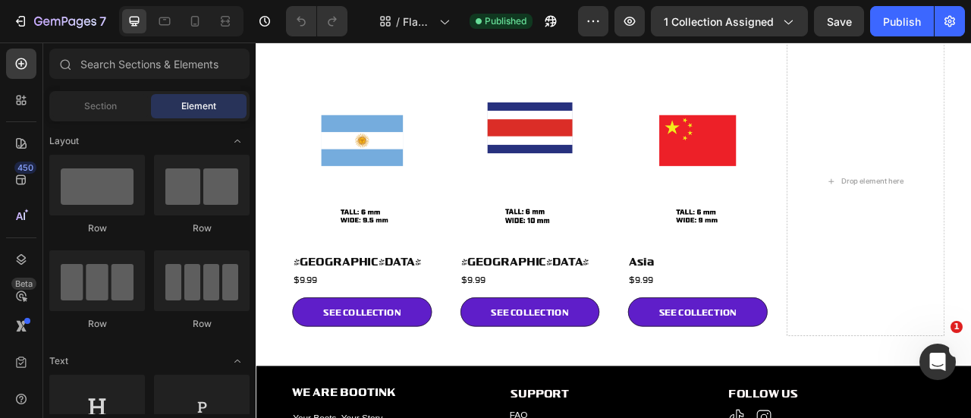
scroll to position [580, 0]
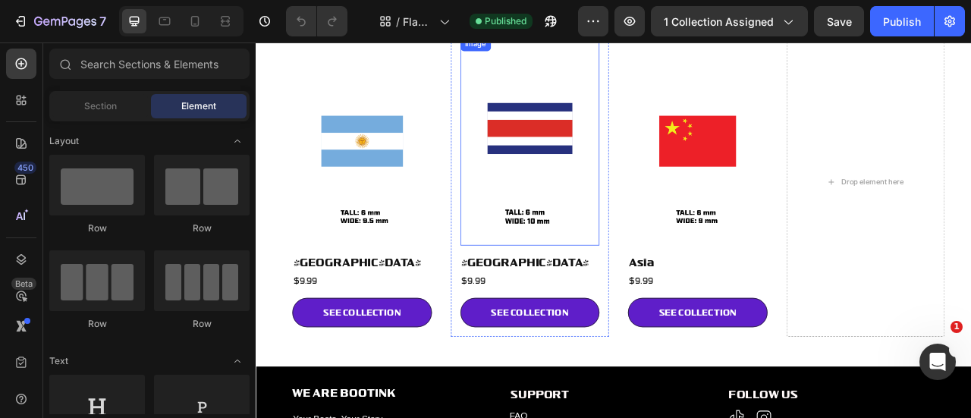
click at [576, 163] on img at bounding box center [604, 167] width 177 height 265
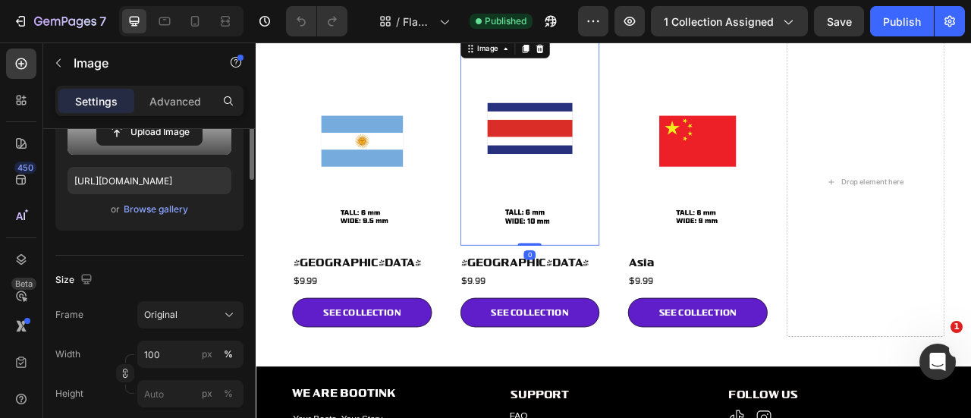
scroll to position [261, 0]
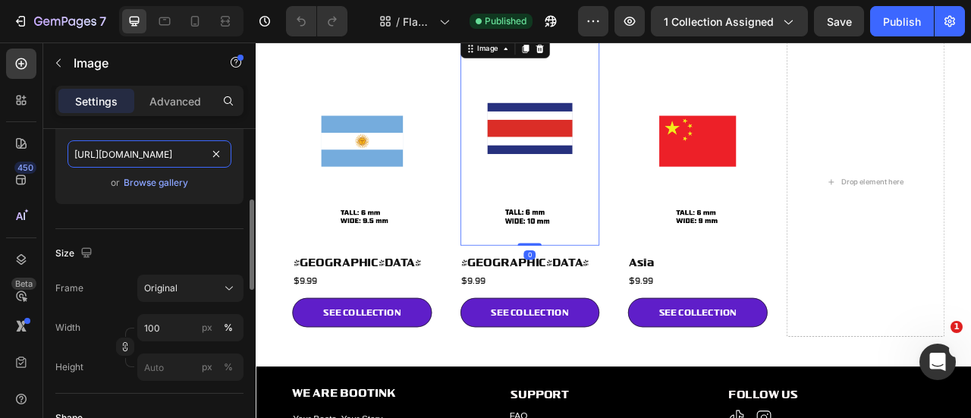
click at [152, 162] on input "https://cdn.shopify.com/s/files/1/0746/6447/6899/files/gempages_576362993479058…" at bounding box center [149, 153] width 164 height 27
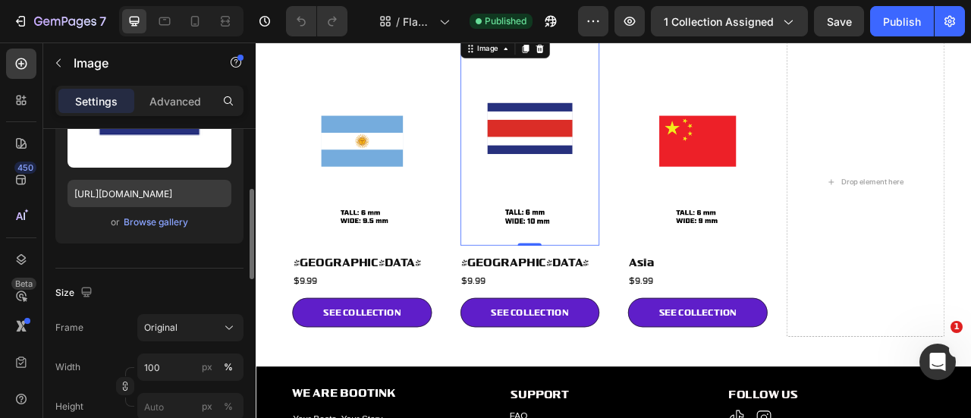
click at [152, 162] on label at bounding box center [149, 120] width 164 height 96
click at [152, 158] on input "file" at bounding box center [149, 145] width 105 height 26
click at [165, 189] on input "https://cdn.shopify.com/s/files/1/0746/6447/6899/files/gempages_576362993479058…" at bounding box center [149, 193] width 164 height 27
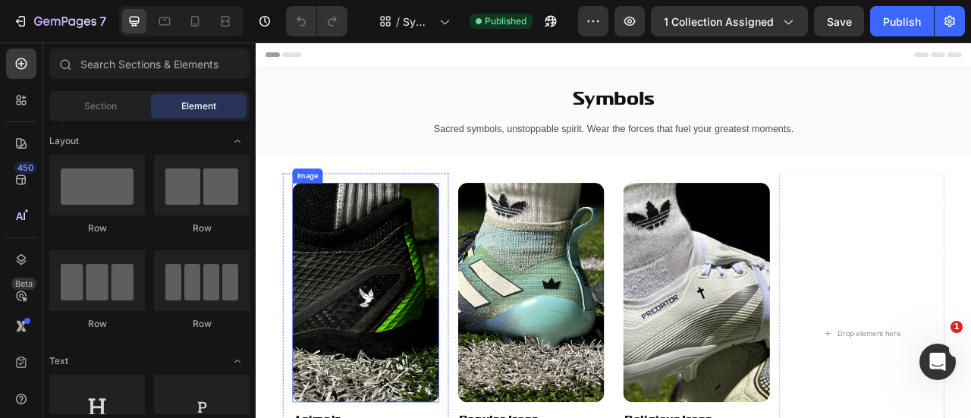
scroll to position [185, 0]
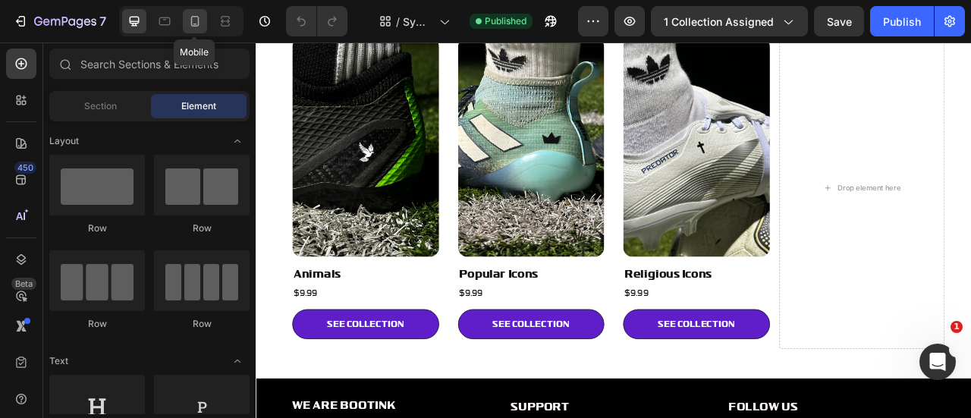
click at [196, 15] on icon at bounding box center [194, 21] width 15 height 15
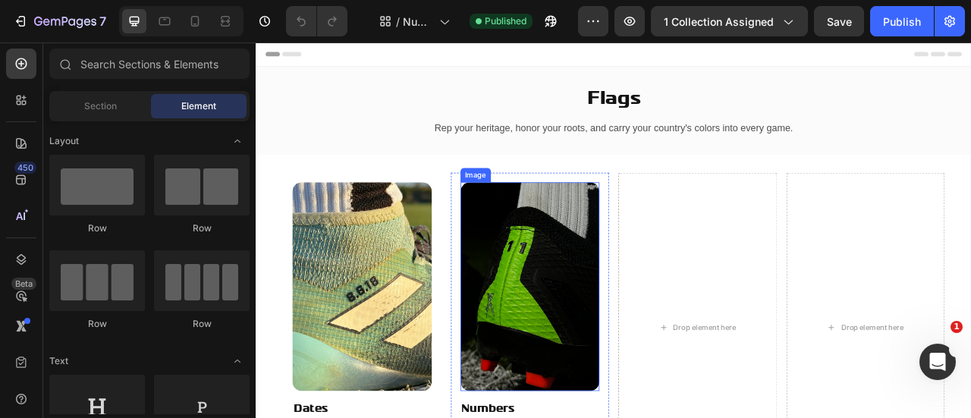
scroll to position [2, 0]
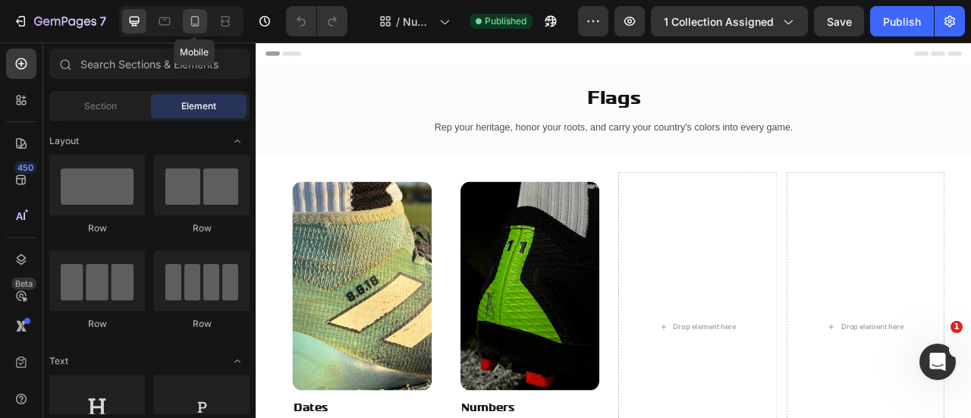
click at [196, 20] on icon at bounding box center [194, 21] width 15 height 15
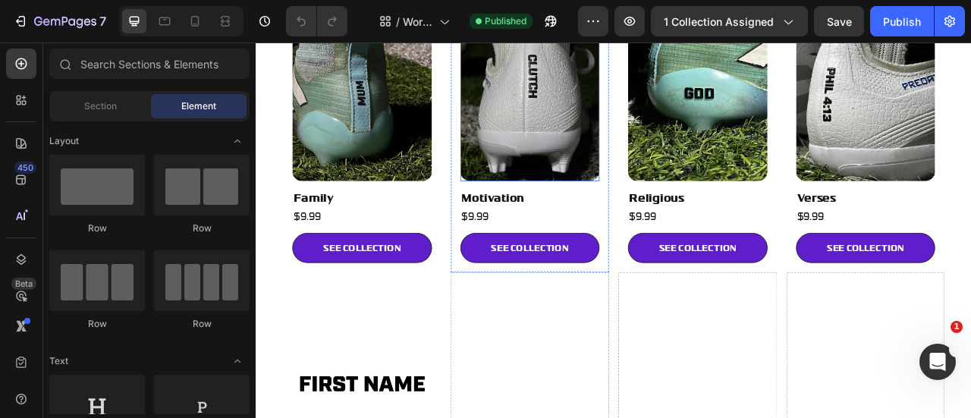
scroll to position [276, 0]
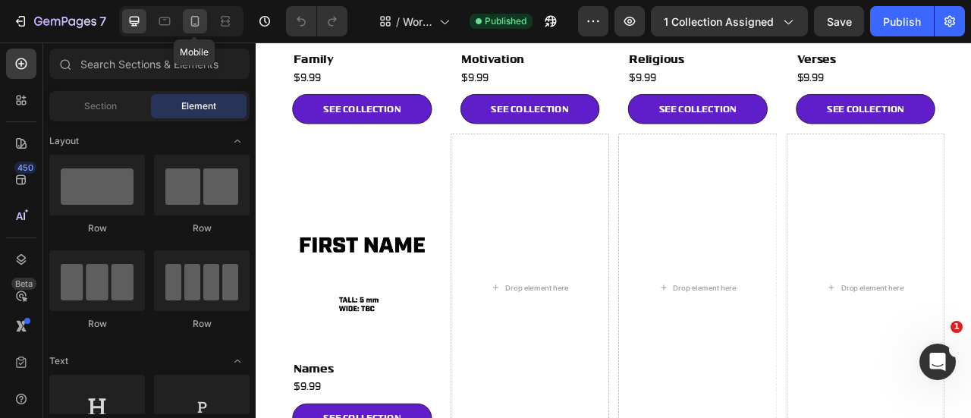
click at [195, 14] on icon at bounding box center [194, 21] width 15 height 15
